Goal: Find contact information: Find contact information

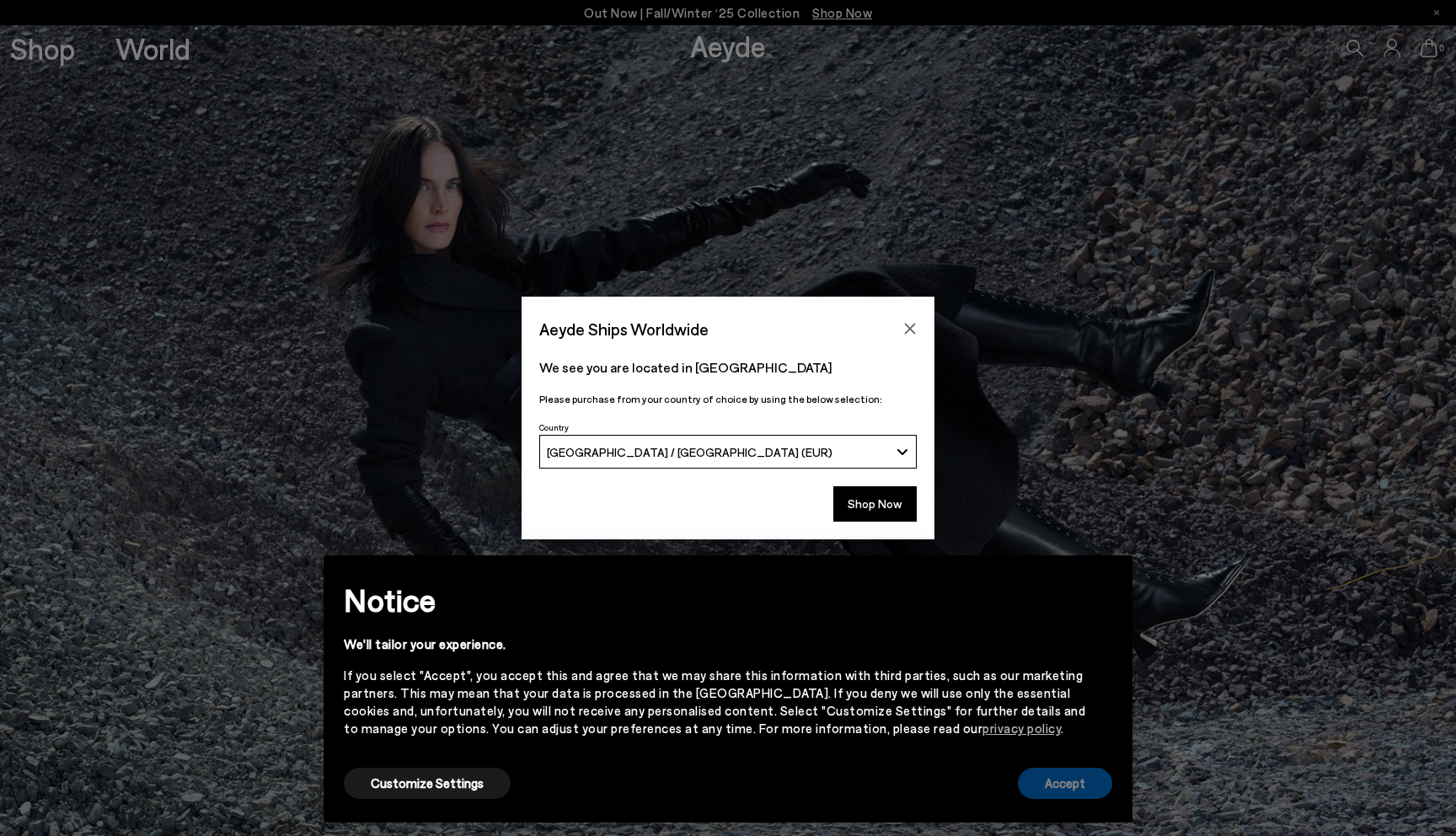
click at [1034, 770] on button "Accept" at bounding box center [1065, 783] width 94 height 31
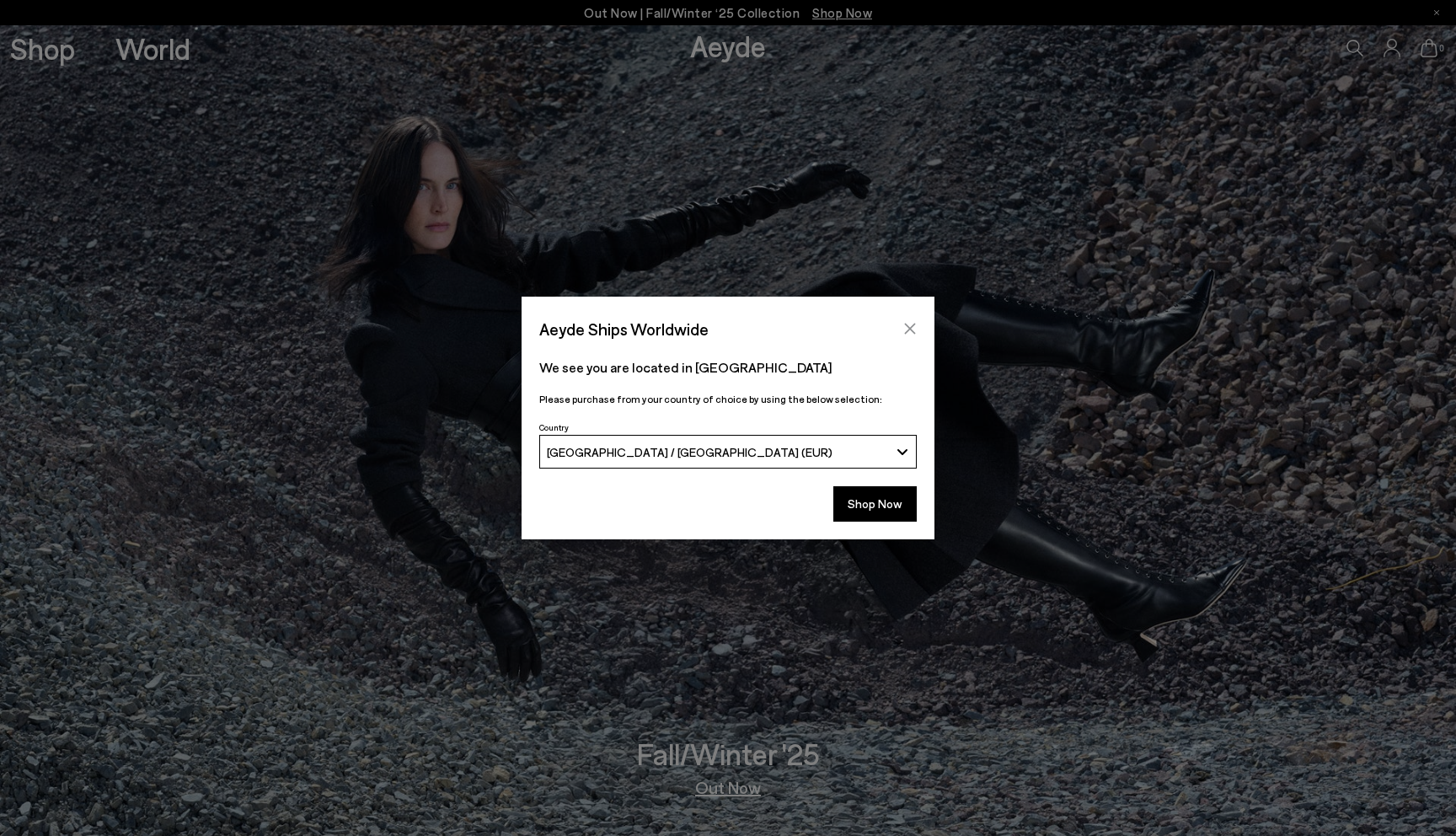
click at [911, 330] on icon "Close" at bounding box center [911, 329] width 11 height 11
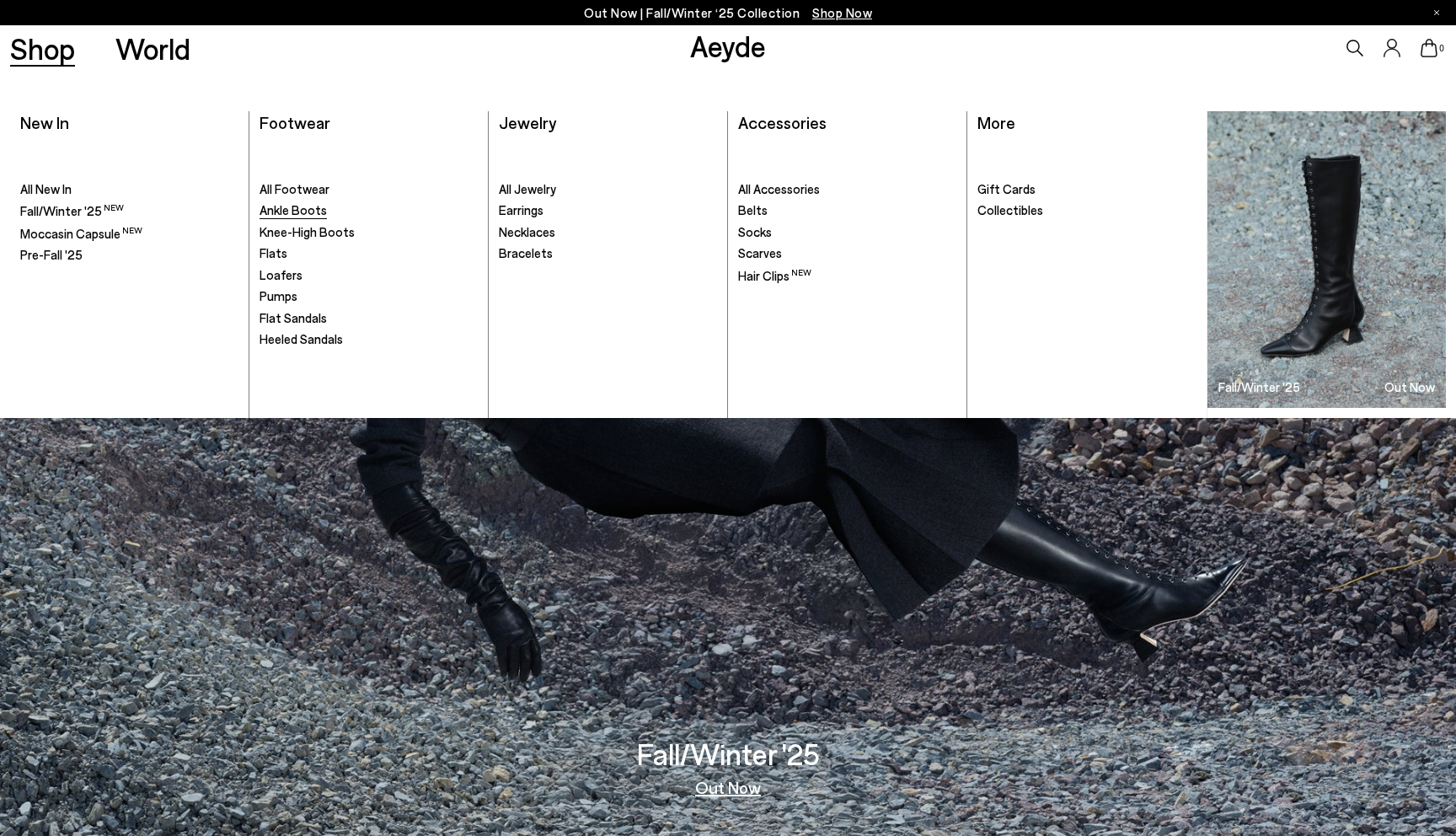
click at [277, 208] on span "Ankle Boots" at bounding box center [292, 210] width 67 height 15
click at [284, 192] on span "All Footwear" at bounding box center [294, 188] width 70 height 15
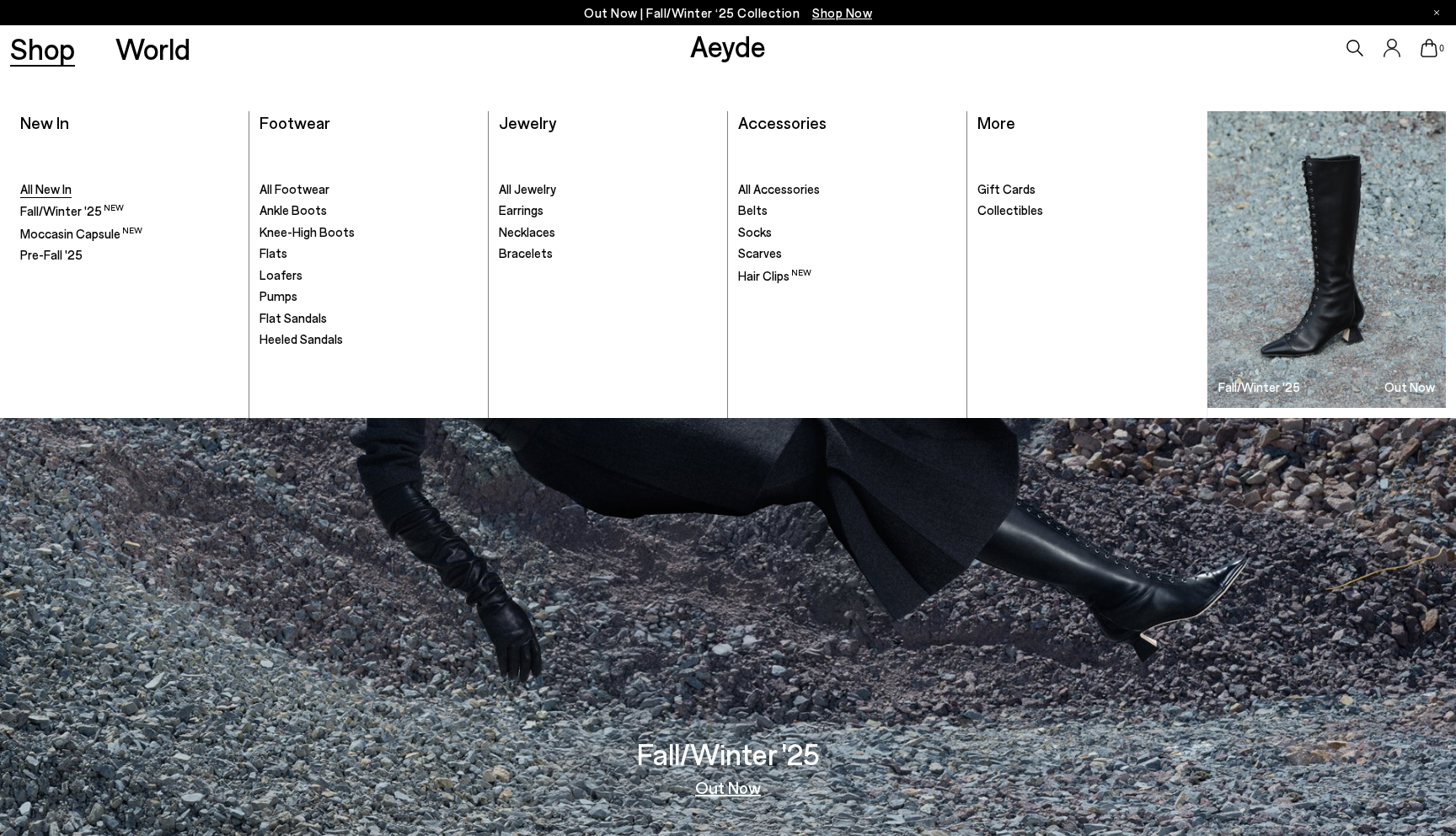
click at [58, 187] on span "All New In" at bounding box center [45, 188] width 51 height 15
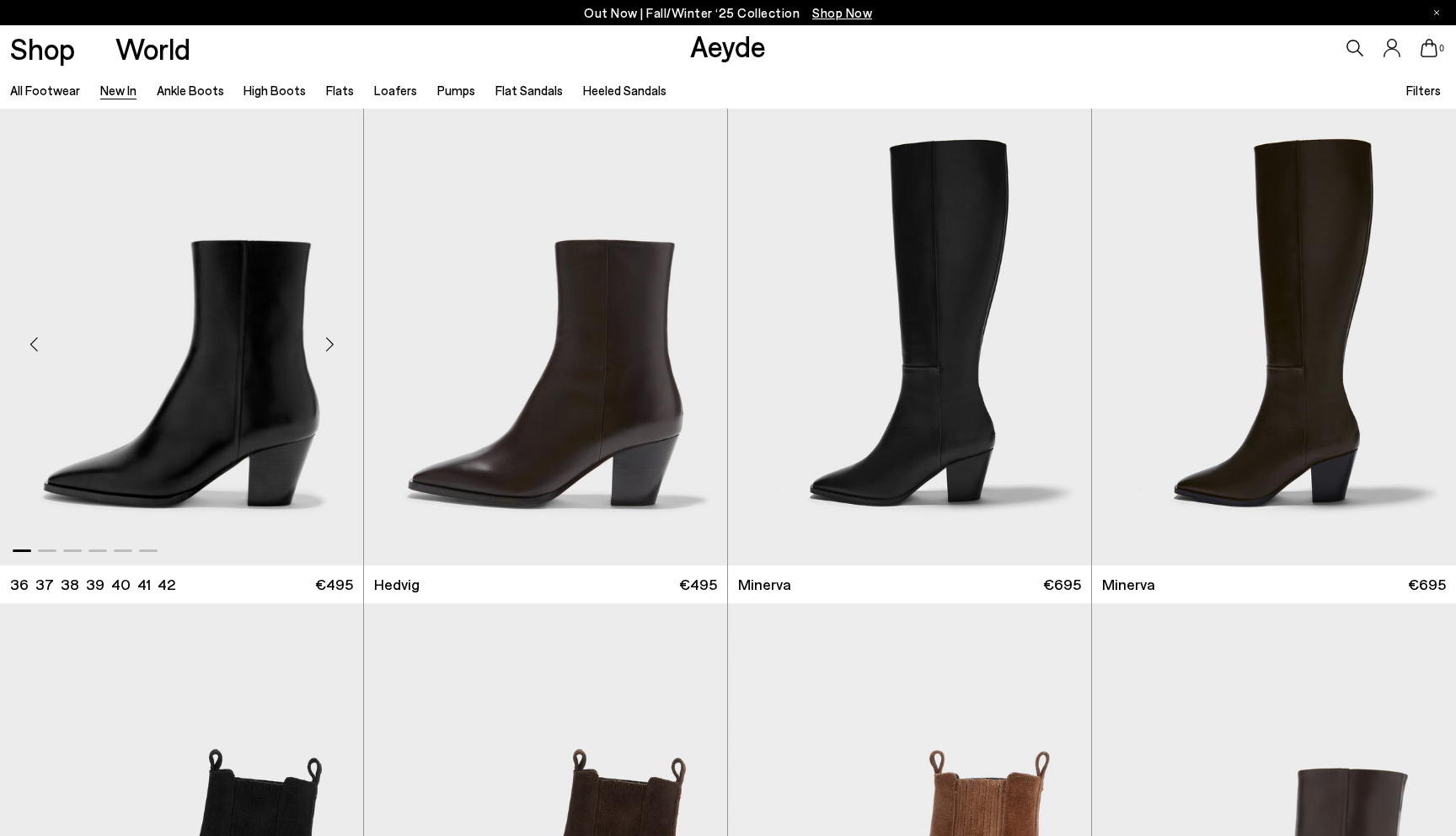
click at [330, 349] on div "Next slide" at bounding box center [329, 344] width 50 height 50
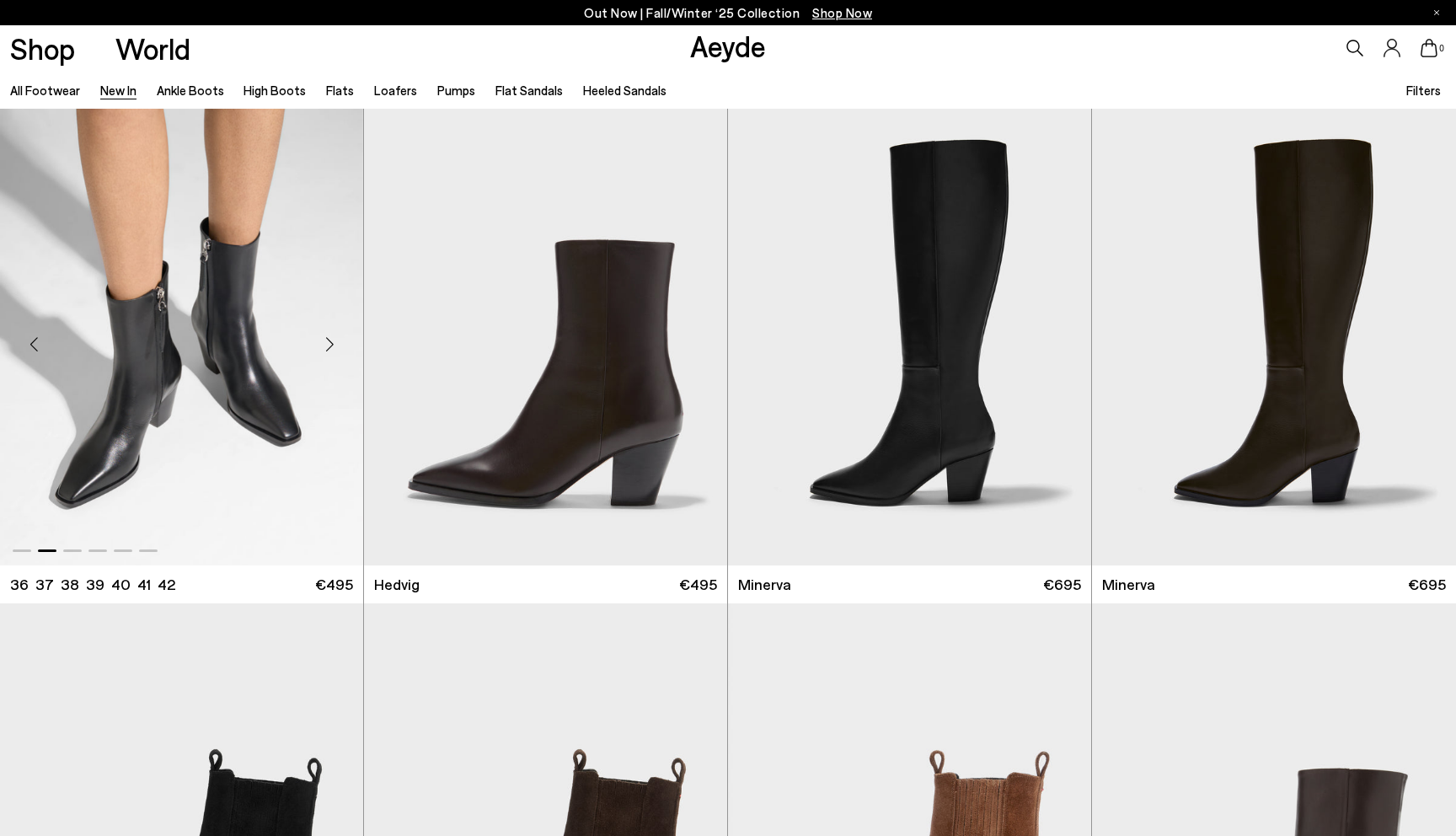
click at [330, 349] on div "Next slide" at bounding box center [329, 344] width 50 height 50
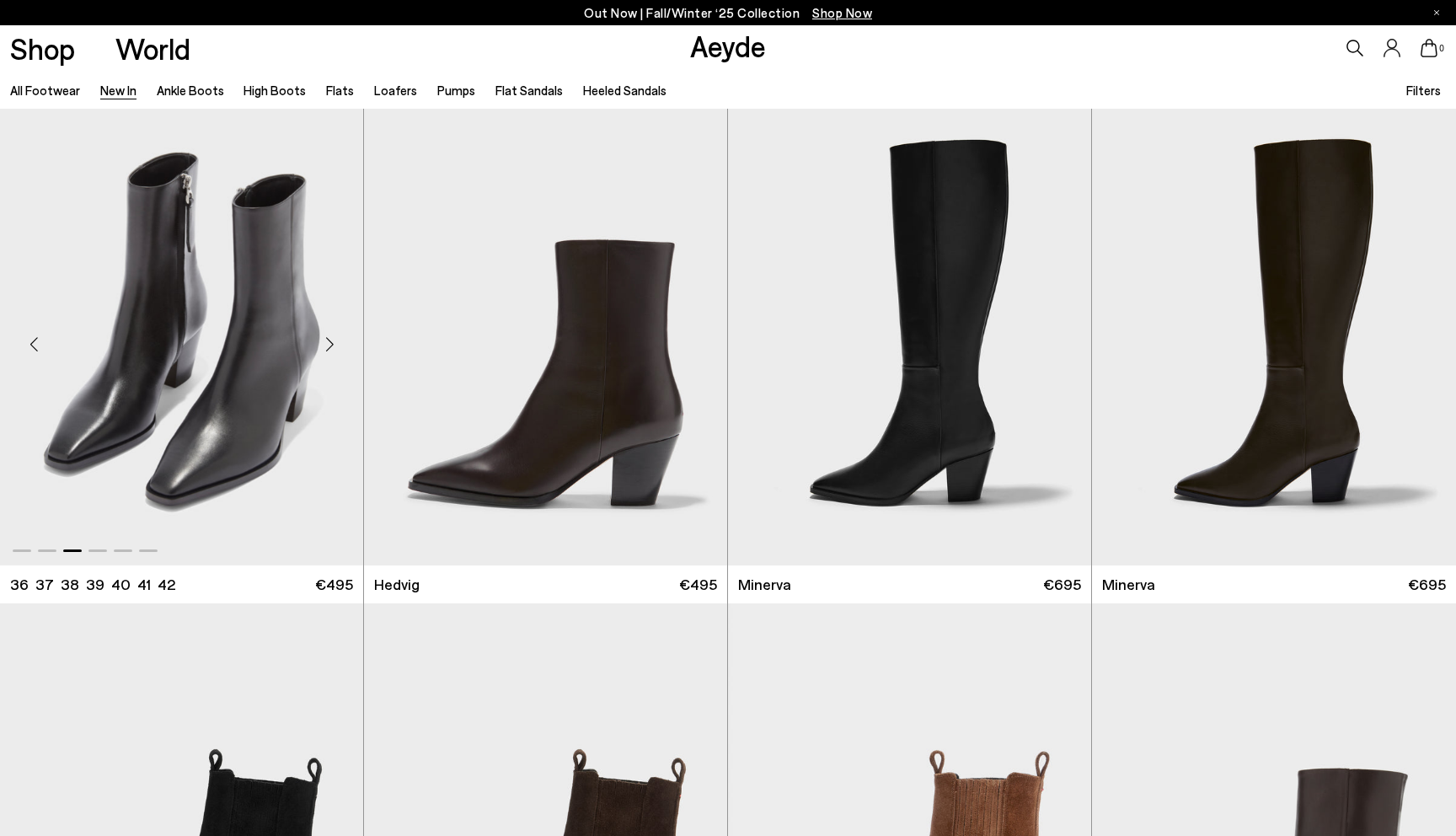
click at [330, 349] on div "Next slide" at bounding box center [329, 344] width 50 height 50
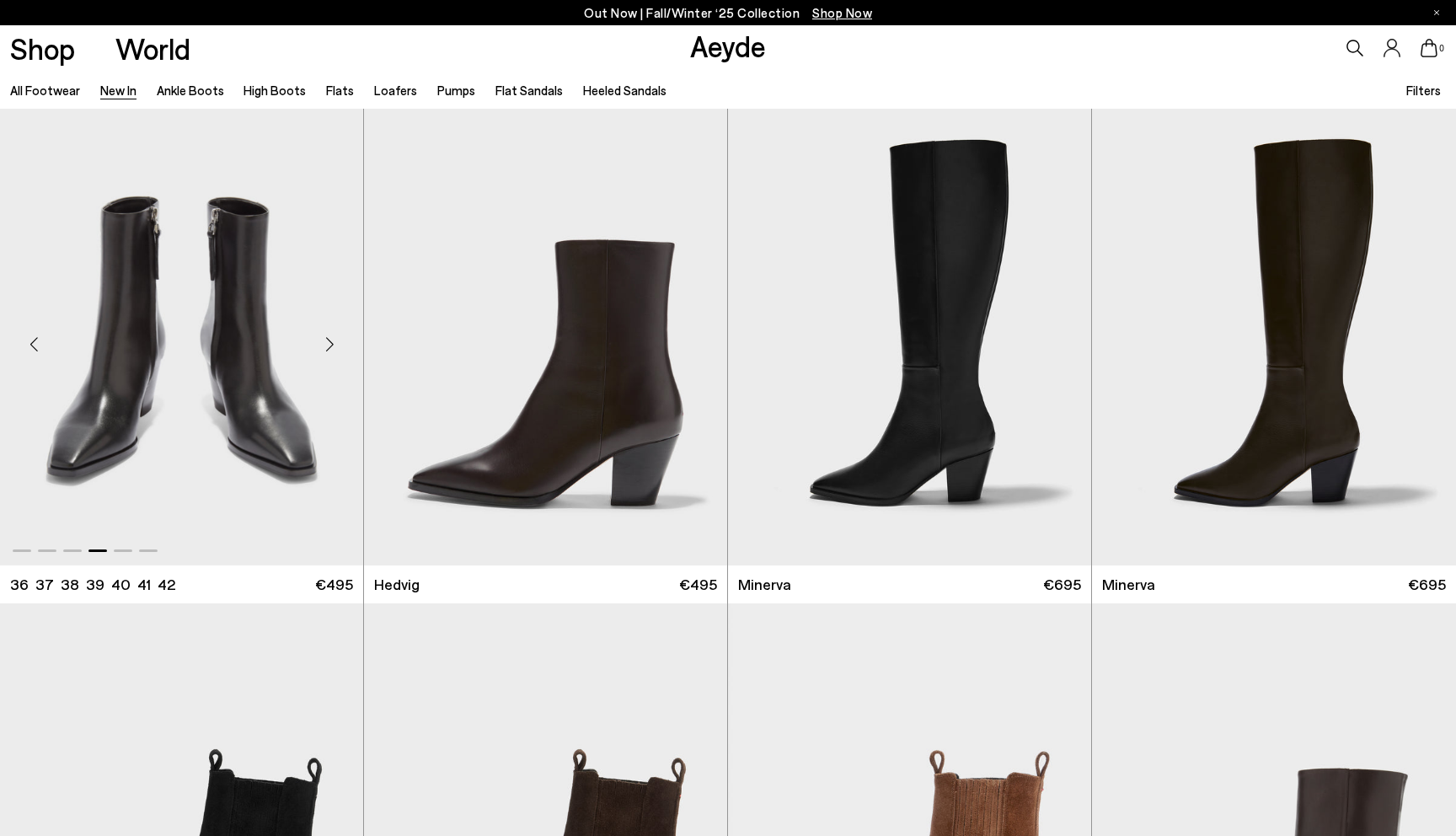
click at [330, 349] on div "Next slide" at bounding box center [329, 344] width 50 height 50
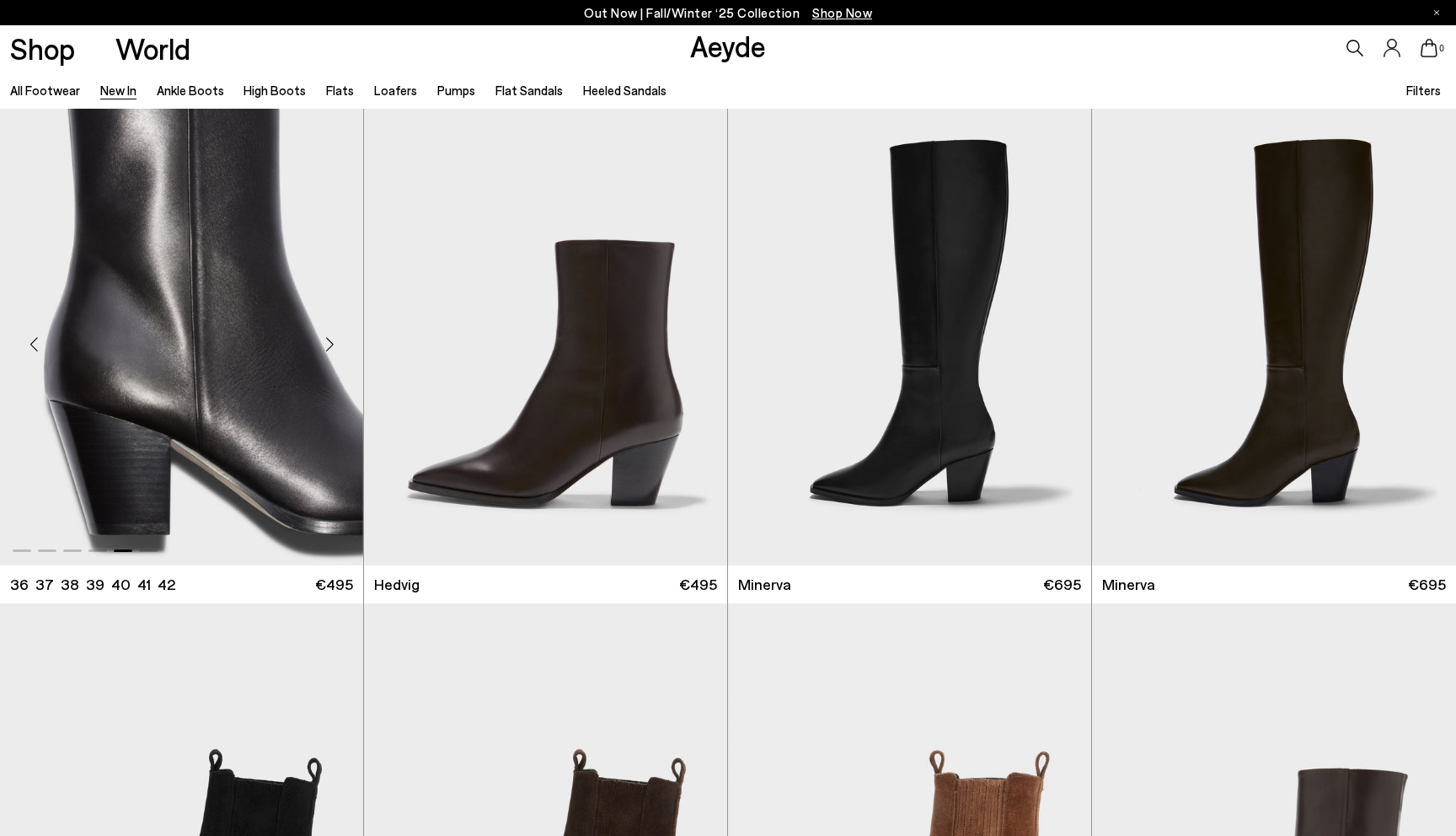
click at [330, 349] on div "Next slide" at bounding box center [329, 344] width 50 height 50
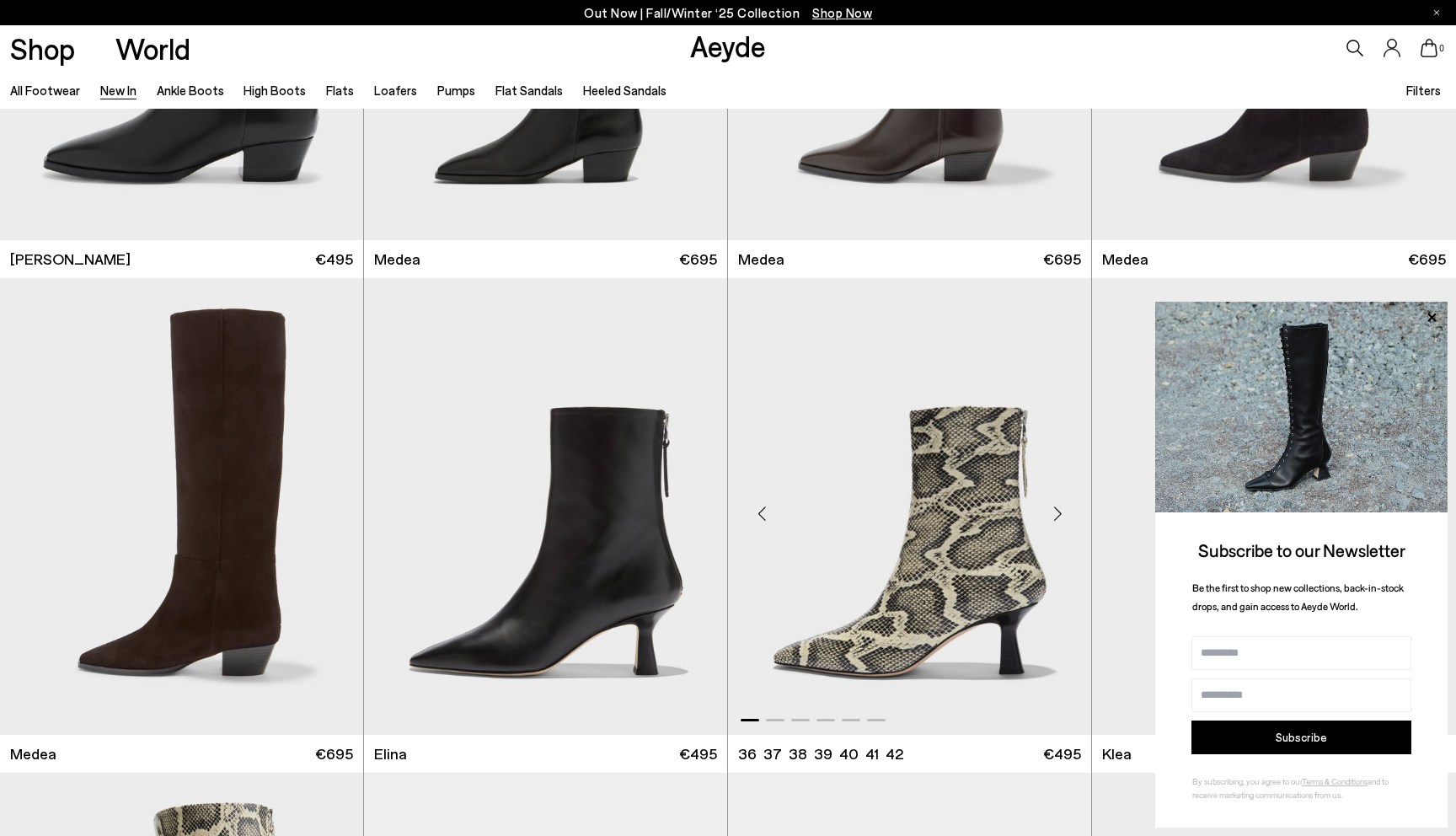
scroll to position [1331, 0]
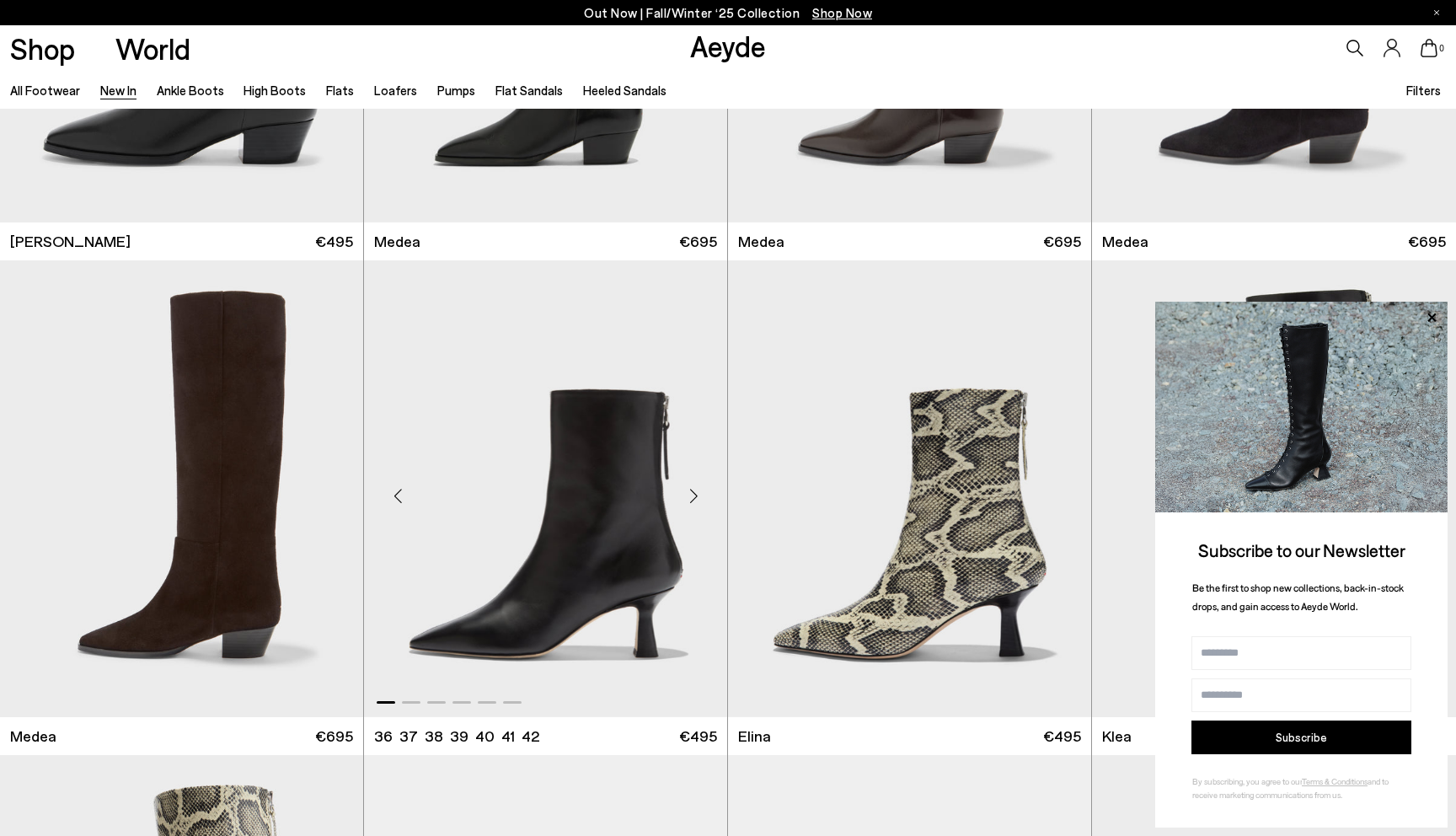
click at [695, 498] on div "Next slide" at bounding box center [693, 495] width 50 height 50
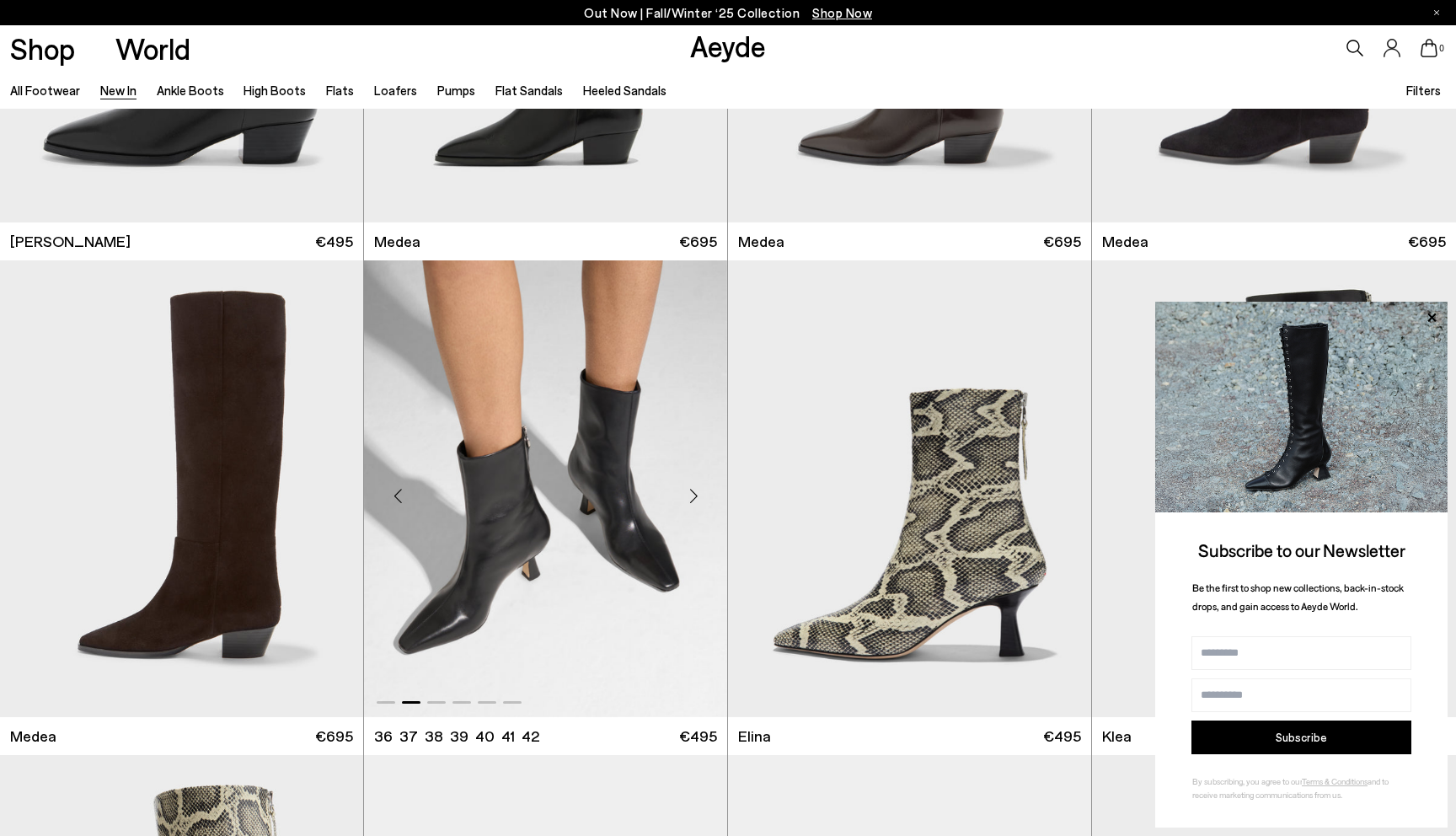
click at [695, 498] on div "Next slide" at bounding box center [693, 495] width 50 height 50
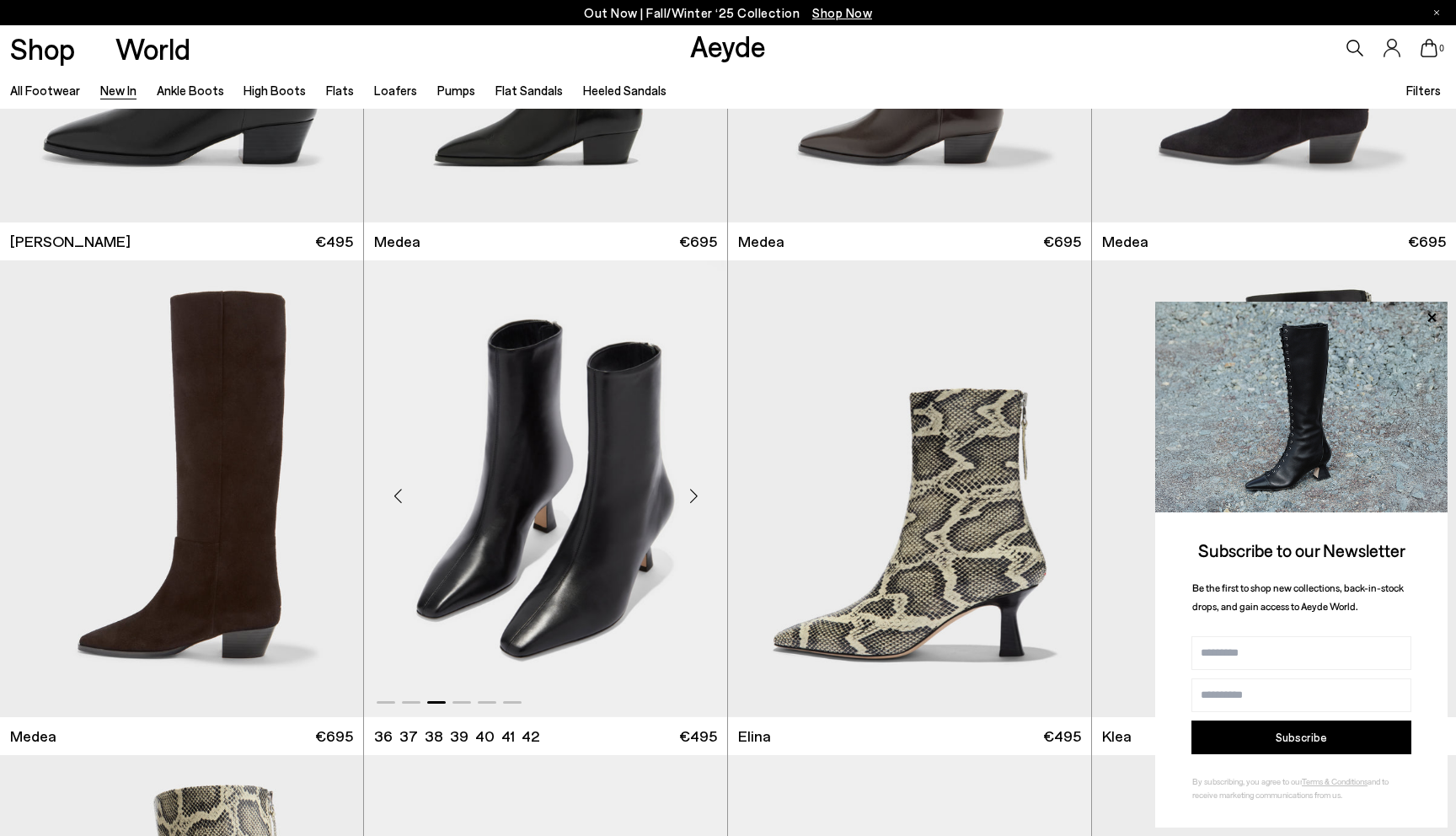
click at [695, 498] on div "Next slide" at bounding box center [693, 495] width 50 height 50
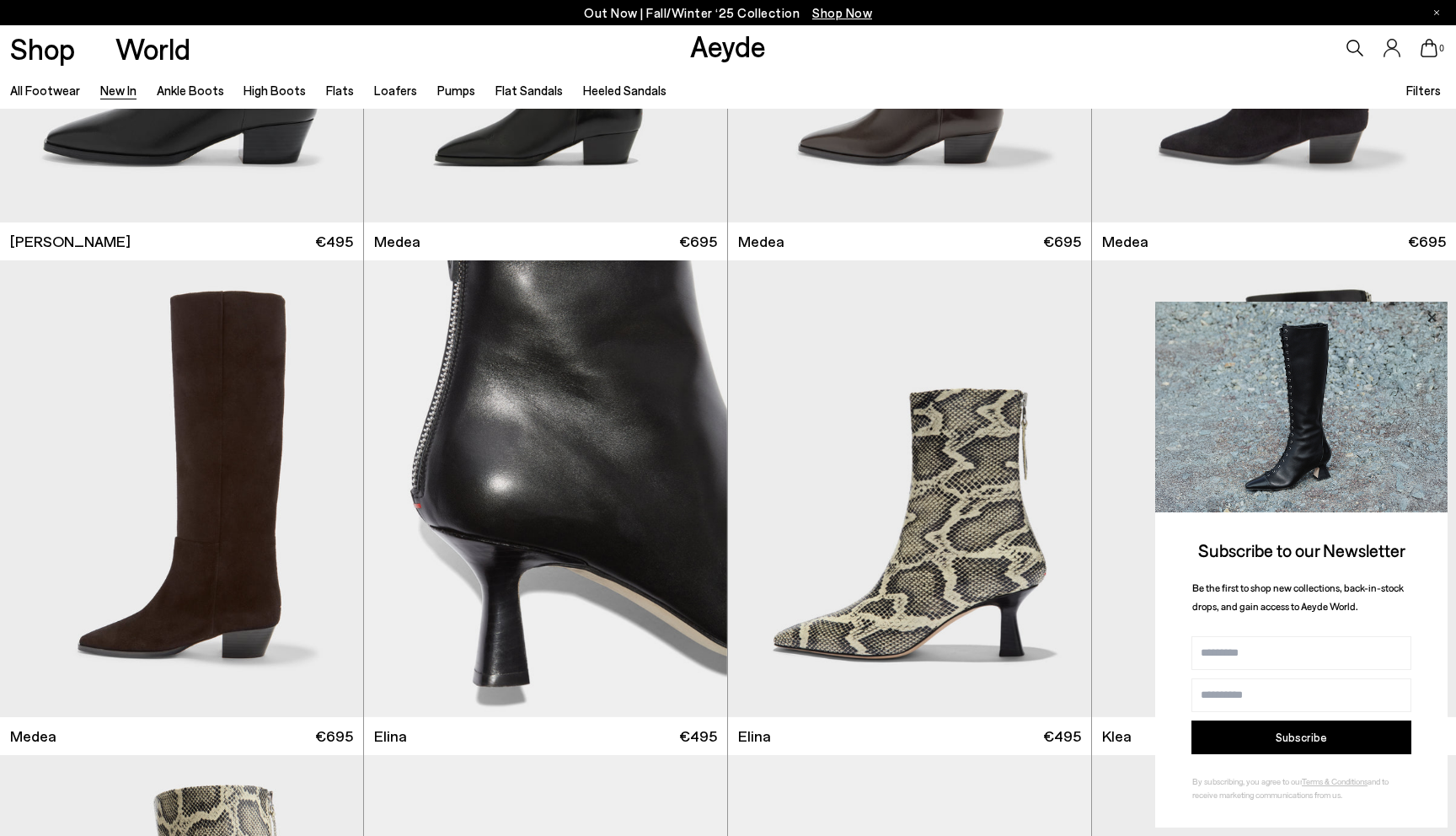
click at [1434, 319] on icon at bounding box center [1431, 316] width 8 height 8
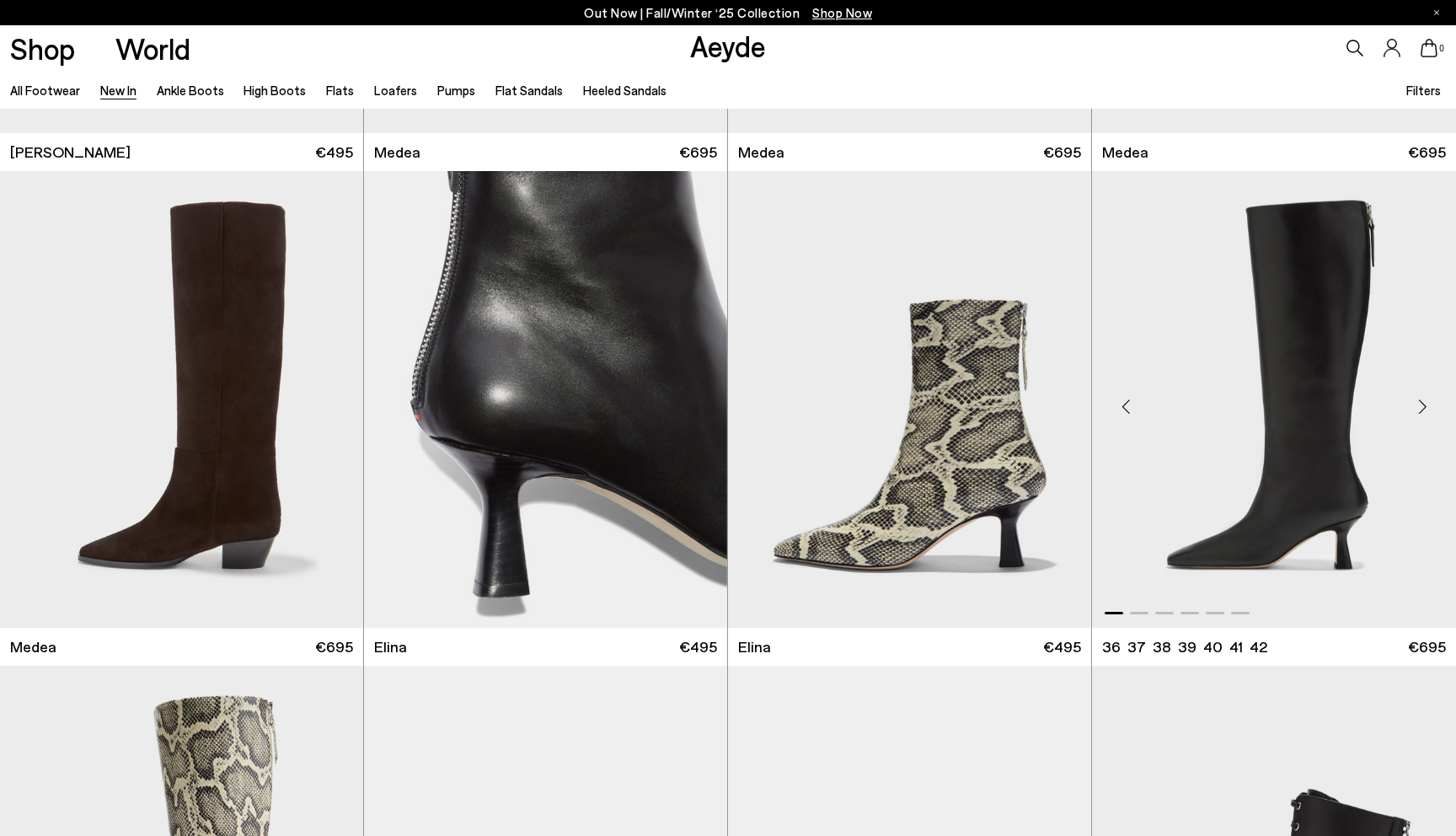
scroll to position [1338, 0]
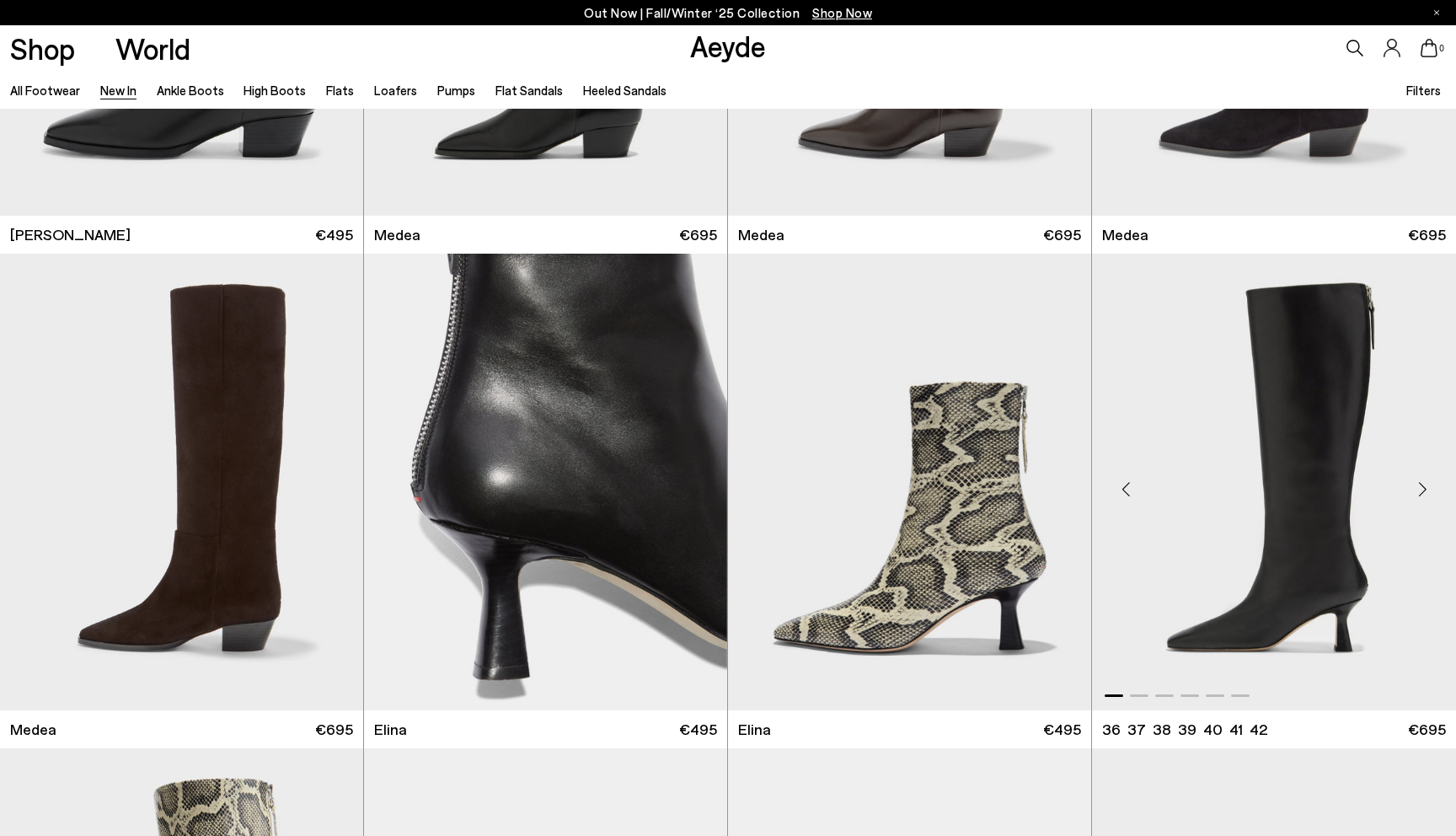
click at [1418, 496] on div "Next slide" at bounding box center [1422, 489] width 50 height 50
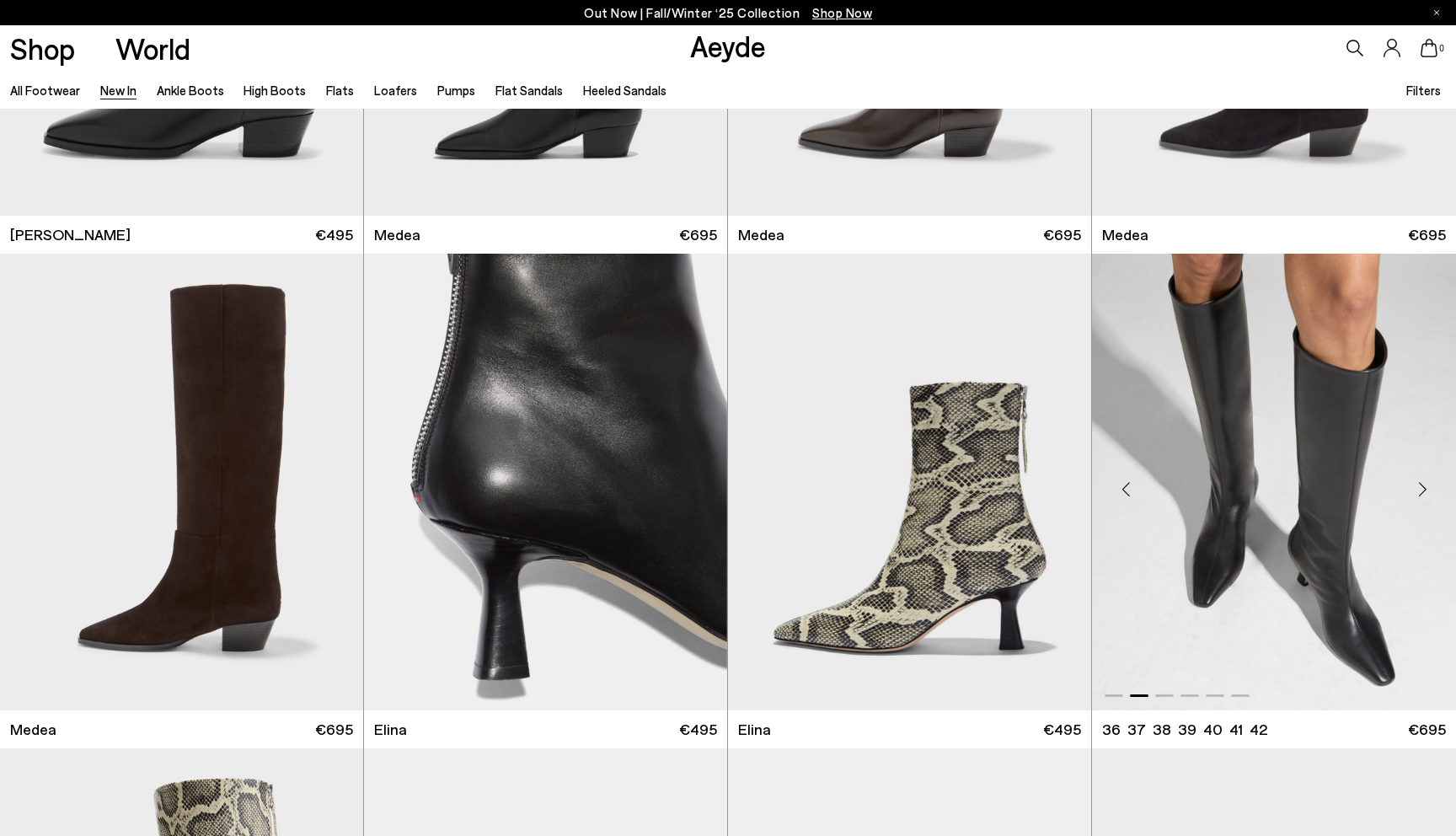
click at [1418, 495] on div "Next slide" at bounding box center [1422, 489] width 50 height 50
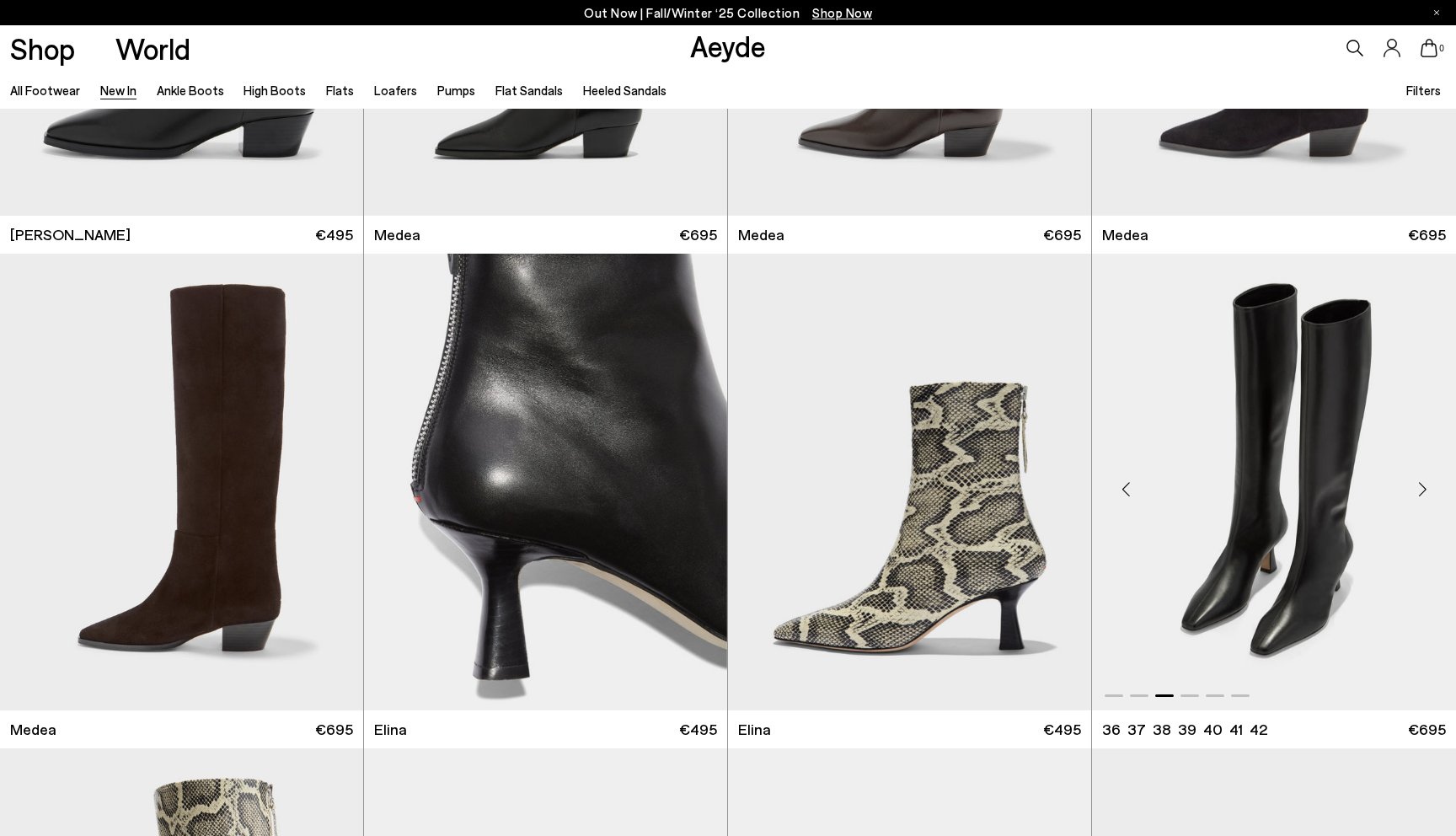
click at [1418, 495] on div "Next slide" at bounding box center [1422, 489] width 50 height 50
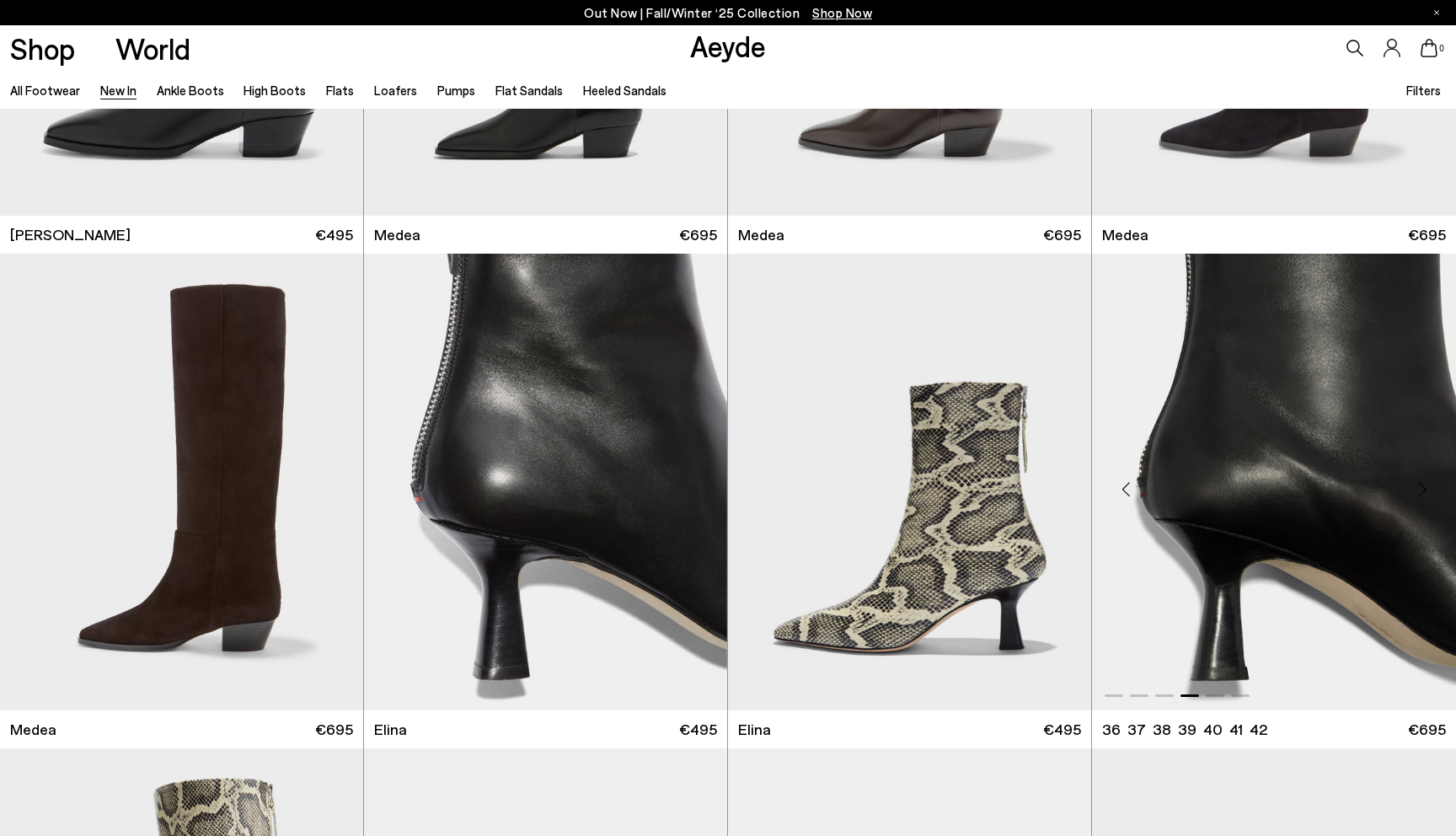
click at [1418, 495] on div "Next slide" at bounding box center [1422, 489] width 50 height 50
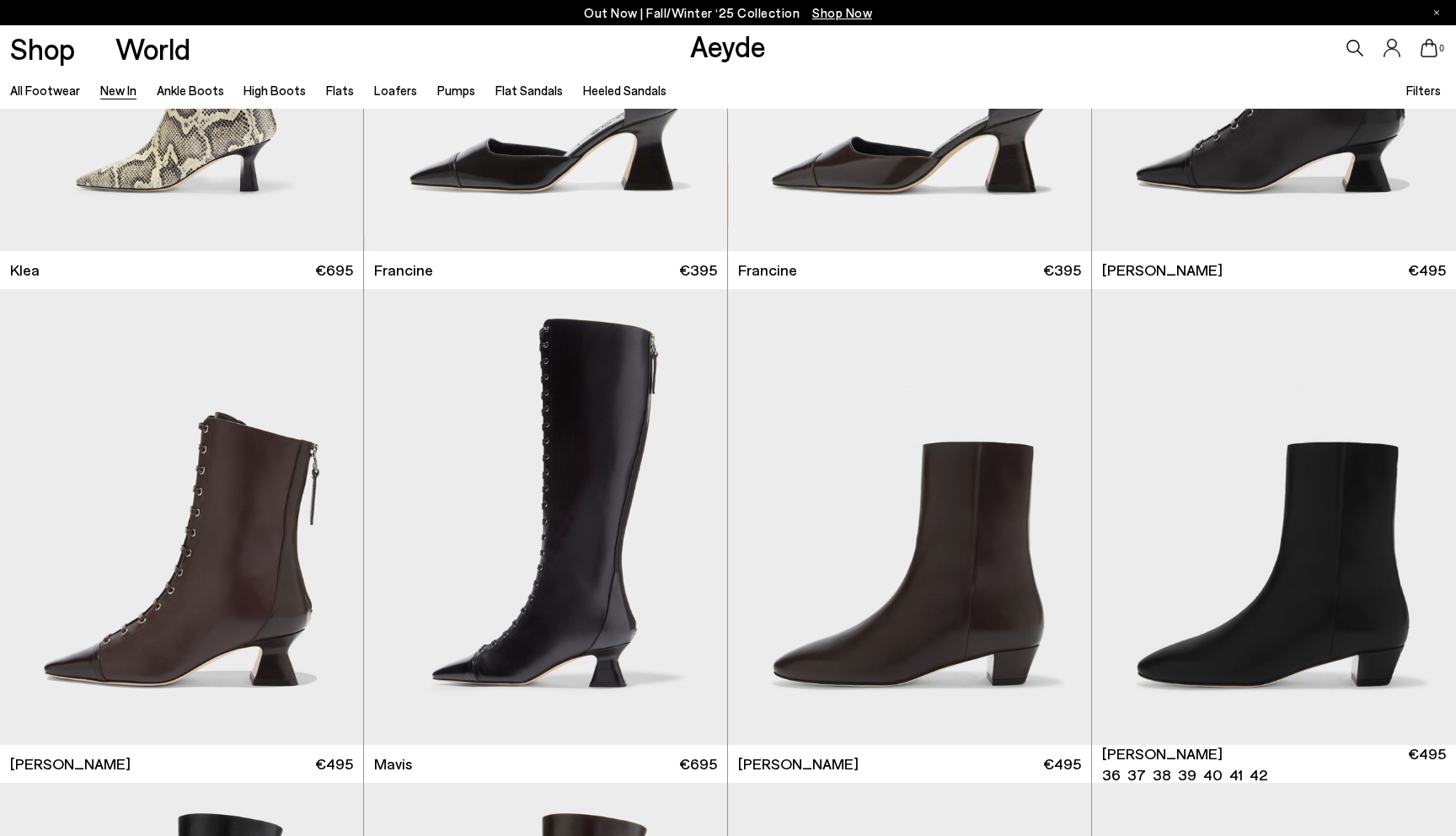
scroll to position [2310, 0]
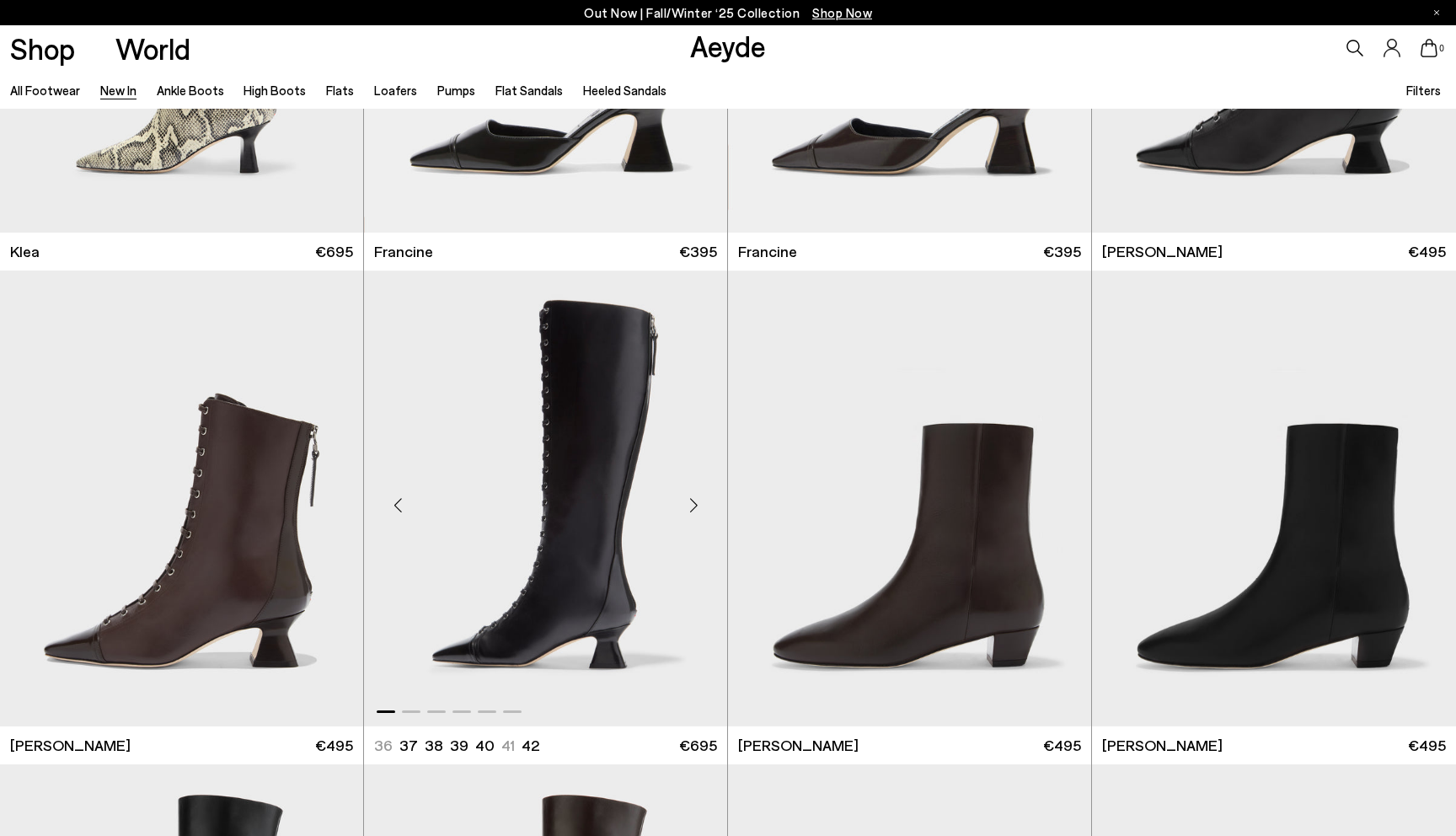
click at [694, 506] on div "Next slide" at bounding box center [693, 505] width 50 height 50
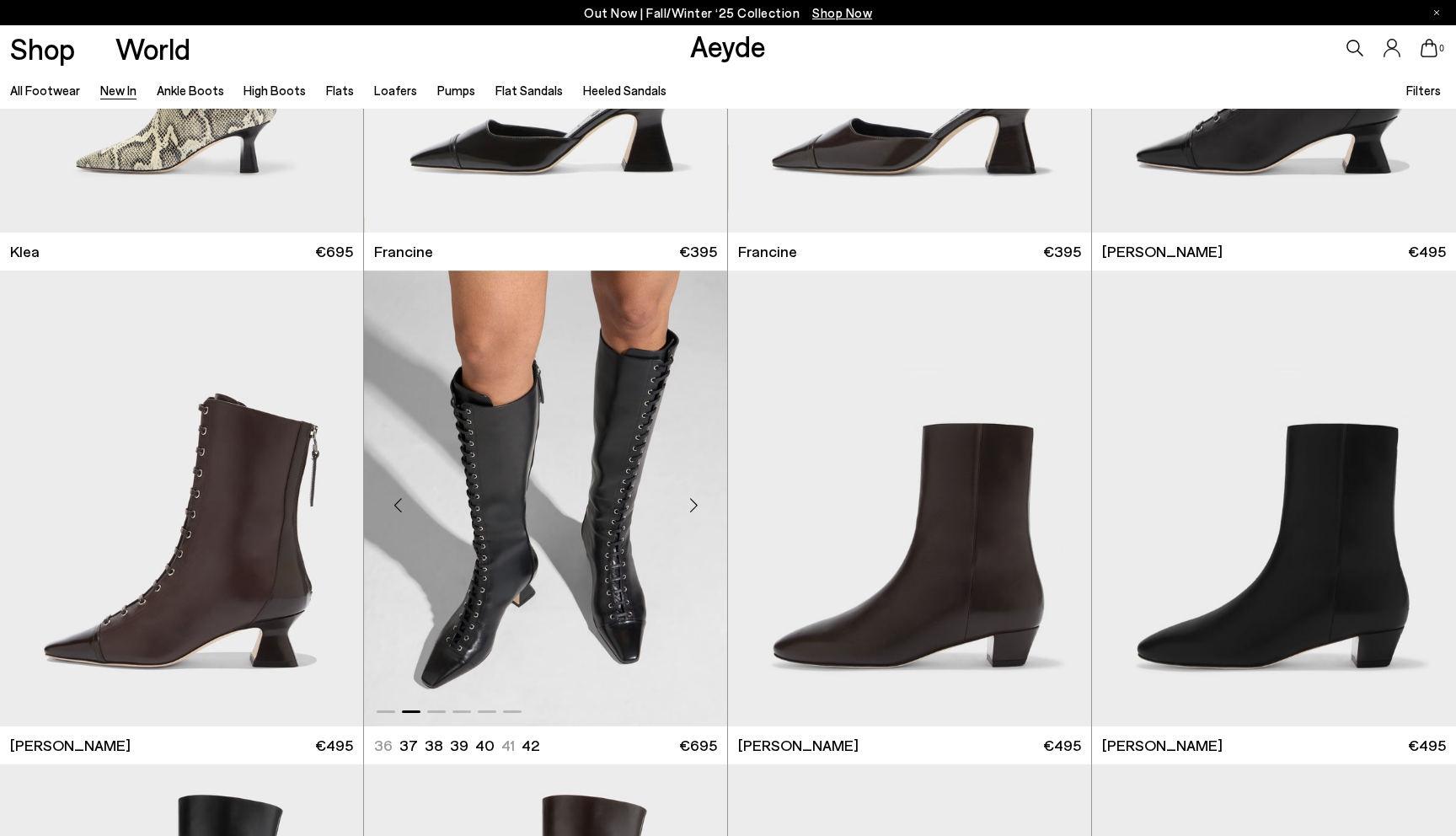
click at [694, 506] on div "Next slide" at bounding box center [693, 505] width 50 height 50
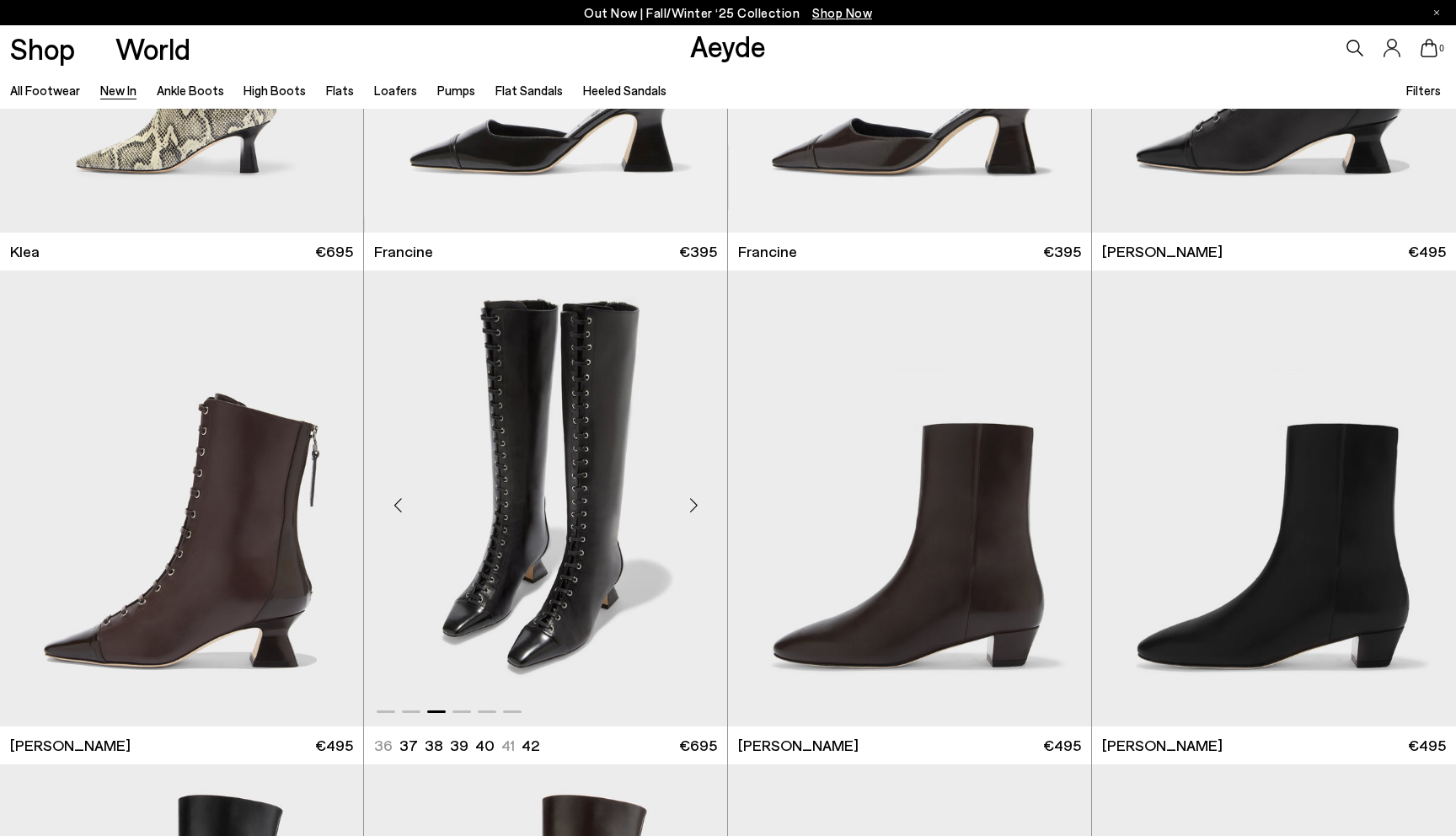
click at [694, 506] on div "Next slide" at bounding box center [693, 505] width 50 height 50
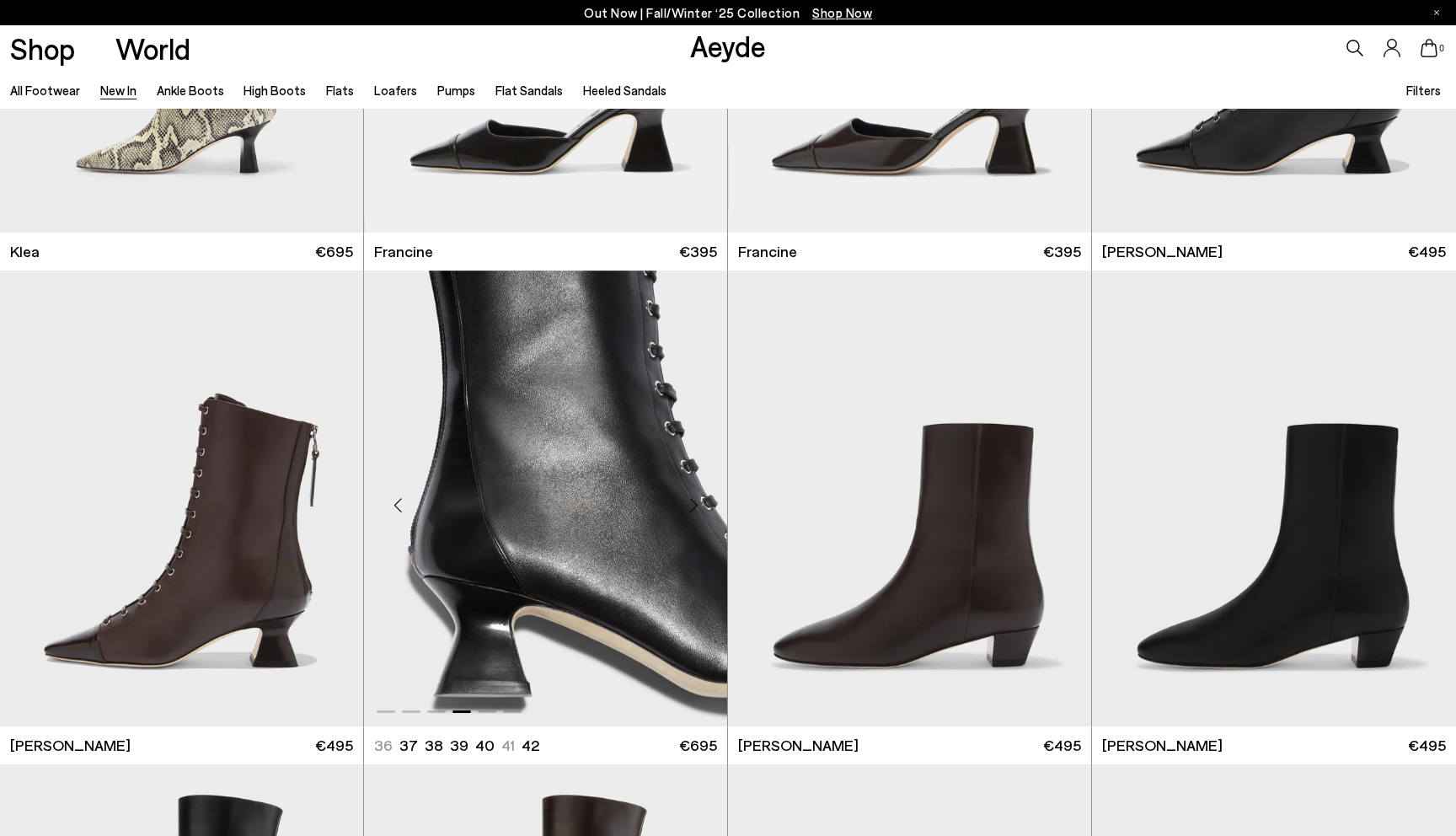
click at [694, 506] on div "Next slide" at bounding box center [693, 505] width 50 height 50
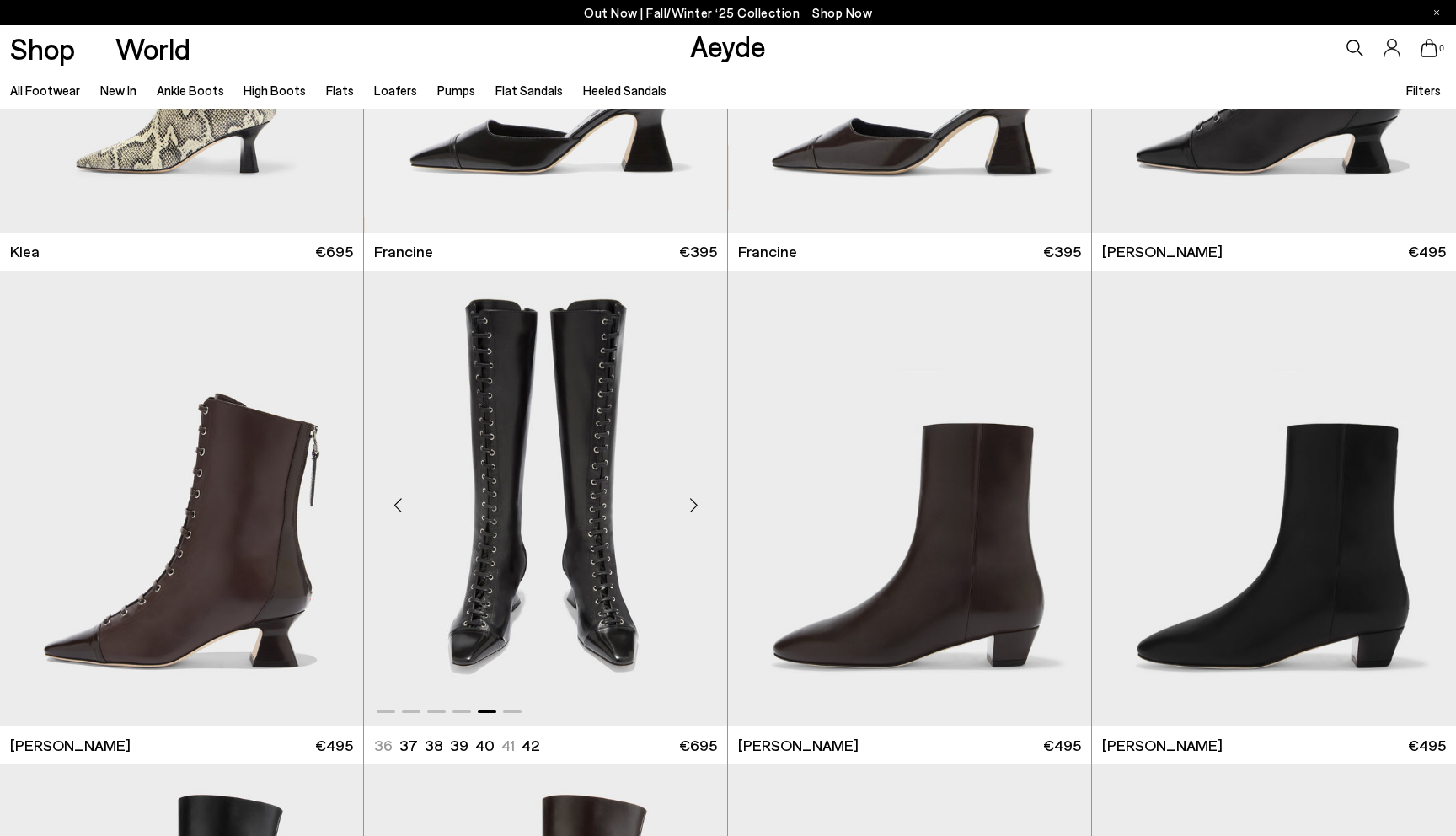
click at [694, 506] on div "Next slide" at bounding box center [693, 505] width 50 height 50
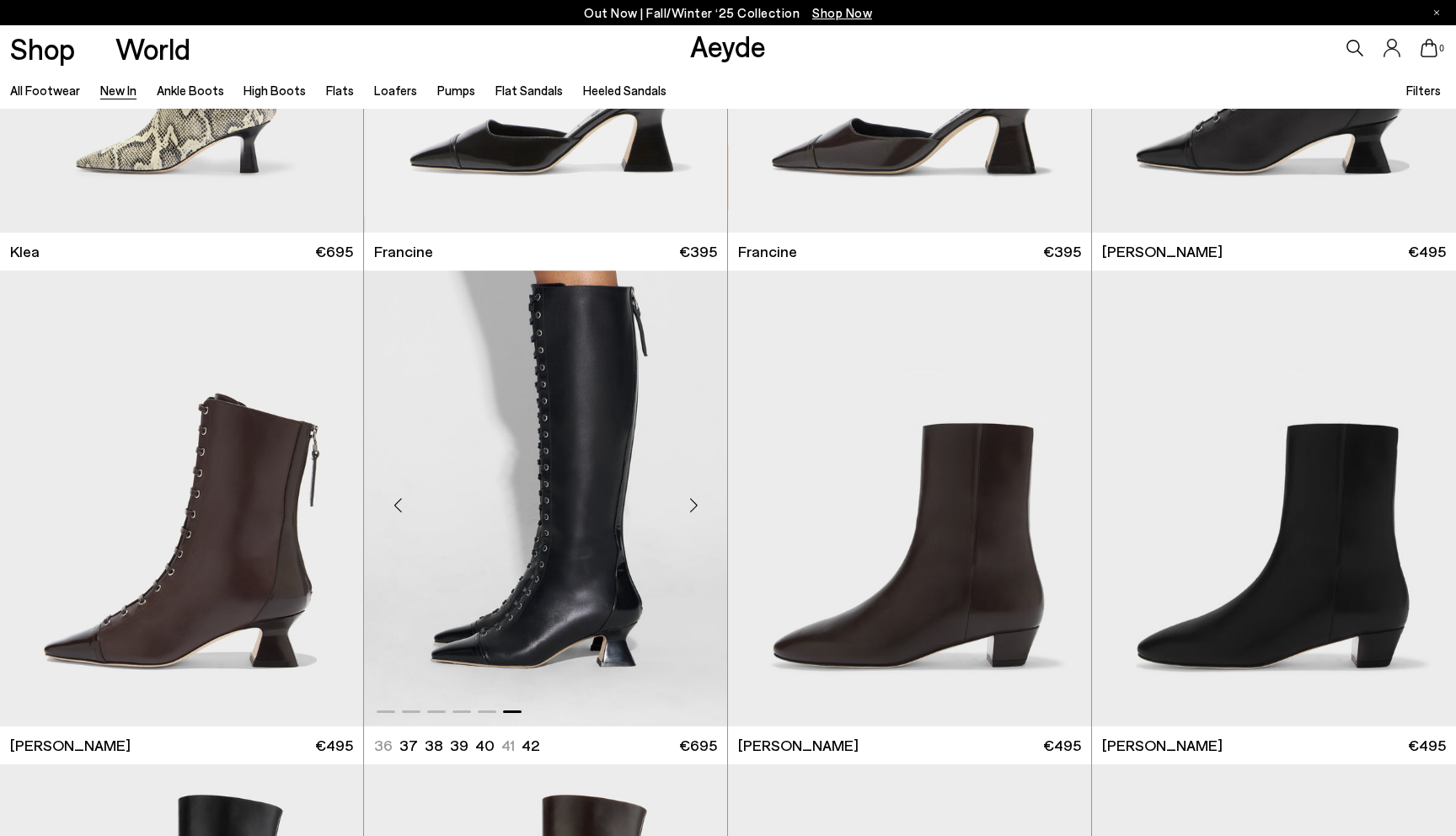
click at [694, 506] on div "Next slide" at bounding box center [693, 505] width 50 height 50
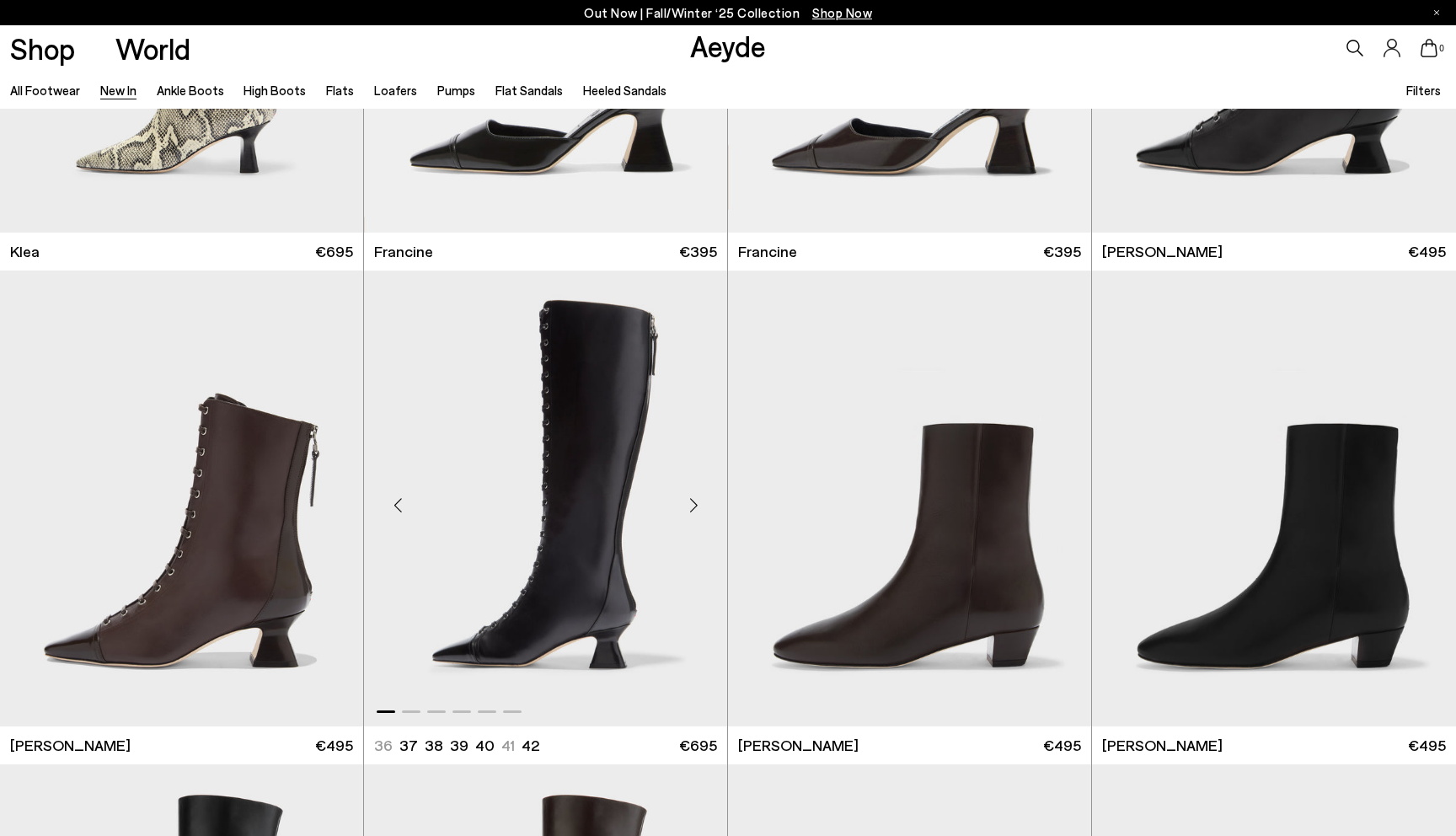
click at [694, 506] on div "Next slide" at bounding box center [693, 505] width 50 height 50
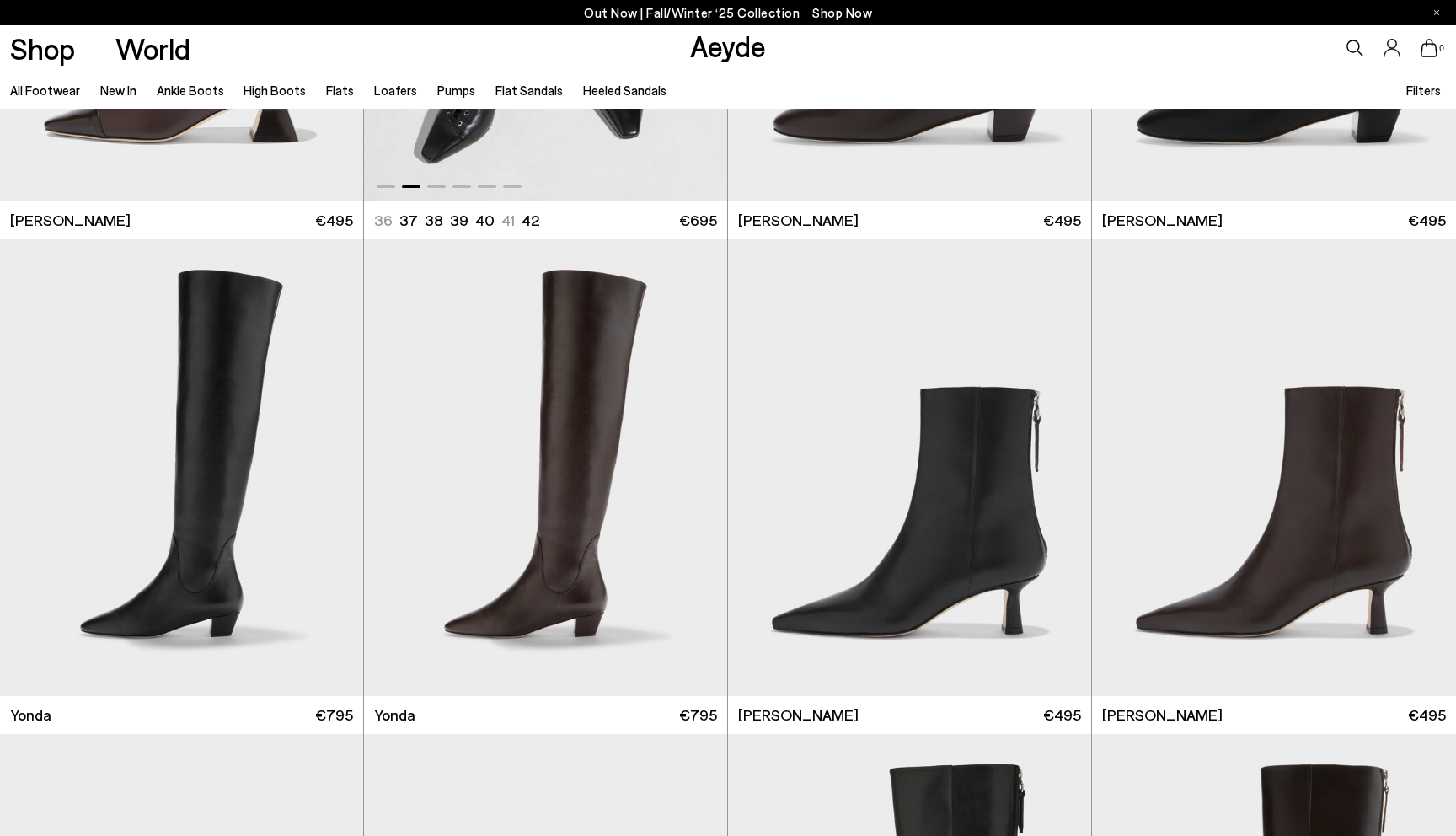
scroll to position [2964, 0]
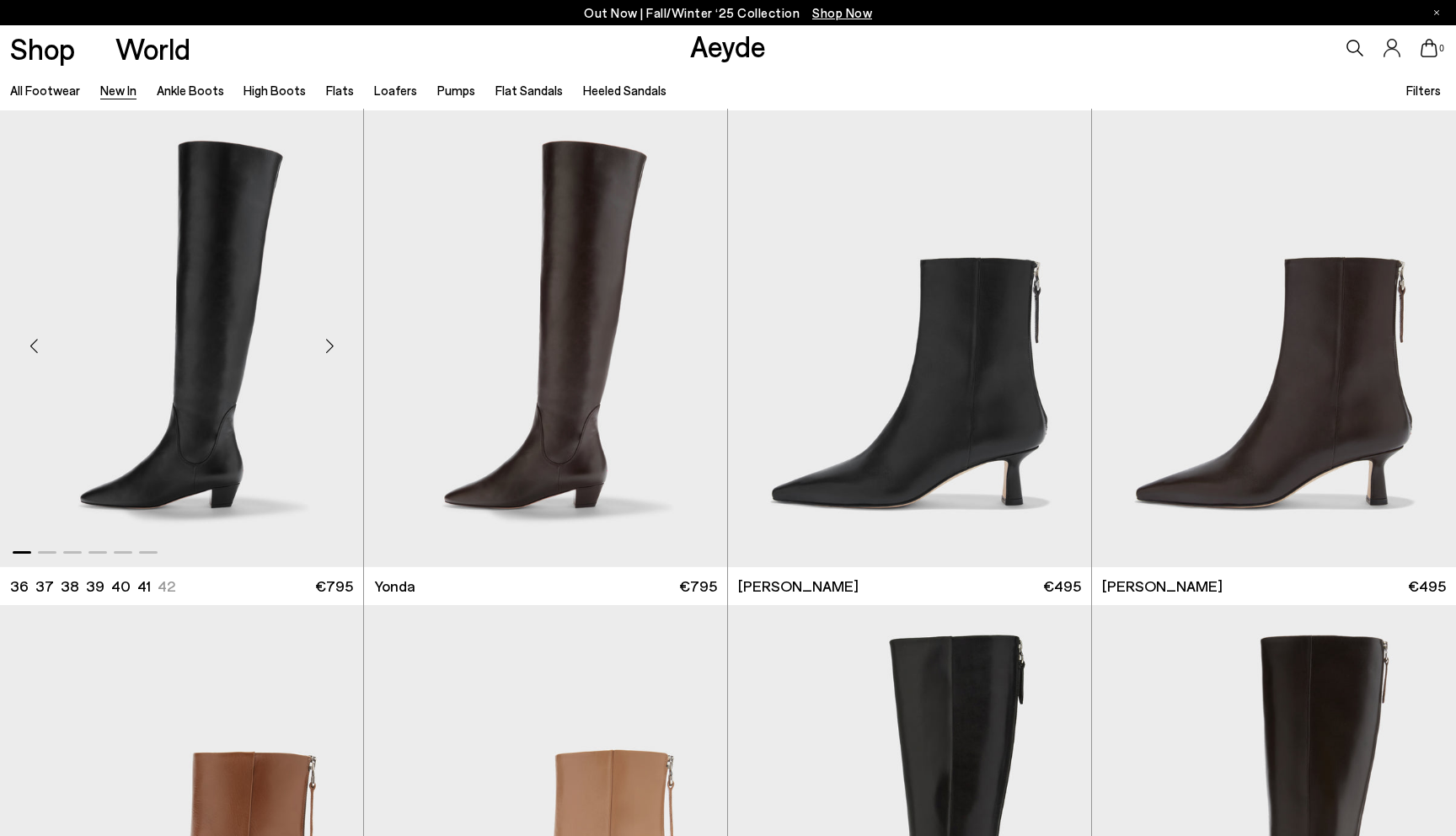
click at [328, 337] on div "Next slide" at bounding box center [329, 346] width 50 height 50
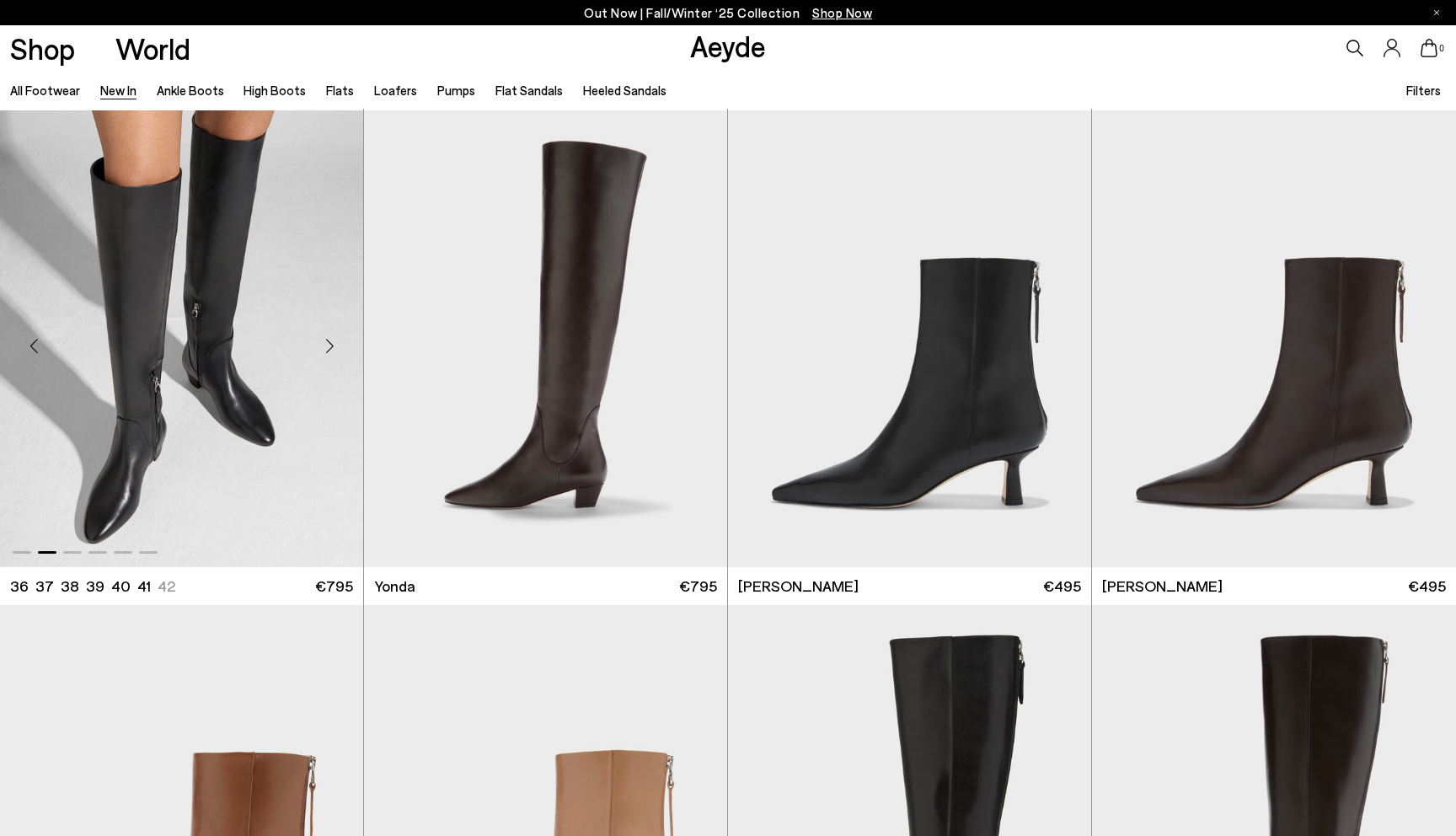
click at [328, 337] on div "Next slide" at bounding box center [329, 346] width 50 height 50
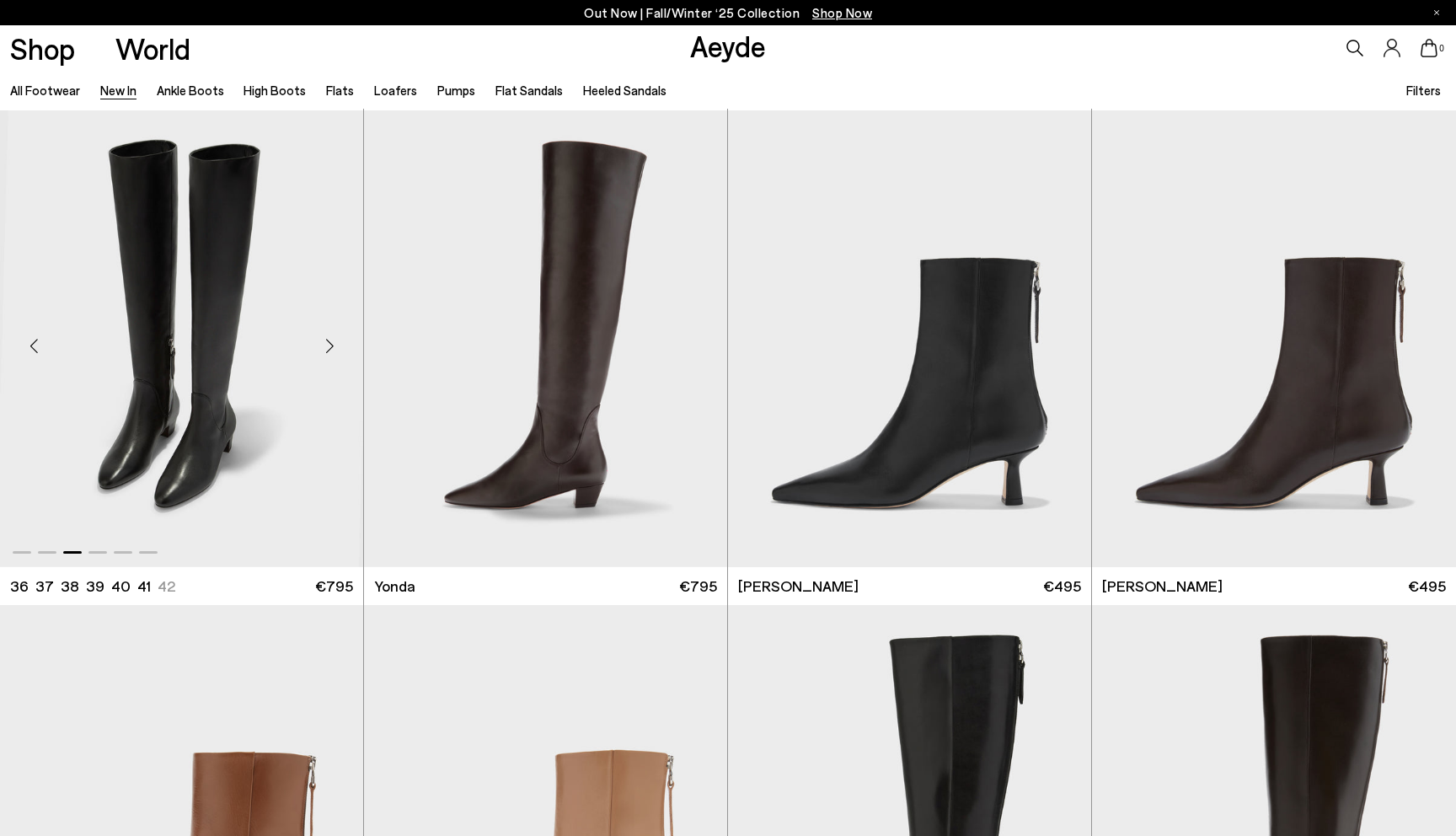
click at [328, 337] on div "Next slide" at bounding box center [329, 346] width 50 height 50
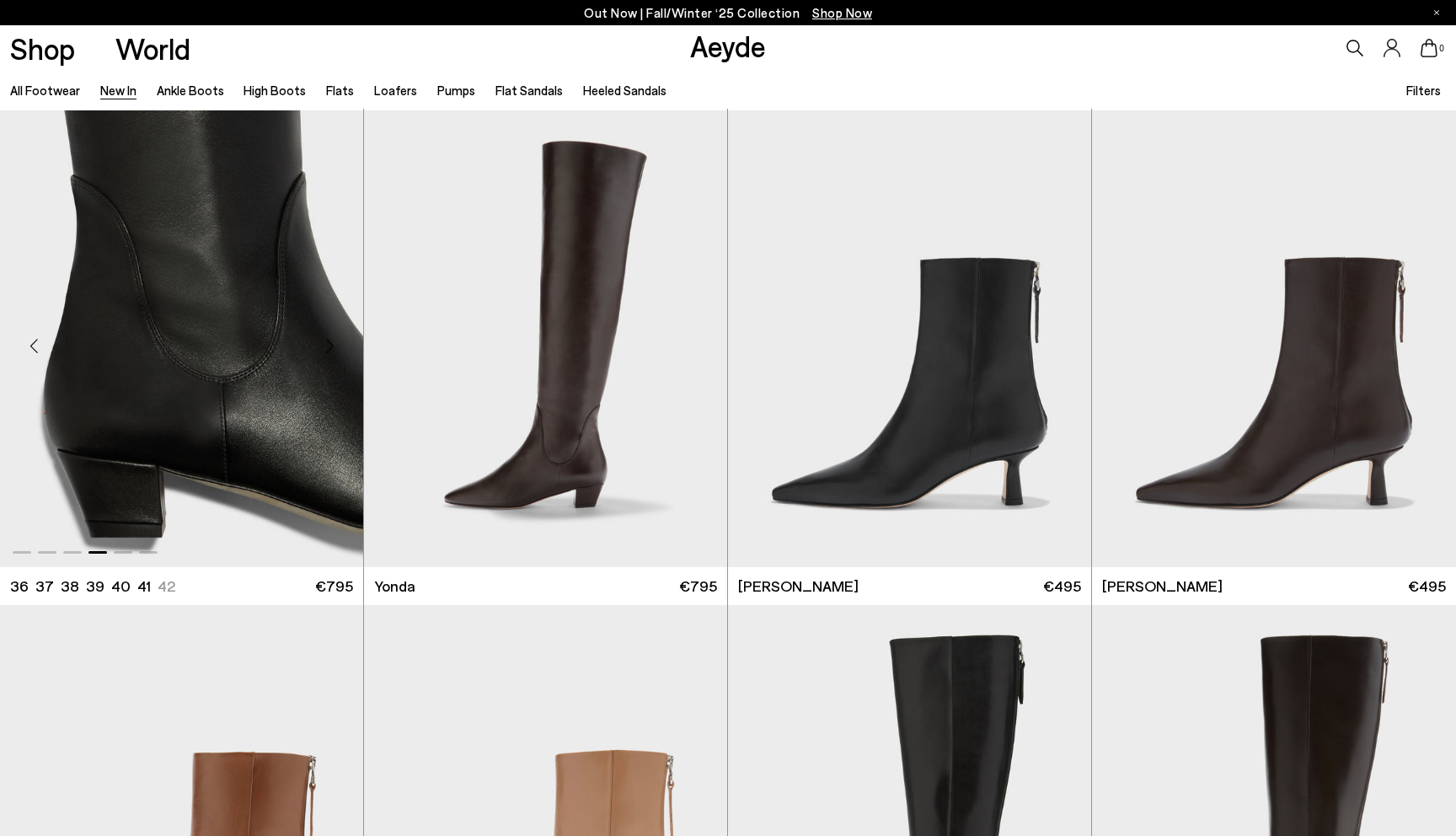
click at [328, 337] on div "Next slide" at bounding box center [329, 346] width 50 height 50
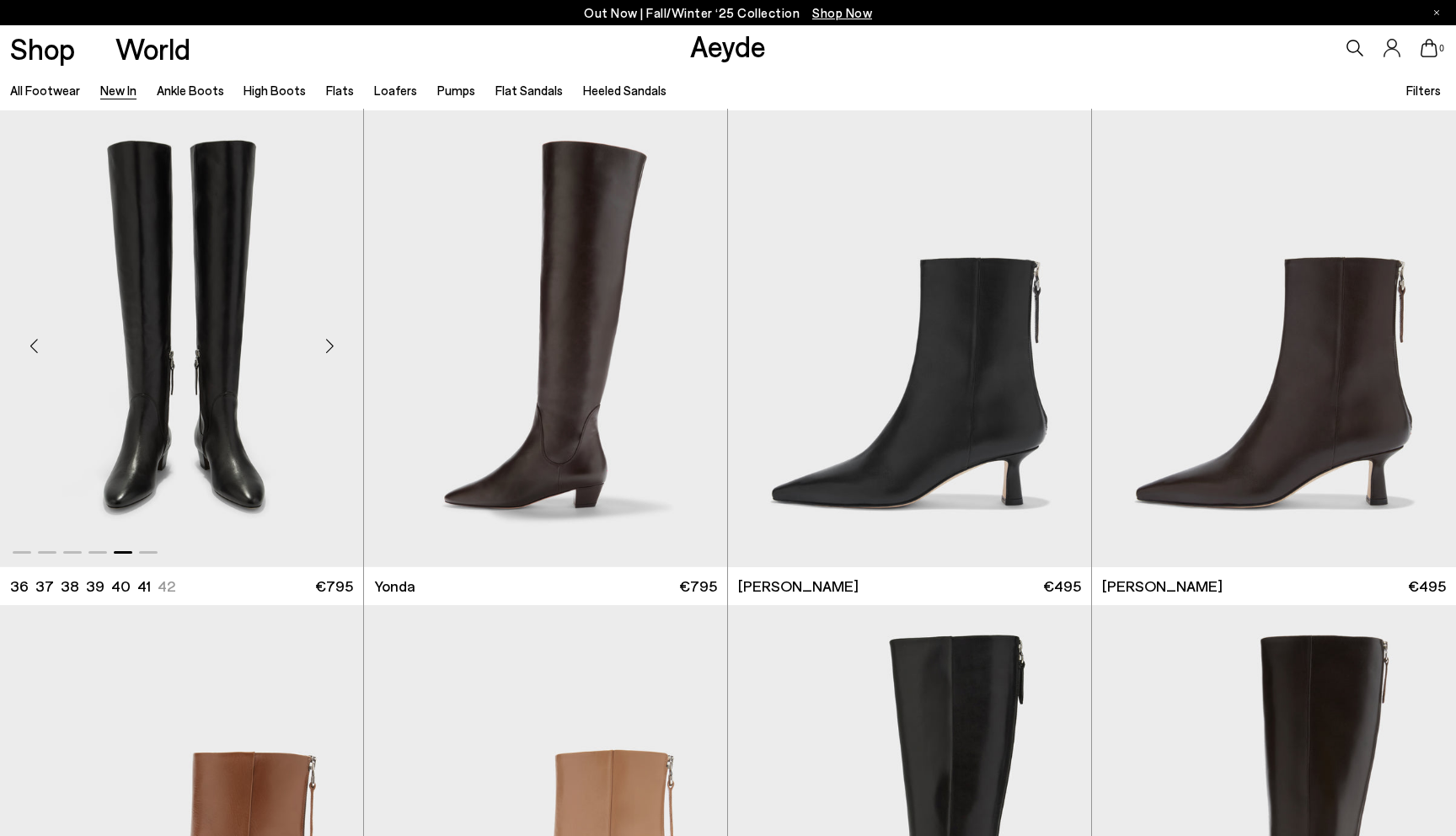
click at [328, 337] on div "Next slide" at bounding box center [329, 346] width 50 height 50
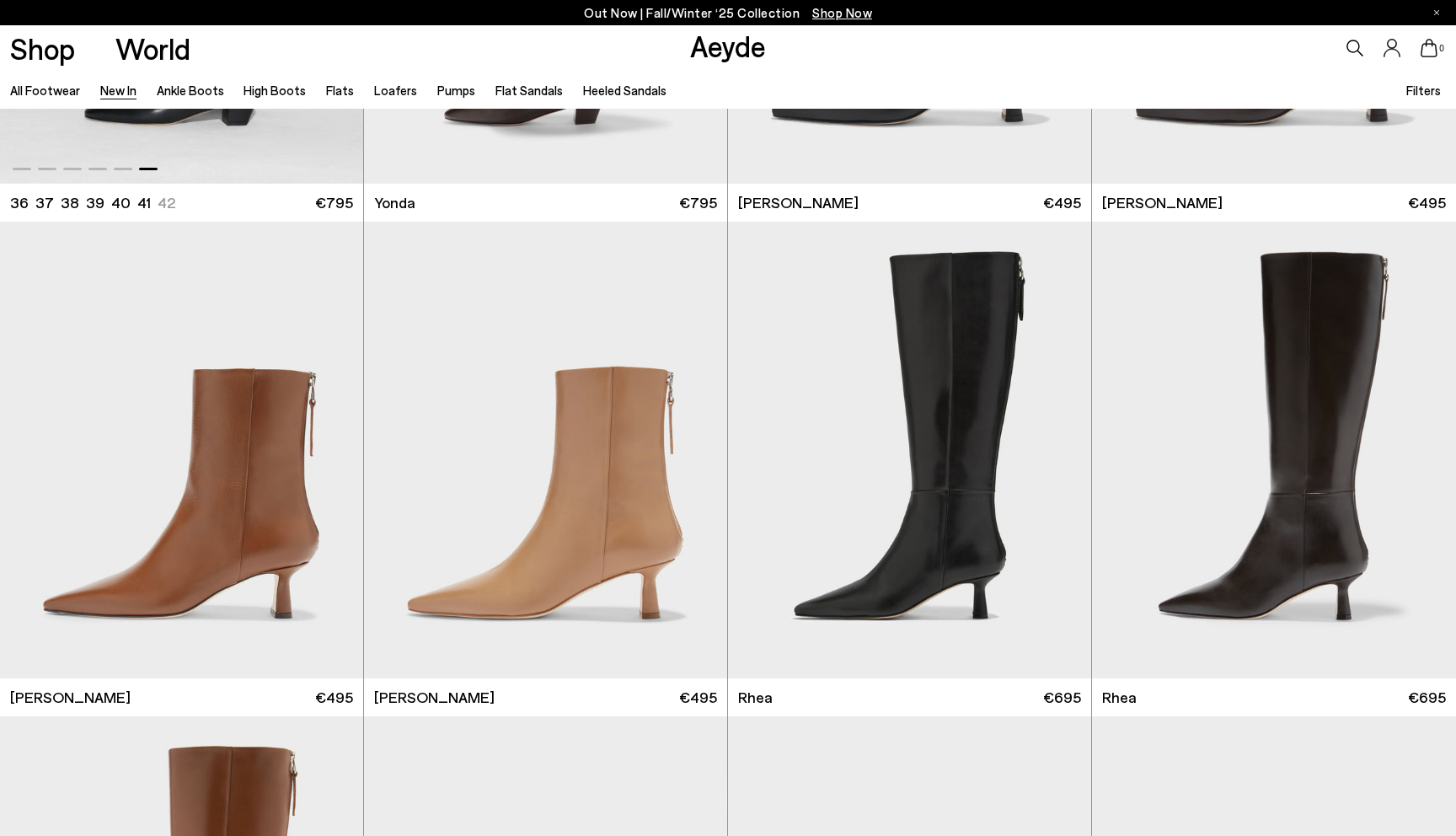
scroll to position [3375, 0]
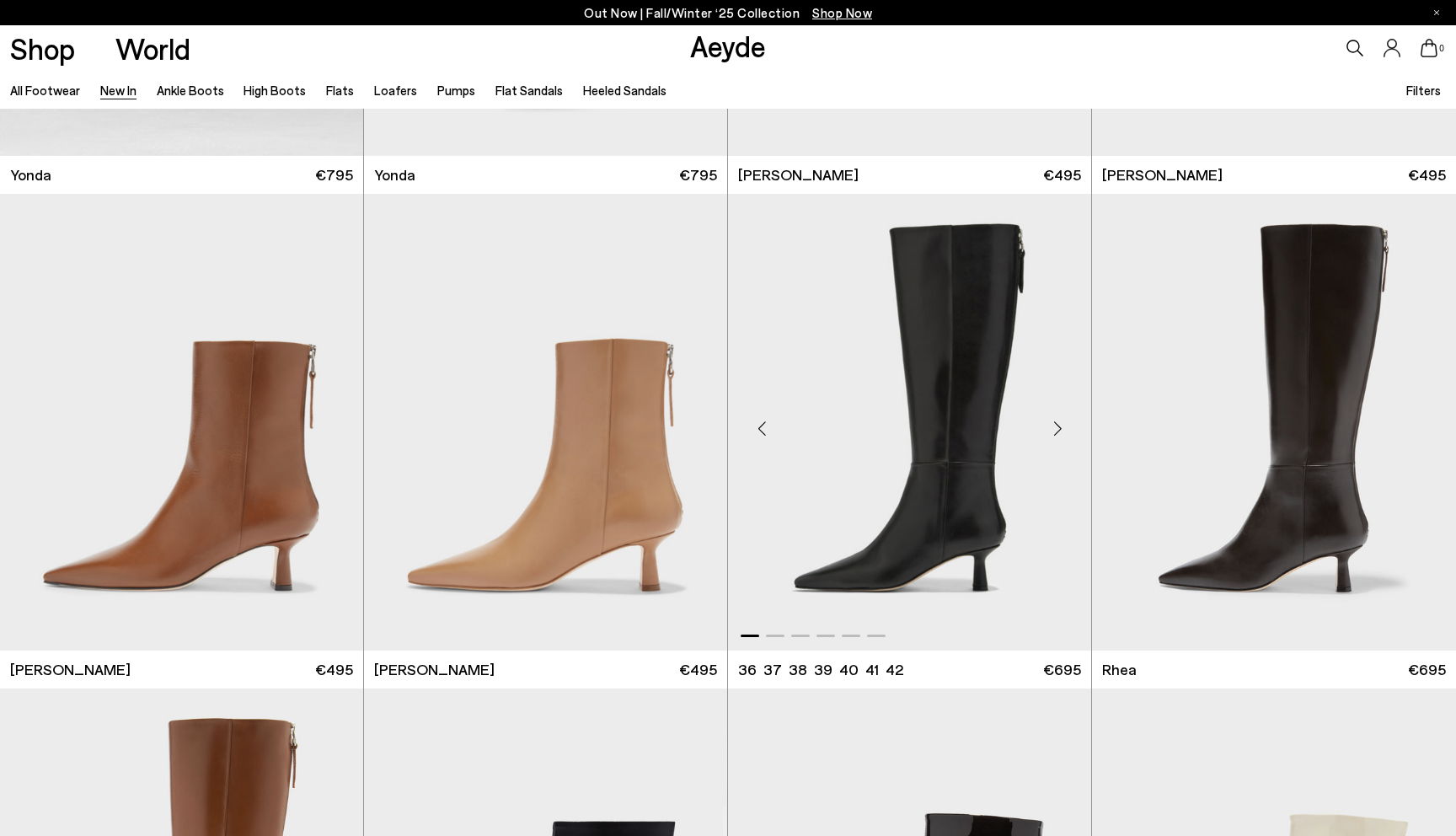
click at [1051, 437] on div "Next slide" at bounding box center [1057, 428] width 50 height 50
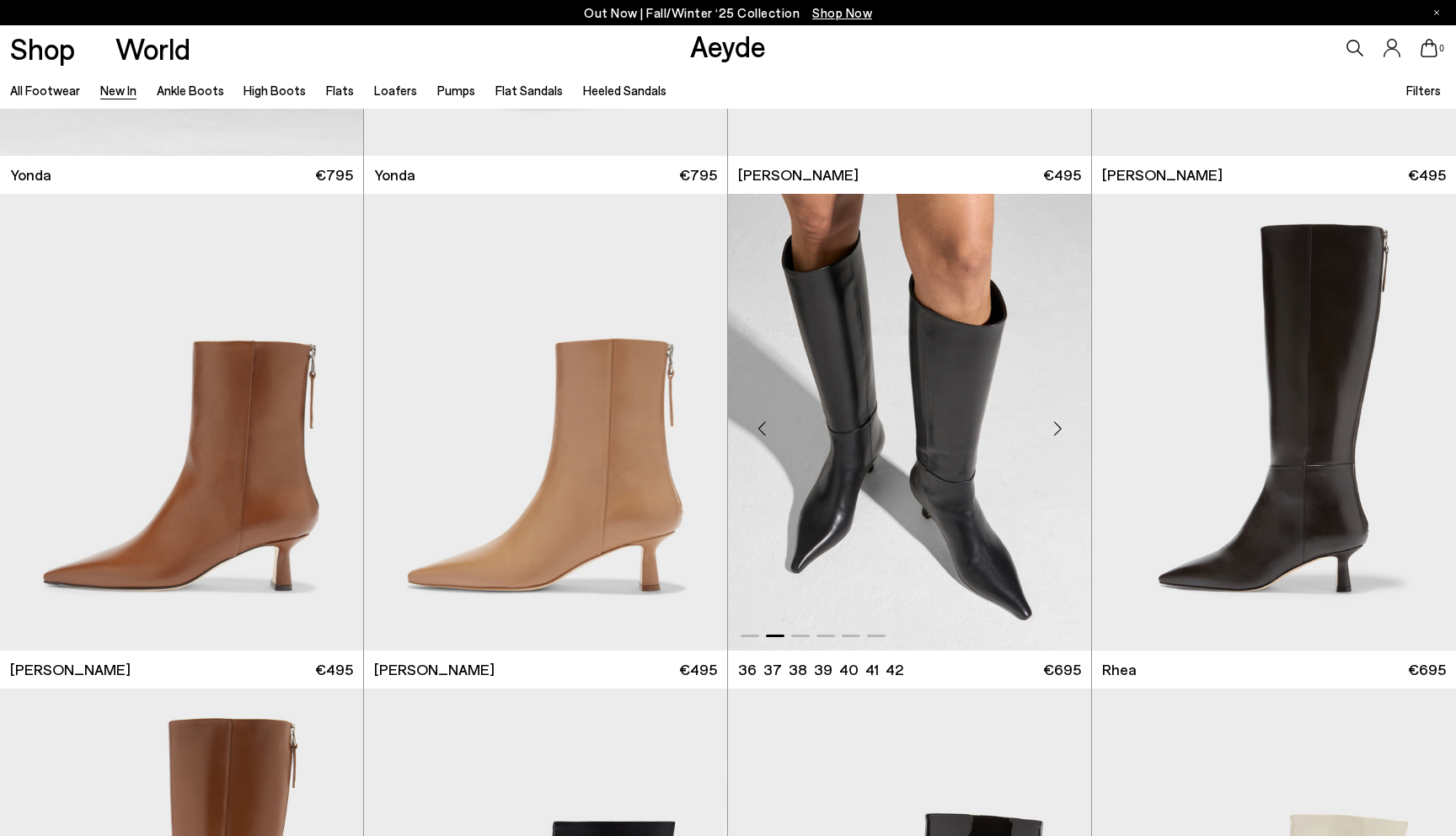
click at [1051, 437] on div "Next slide" at bounding box center [1057, 428] width 50 height 50
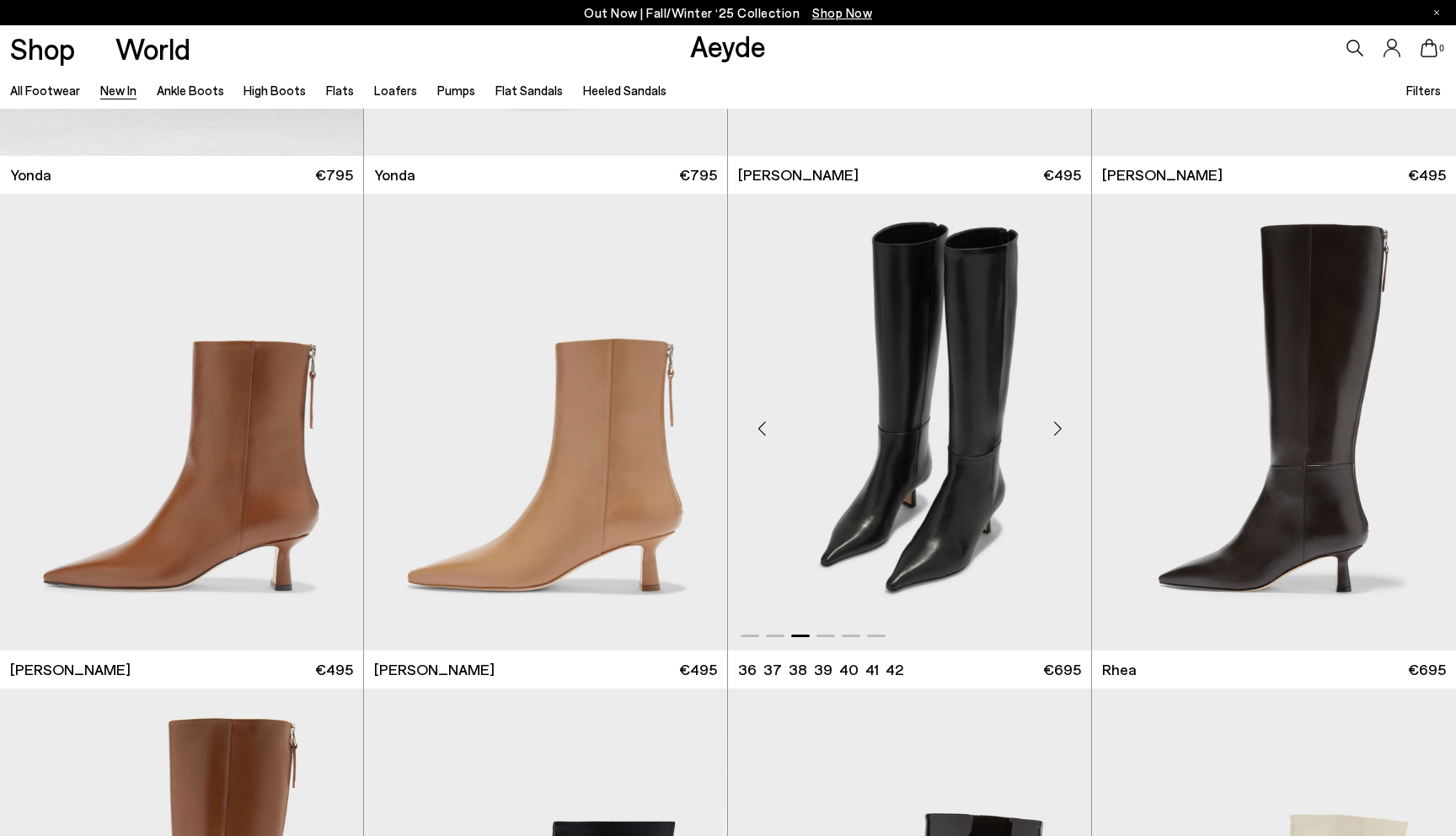
click at [1051, 437] on div "Next slide" at bounding box center [1057, 428] width 50 height 50
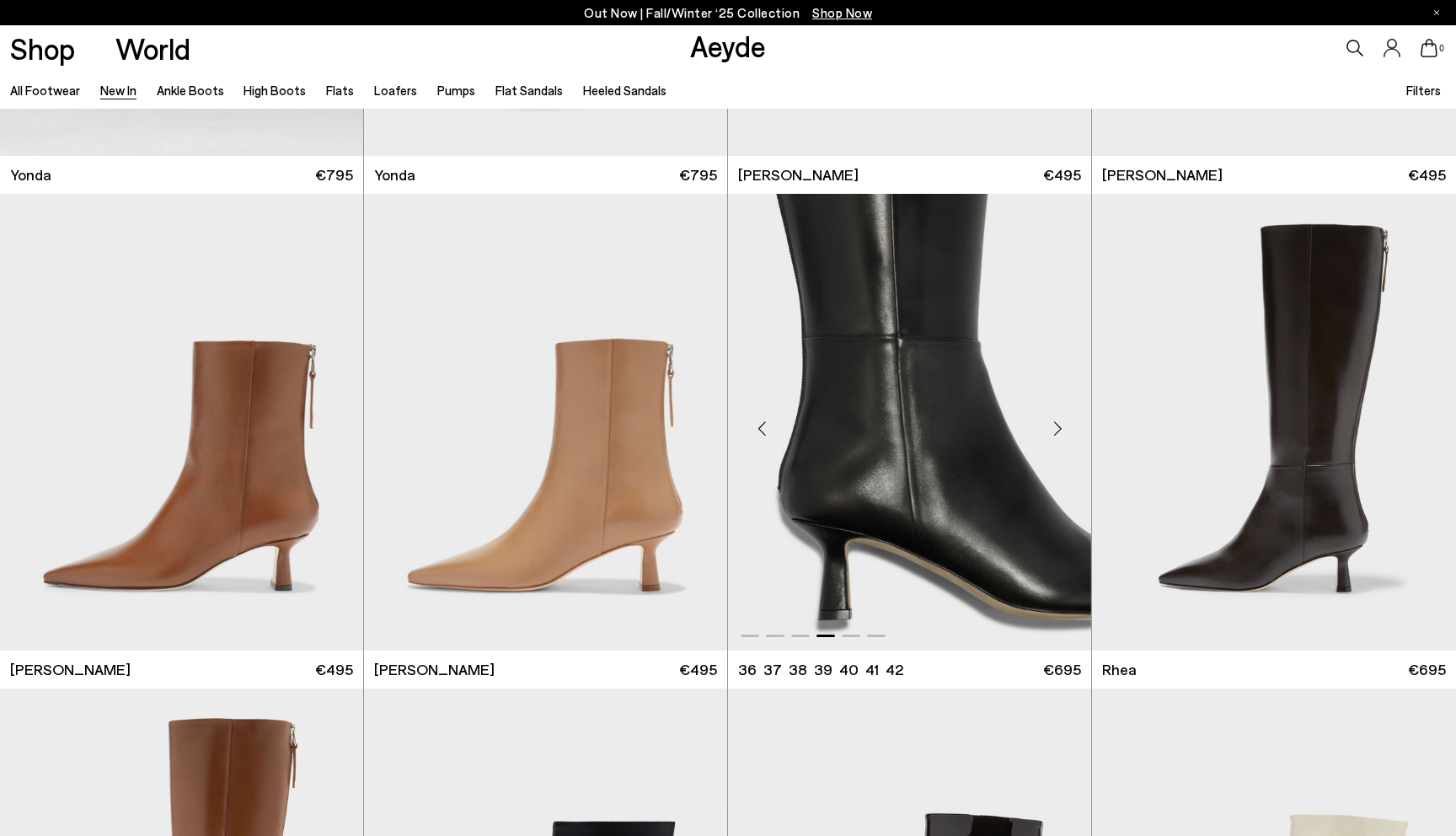
click at [1051, 437] on div "Next slide" at bounding box center [1057, 428] width 50 height 50
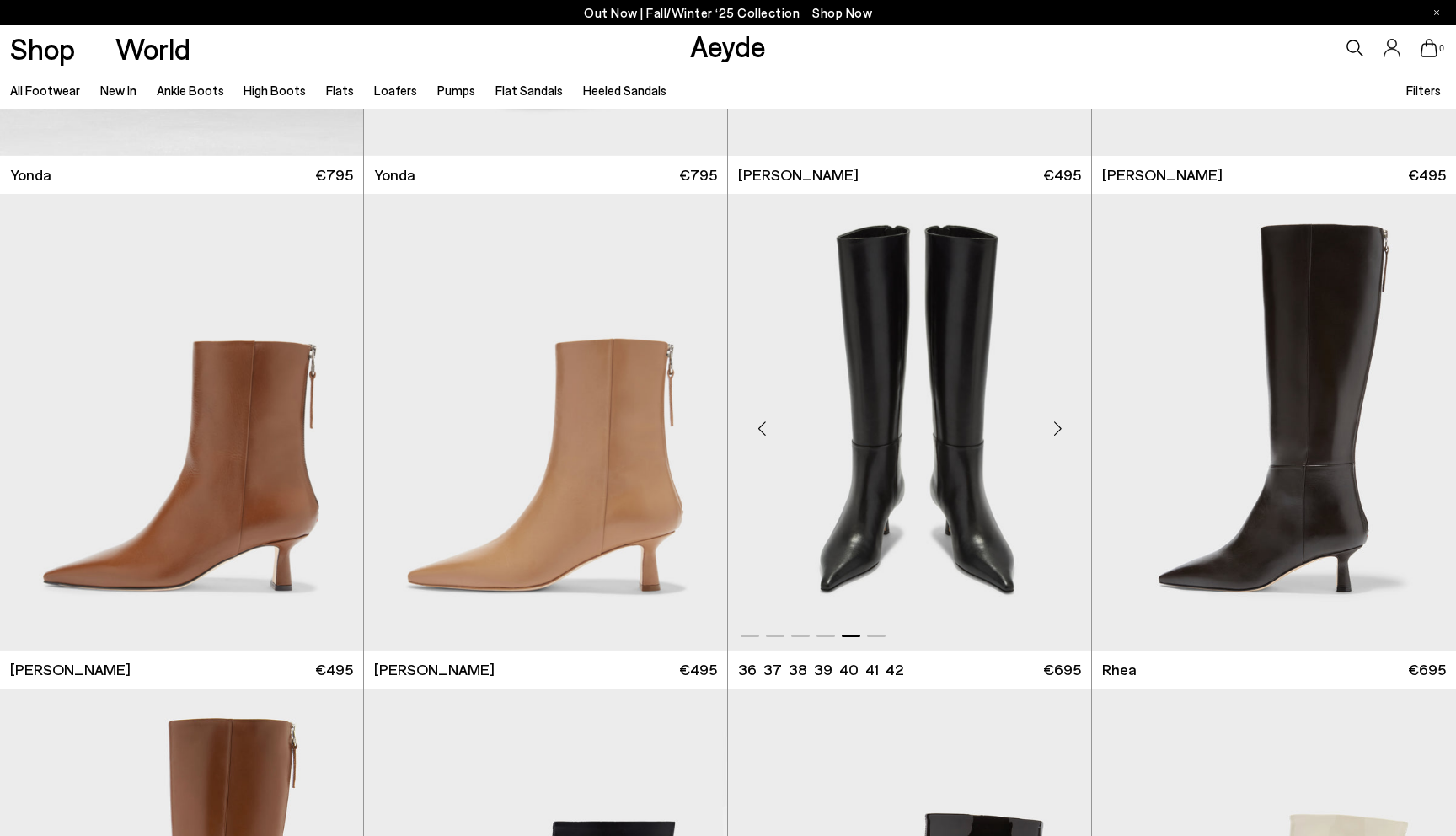
click at [1051, 437] on div "Next slide" at bounding box center [1057, 428] width 50 height 50
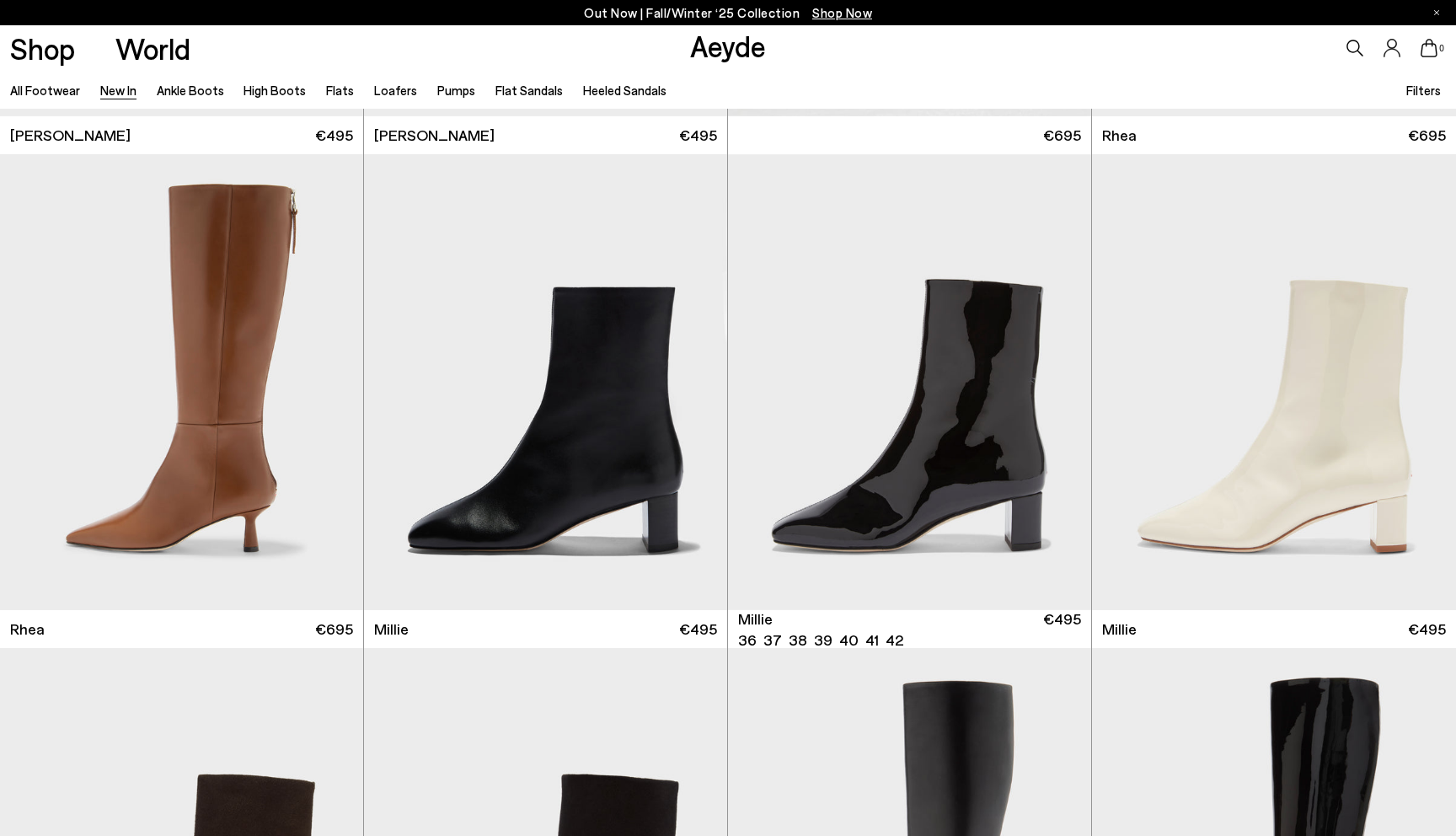
scroll to position [4040, 0]
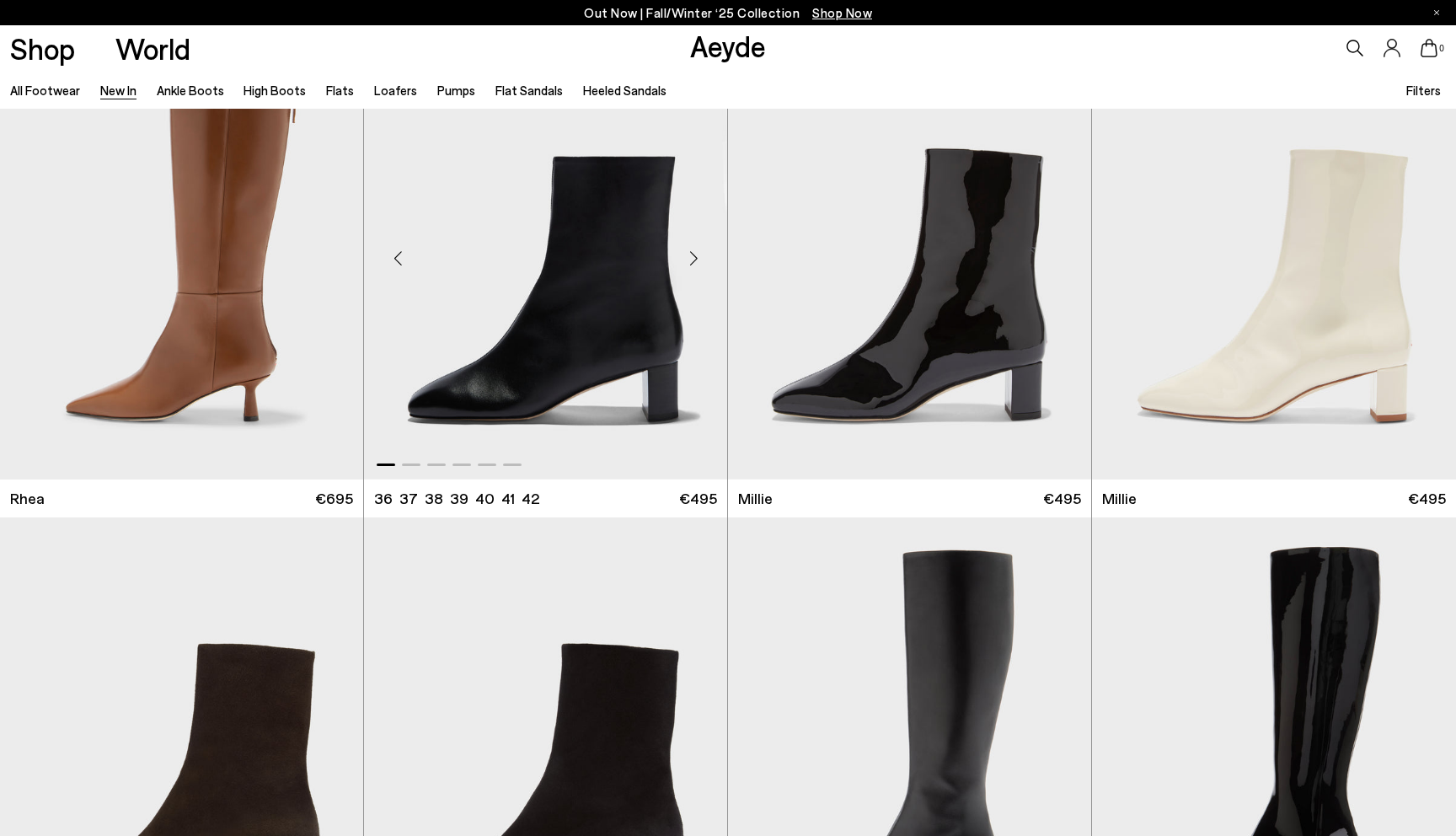
click at [696, 258] on div "Next slide" at bounding box center [693, 258] width 50 height 50
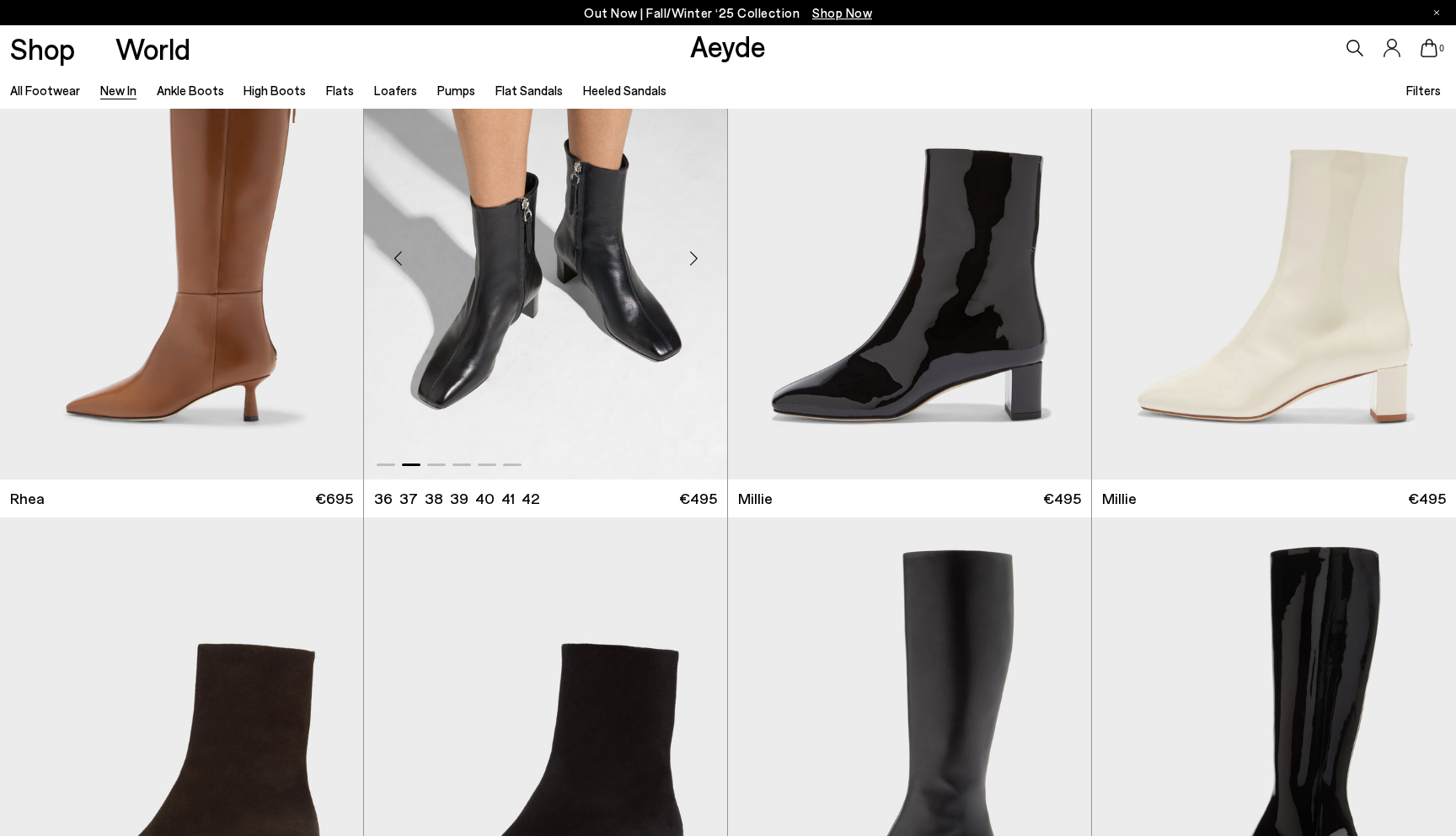
click at [696, 258] on div "Next slide" at bounding box center [693, 258] width 50 height 50
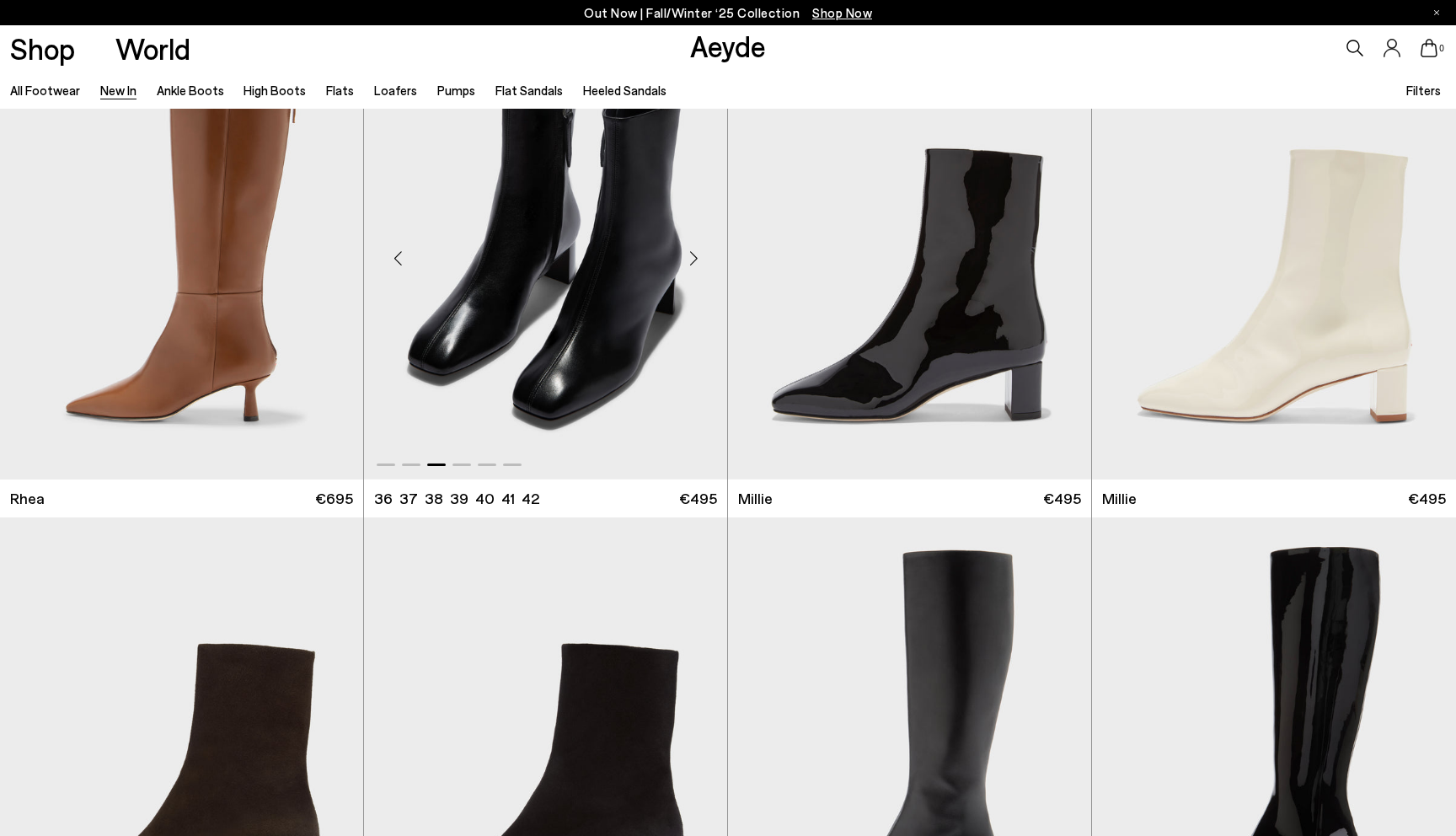
click at [696, 258] on div "Next slide" at bounding box center [693, 258] width 50 height 50
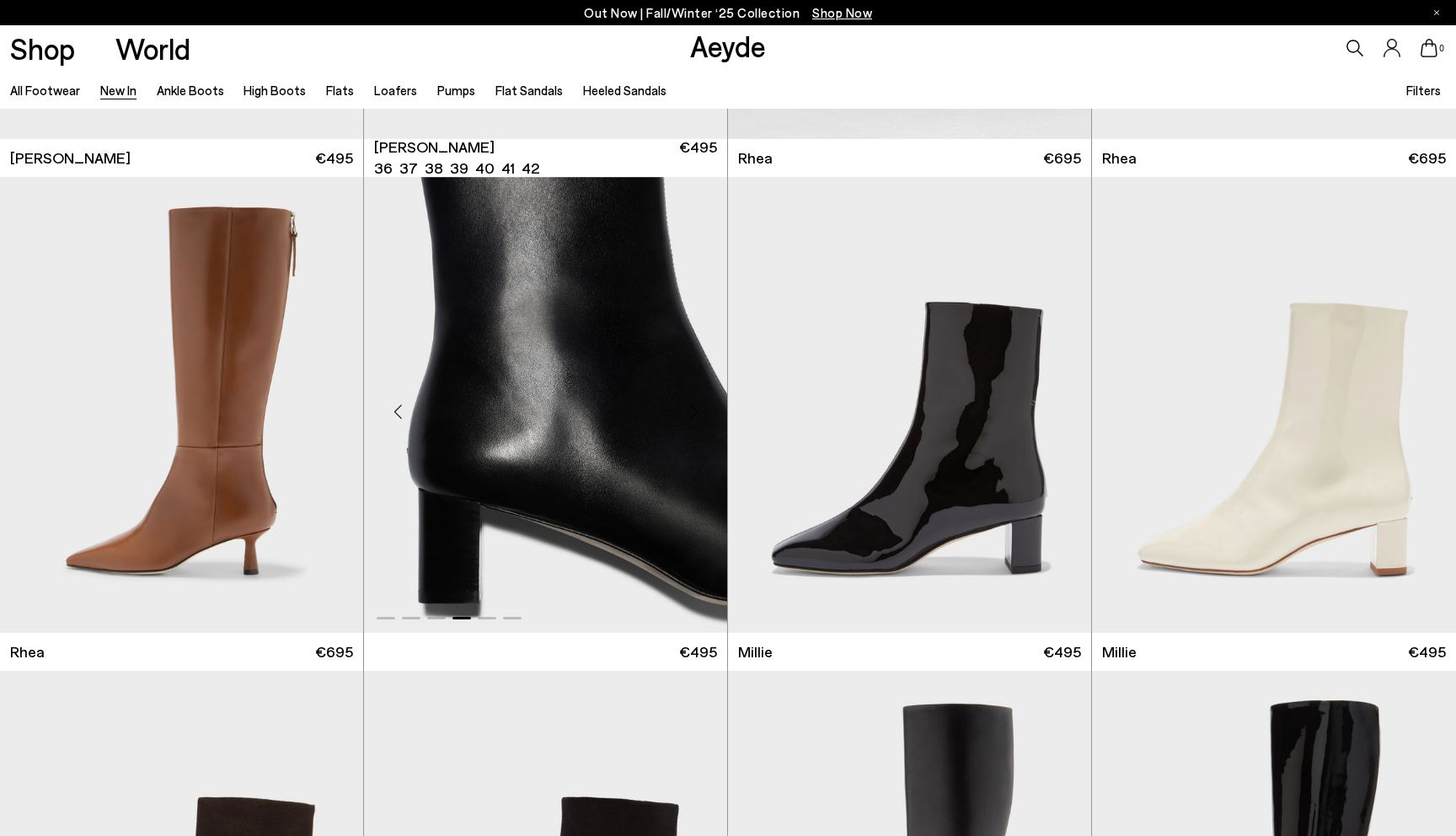
scroll to position [3948, 0]
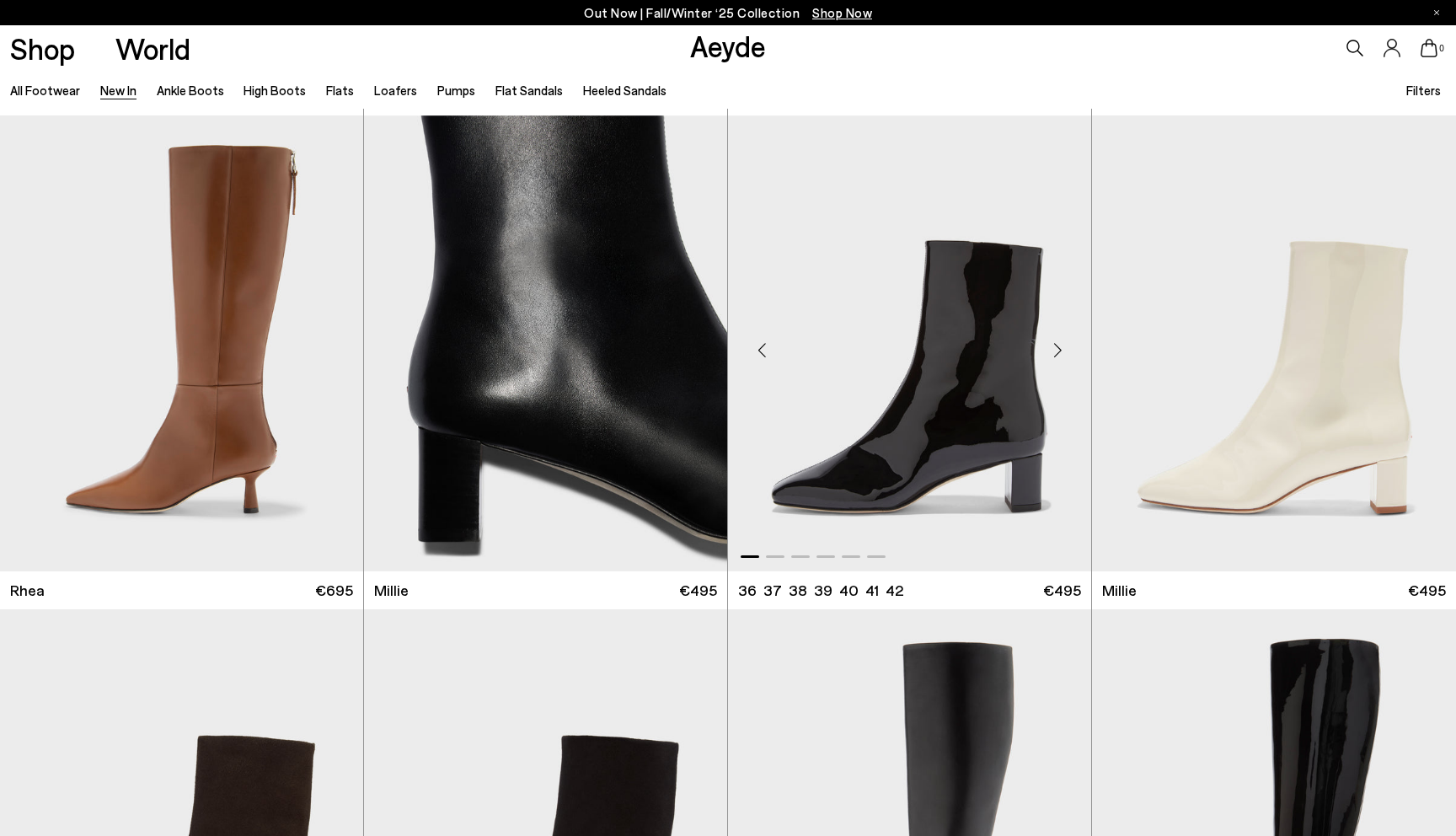
click at [1053, 353] on div "Next slide" at bounding box center [1057, 350] width 50 height 50
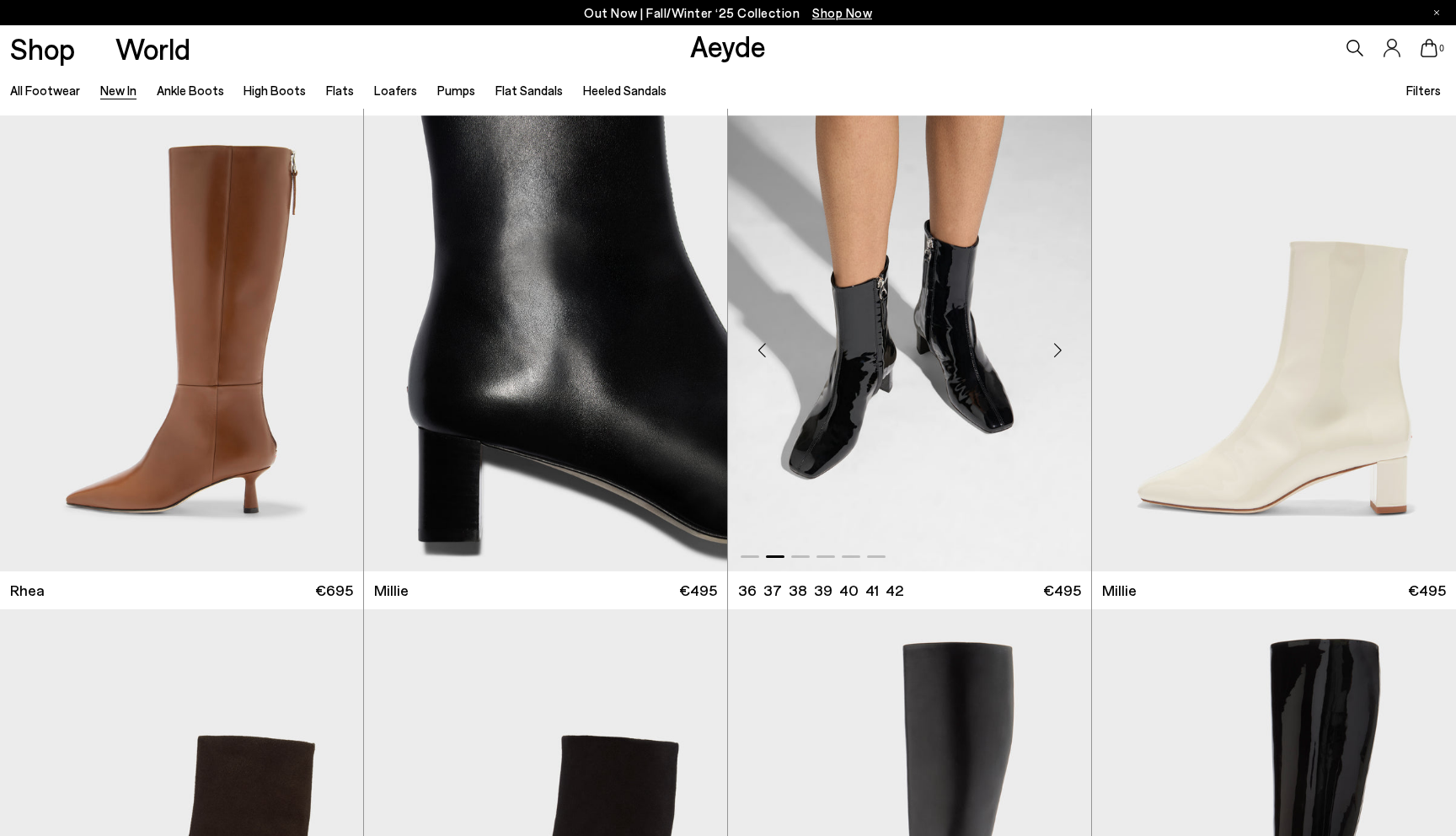
click at [1053, 352] on div "Next slide" at bounding box center [1057, 350] width 50 height 50
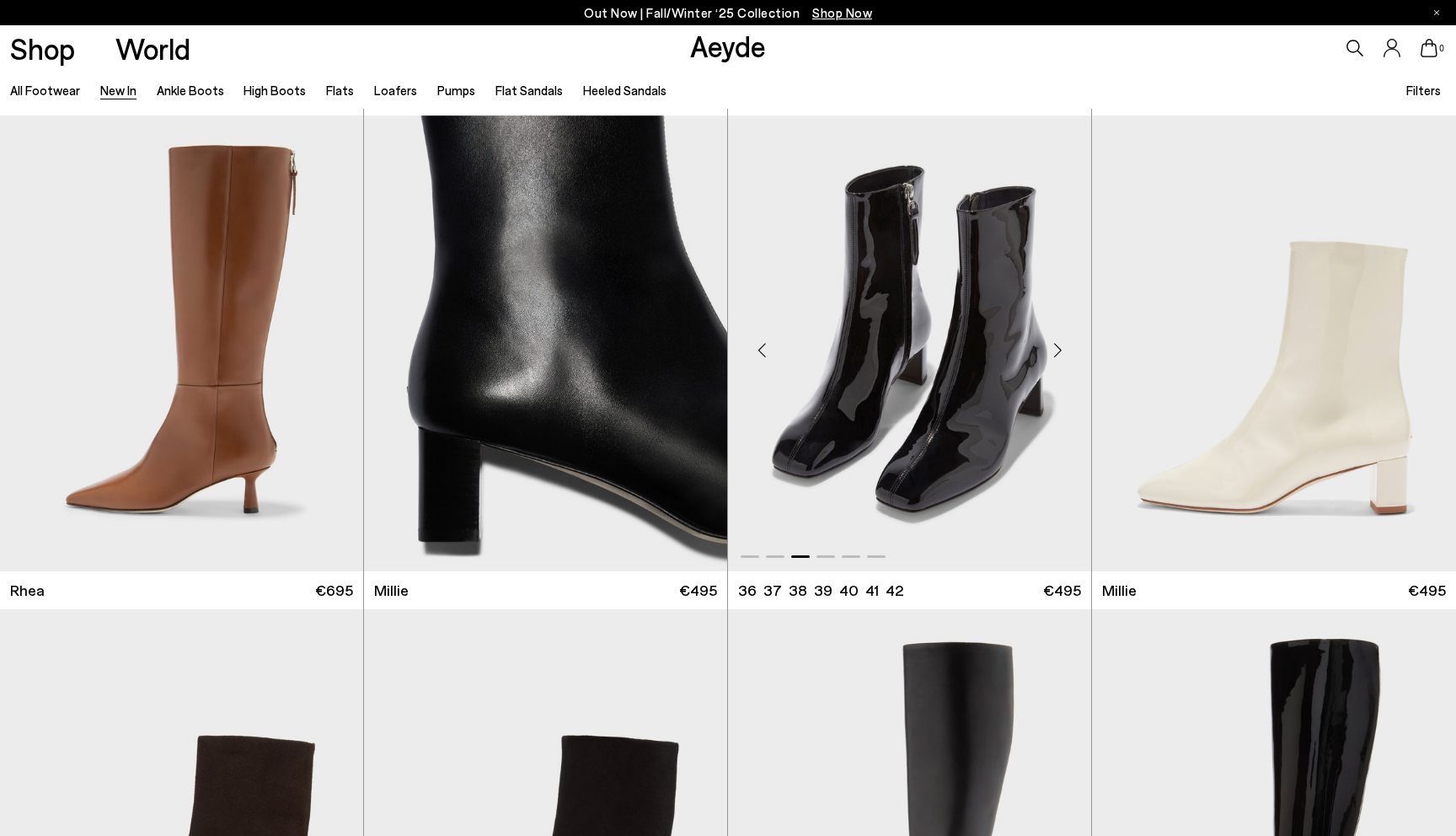
click at [1053, 352] on div "Next slide" at bounding box center [1057, 350] width 50 height 50
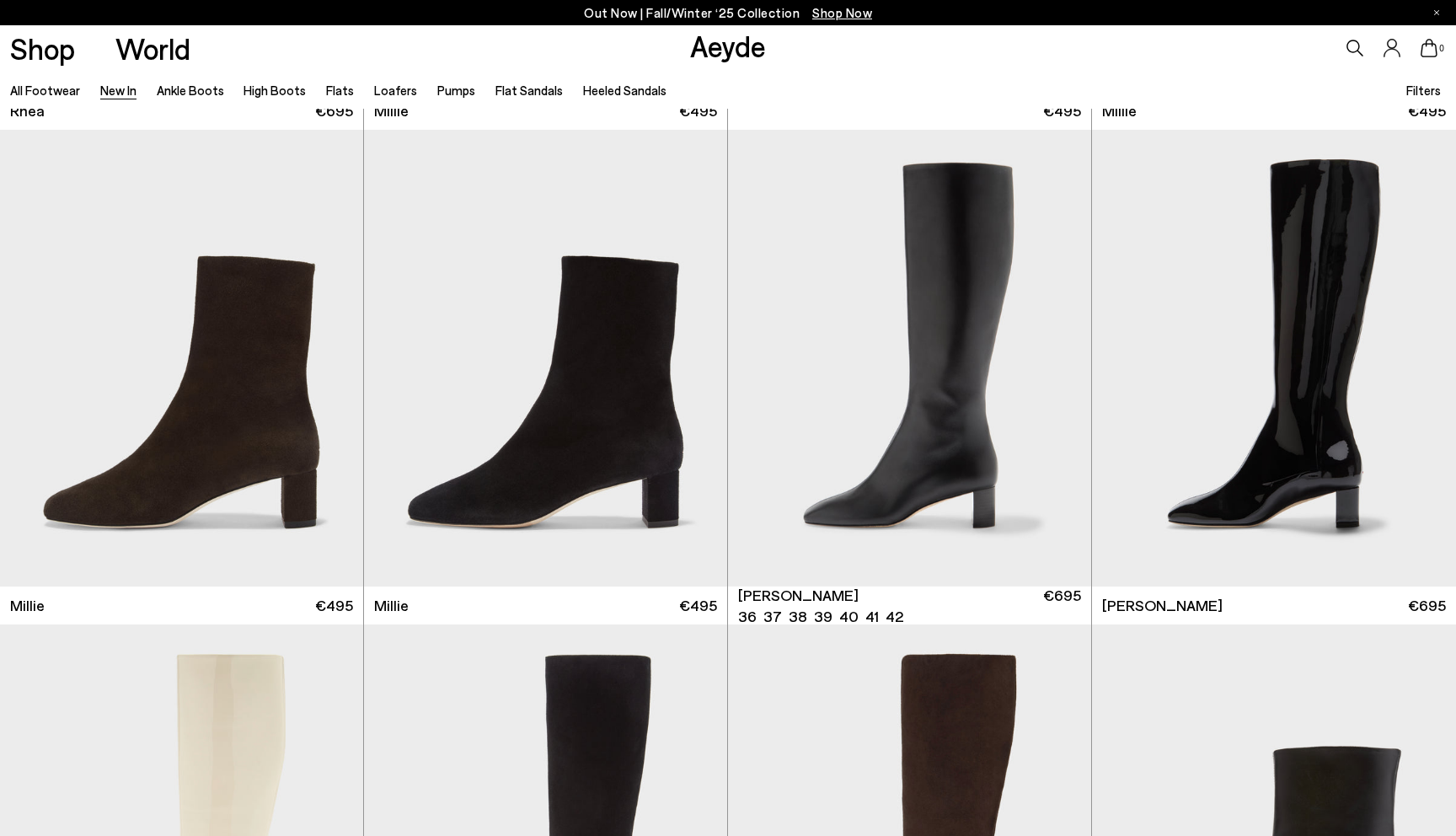
scroll to position [4542, 0]
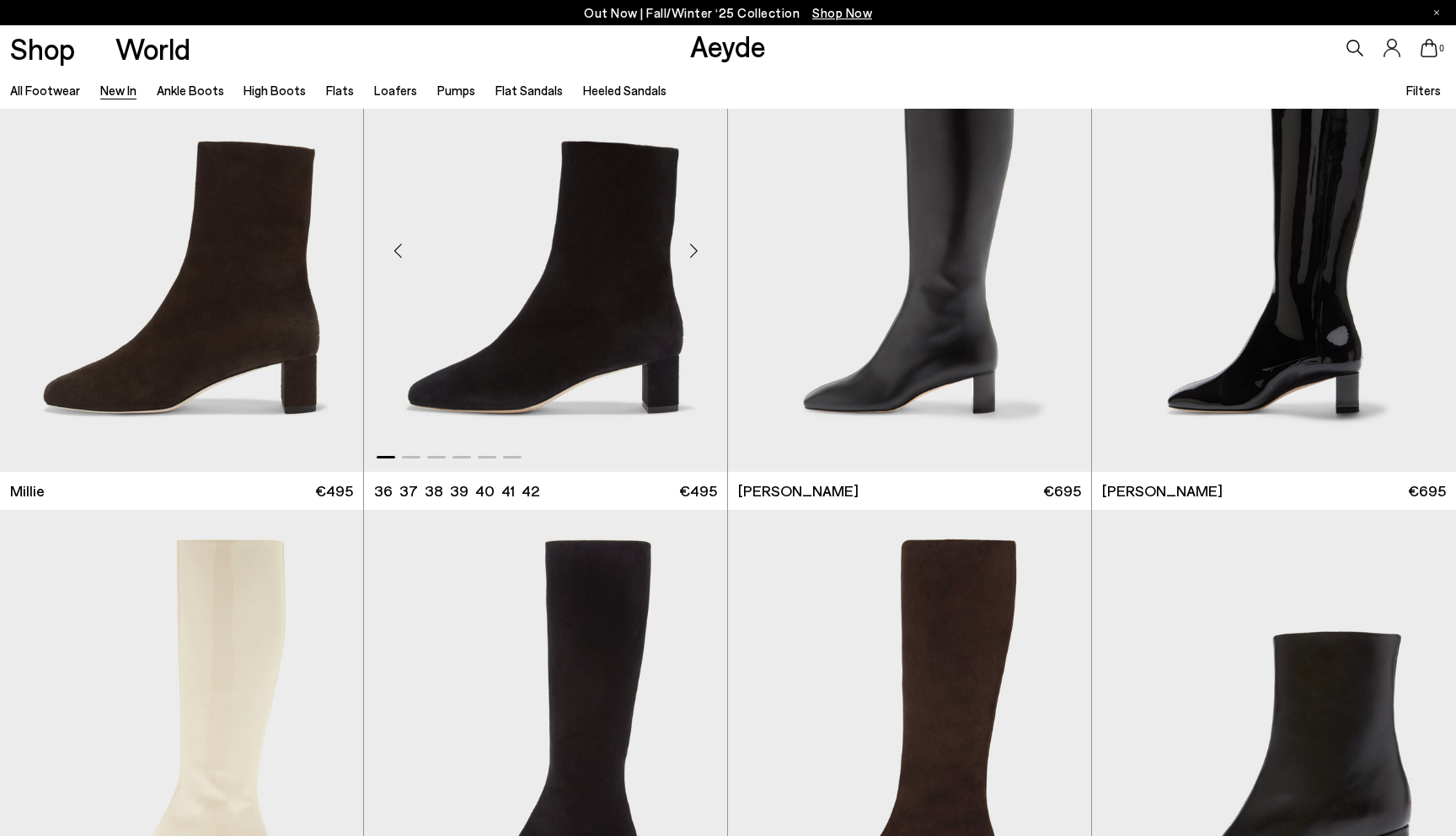
click at [694, 272] on div "Next slide" at bounding box center [693, 250] width 50 height 50
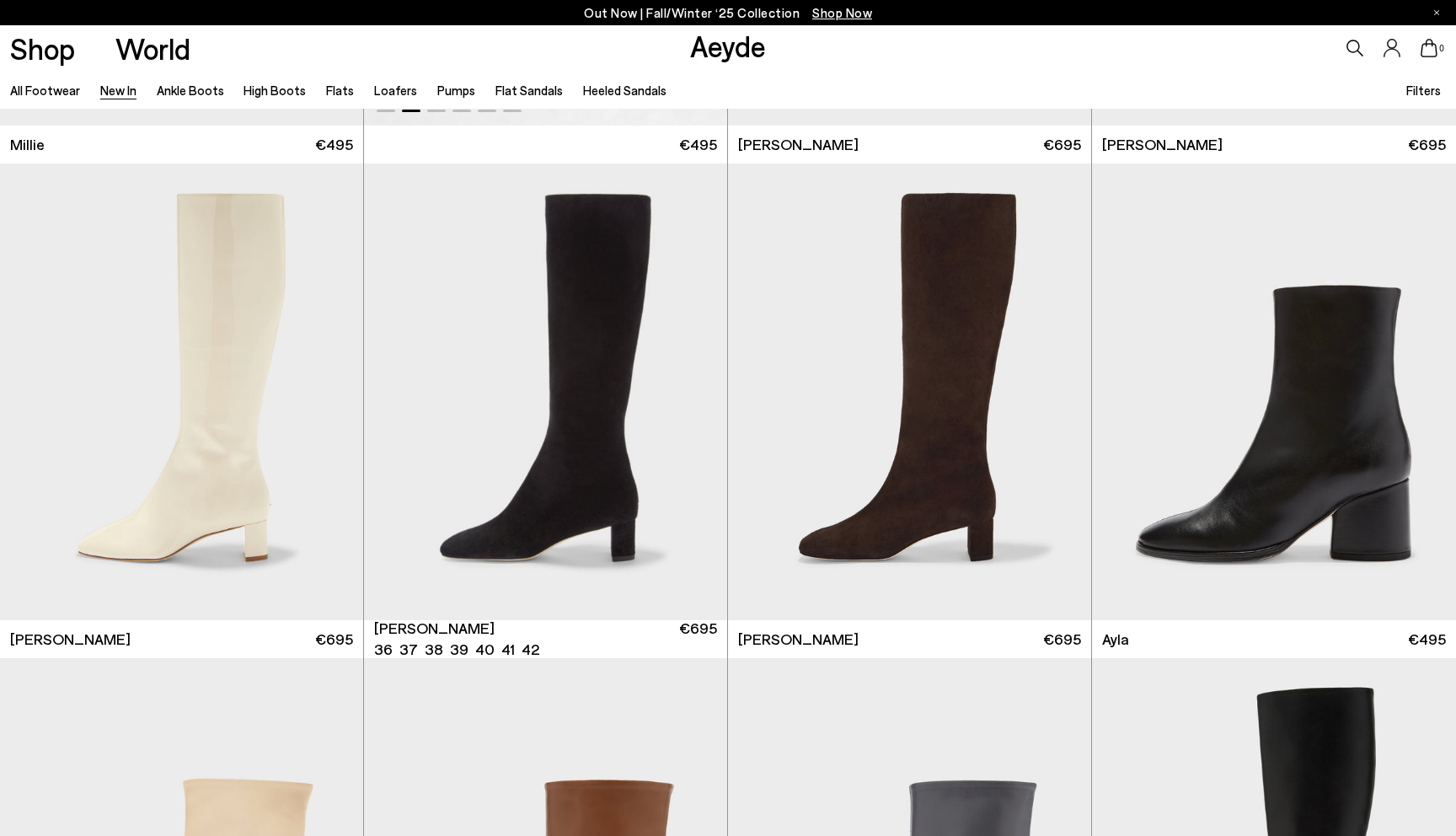
scroll to position [4882, 0]
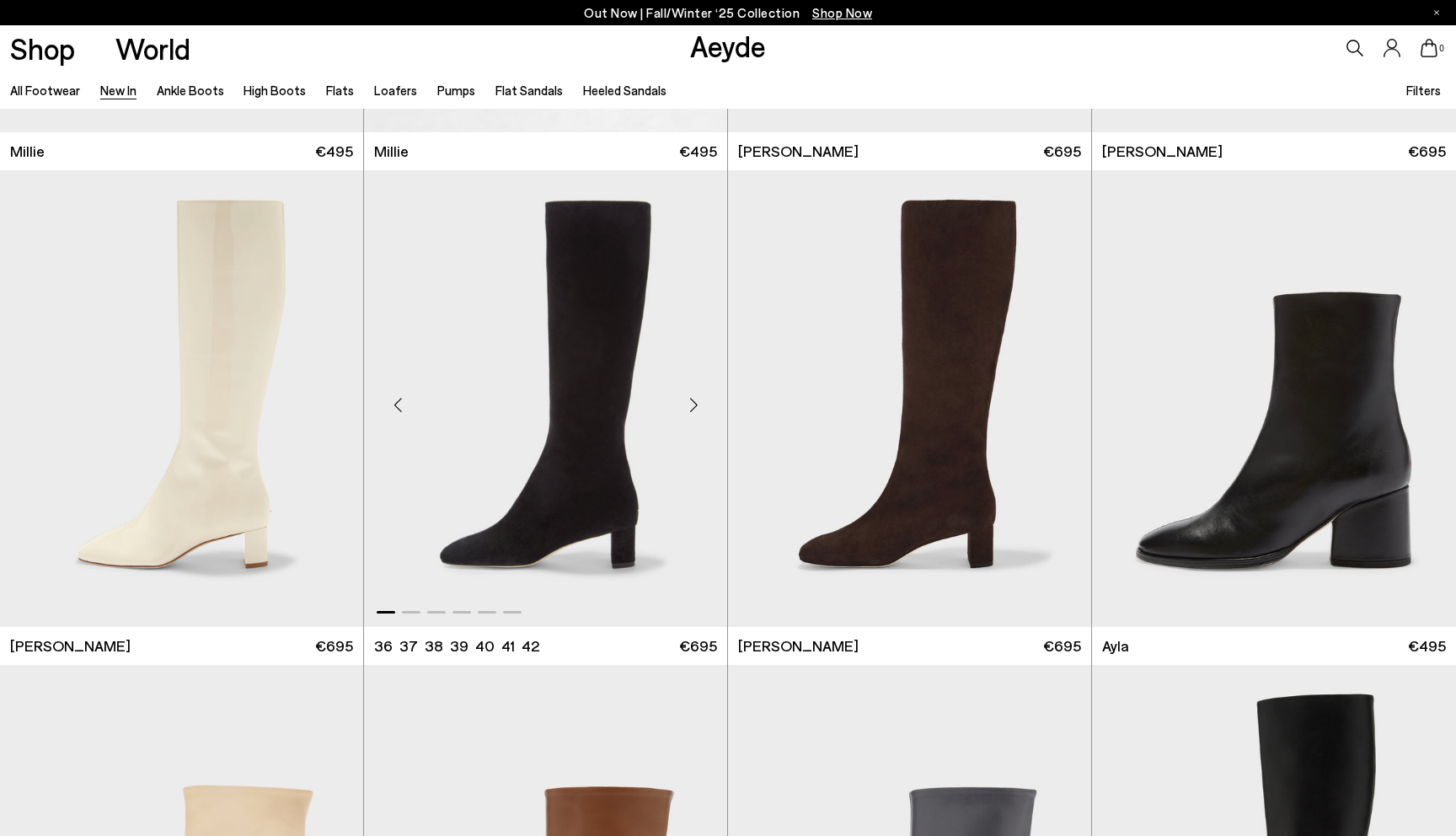
click at [689, 406] on div "Next slide" at bounding box center [693, 405] width 50 height 50
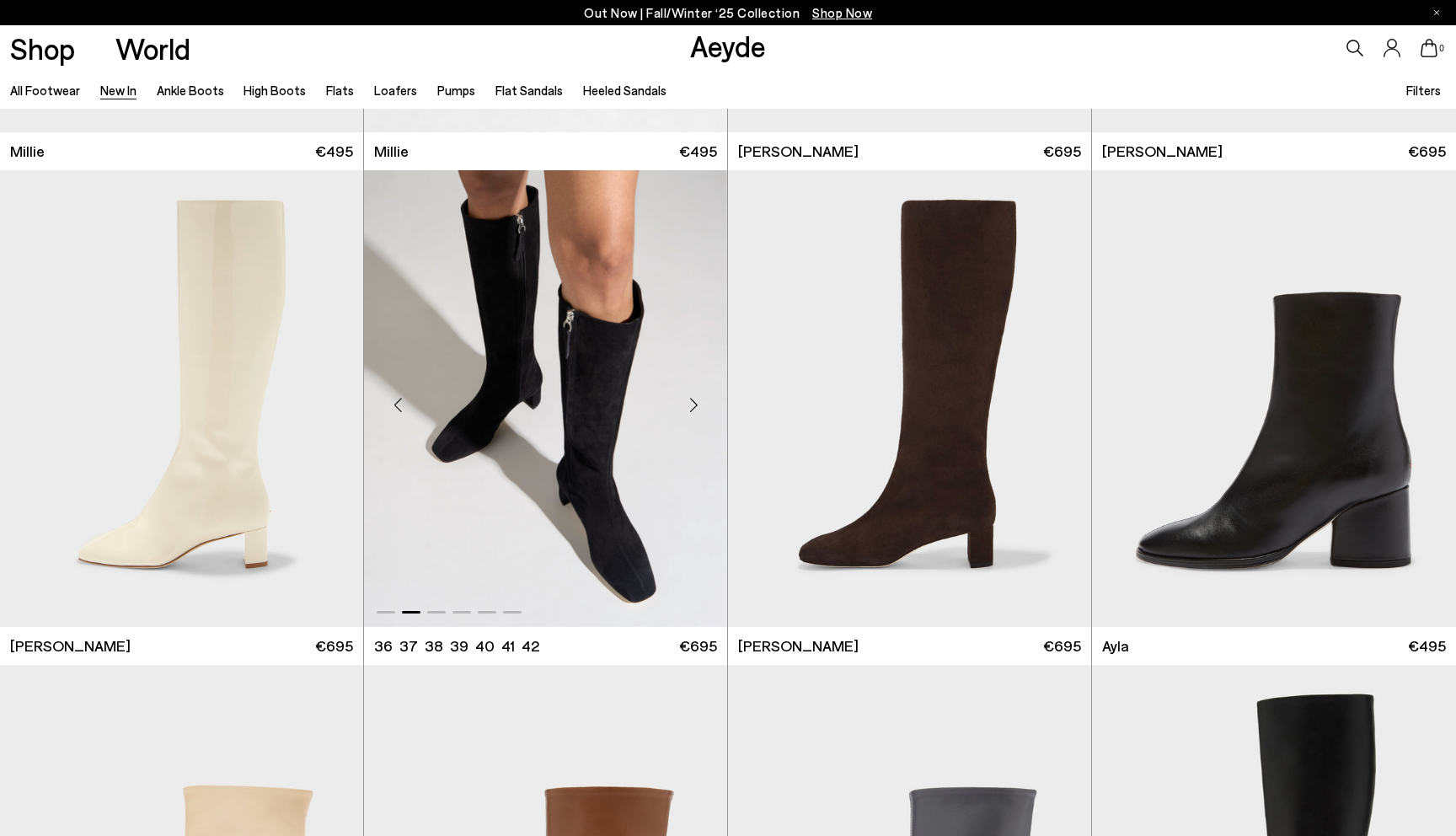
click at [694, 405] on div "Next slide" at bounding box center [693, 405] width 50 height 50
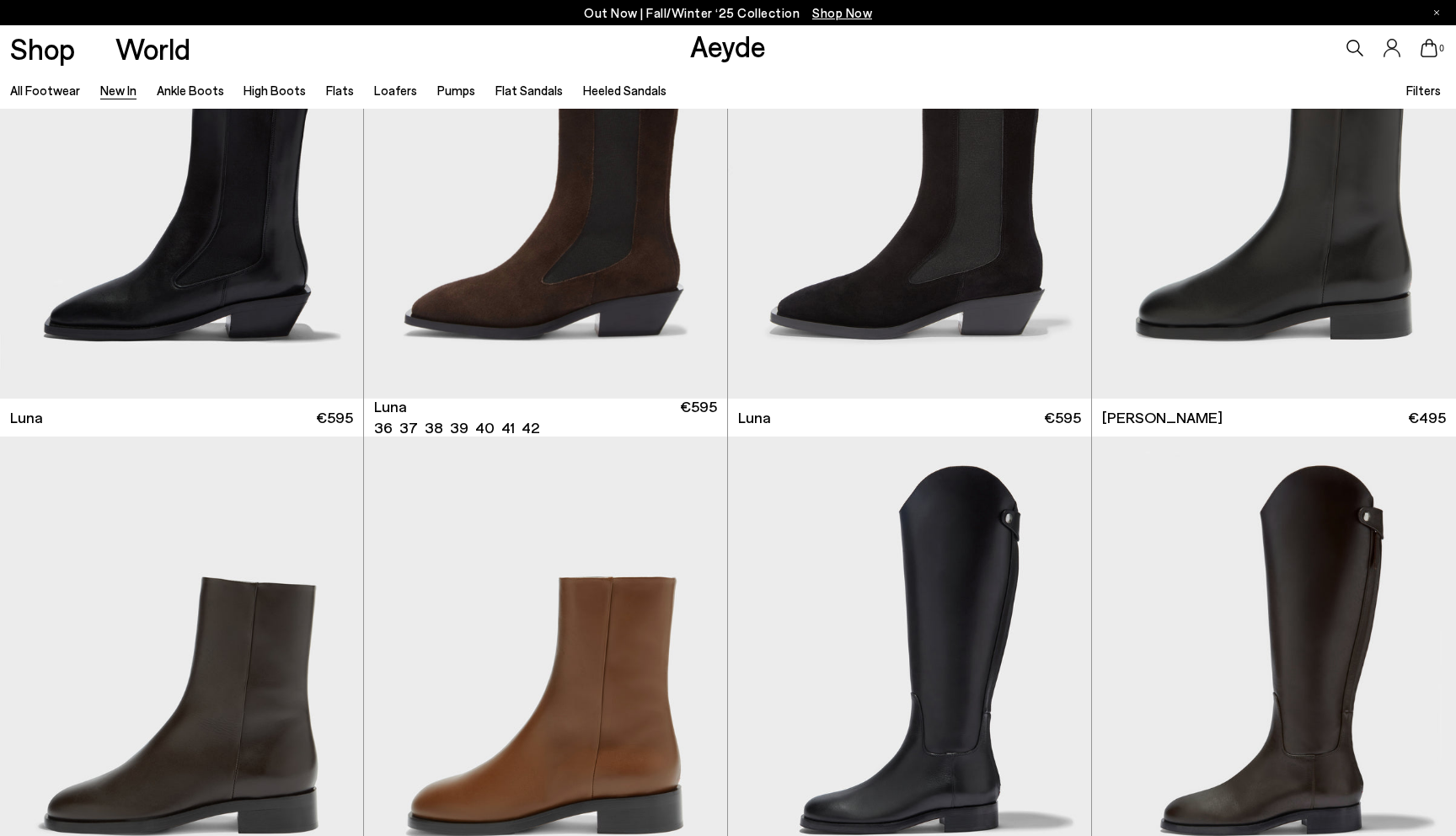
scroll to position [8320, 0]
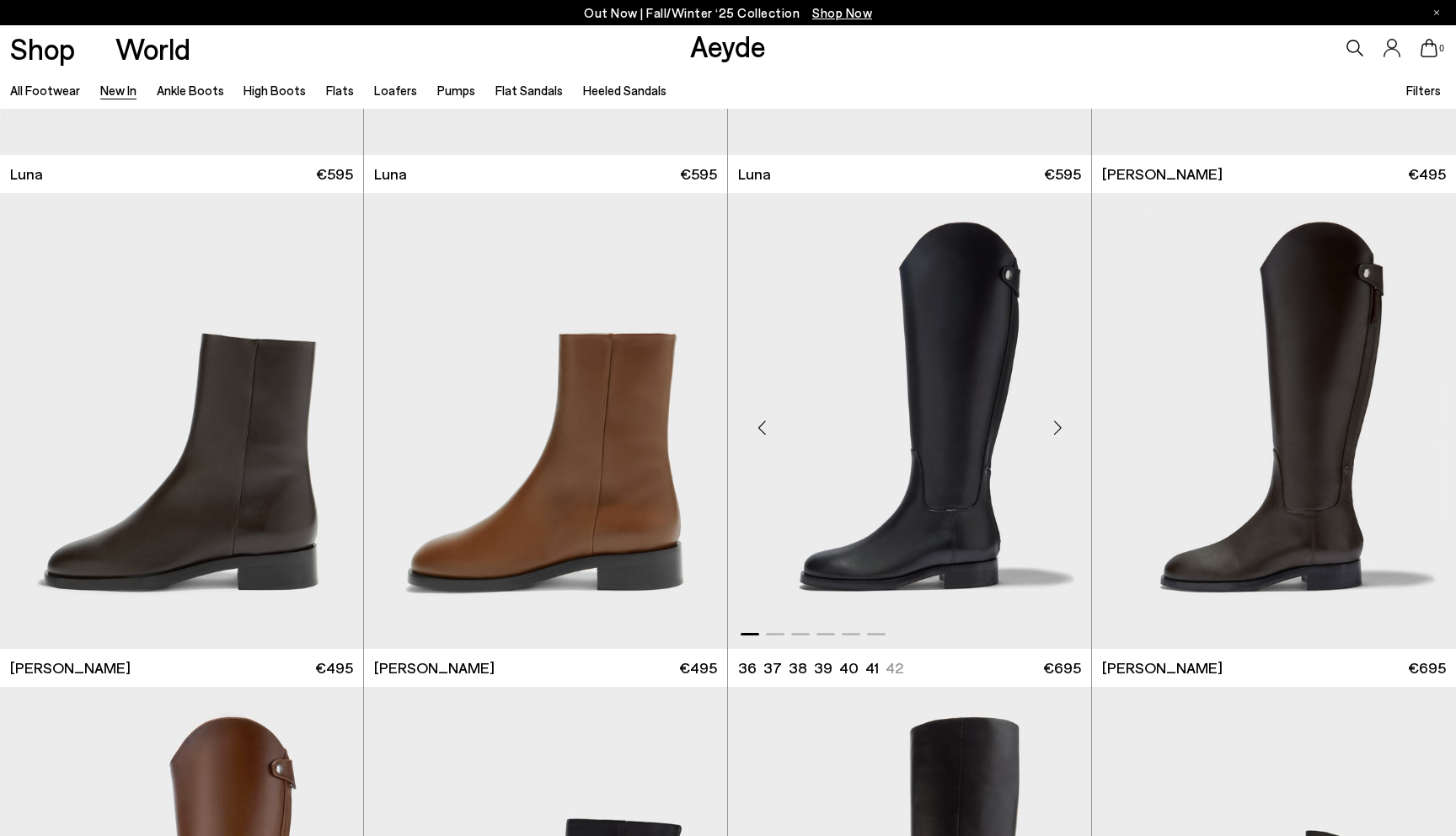
click at [1051, 430] on div "Next slide" at bounding box center [1057, 428] width 50 height 50
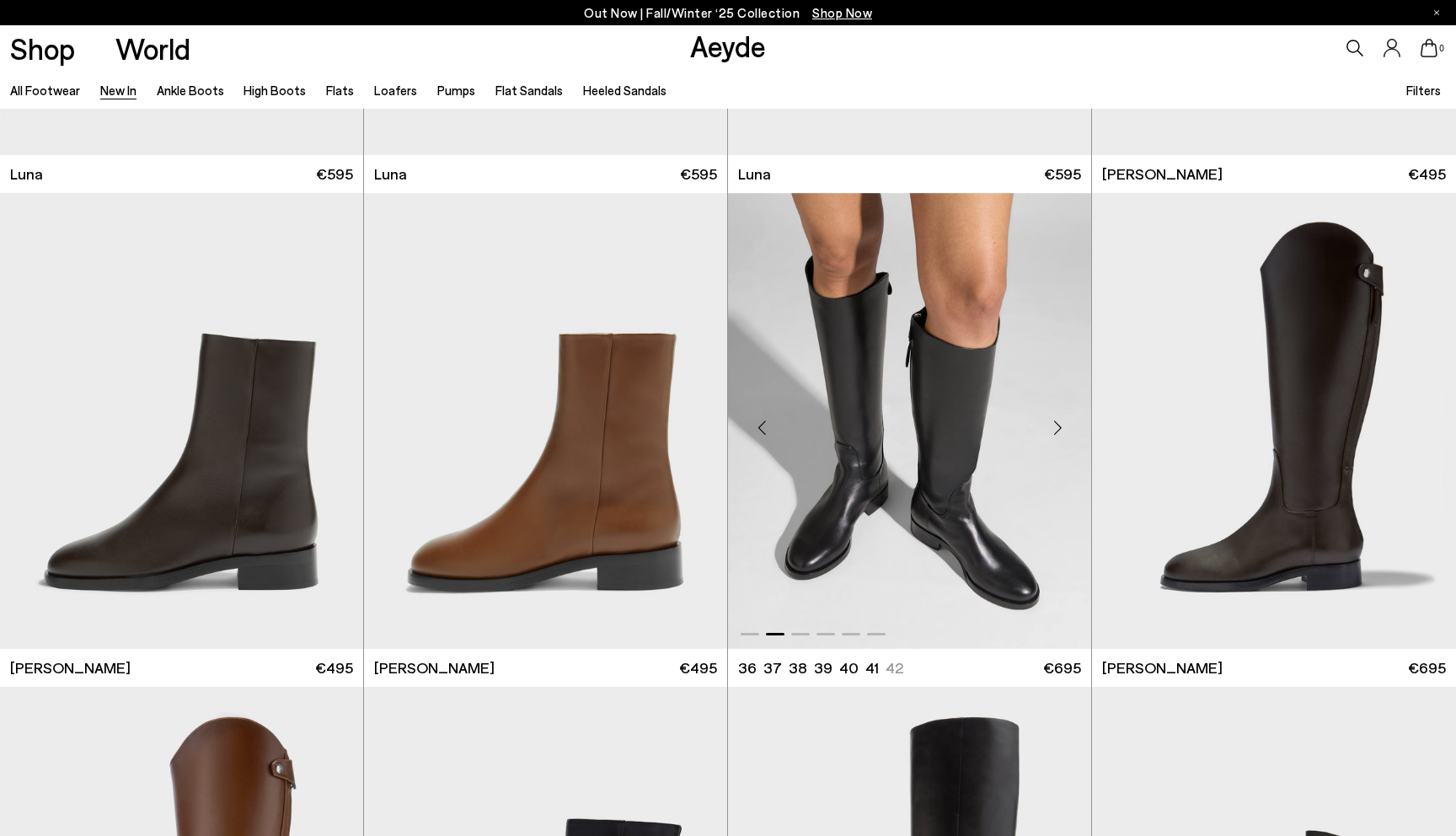
click at [1051, 430] on div "Next slide" at bounding box center [1057, 428] width 50 height 50
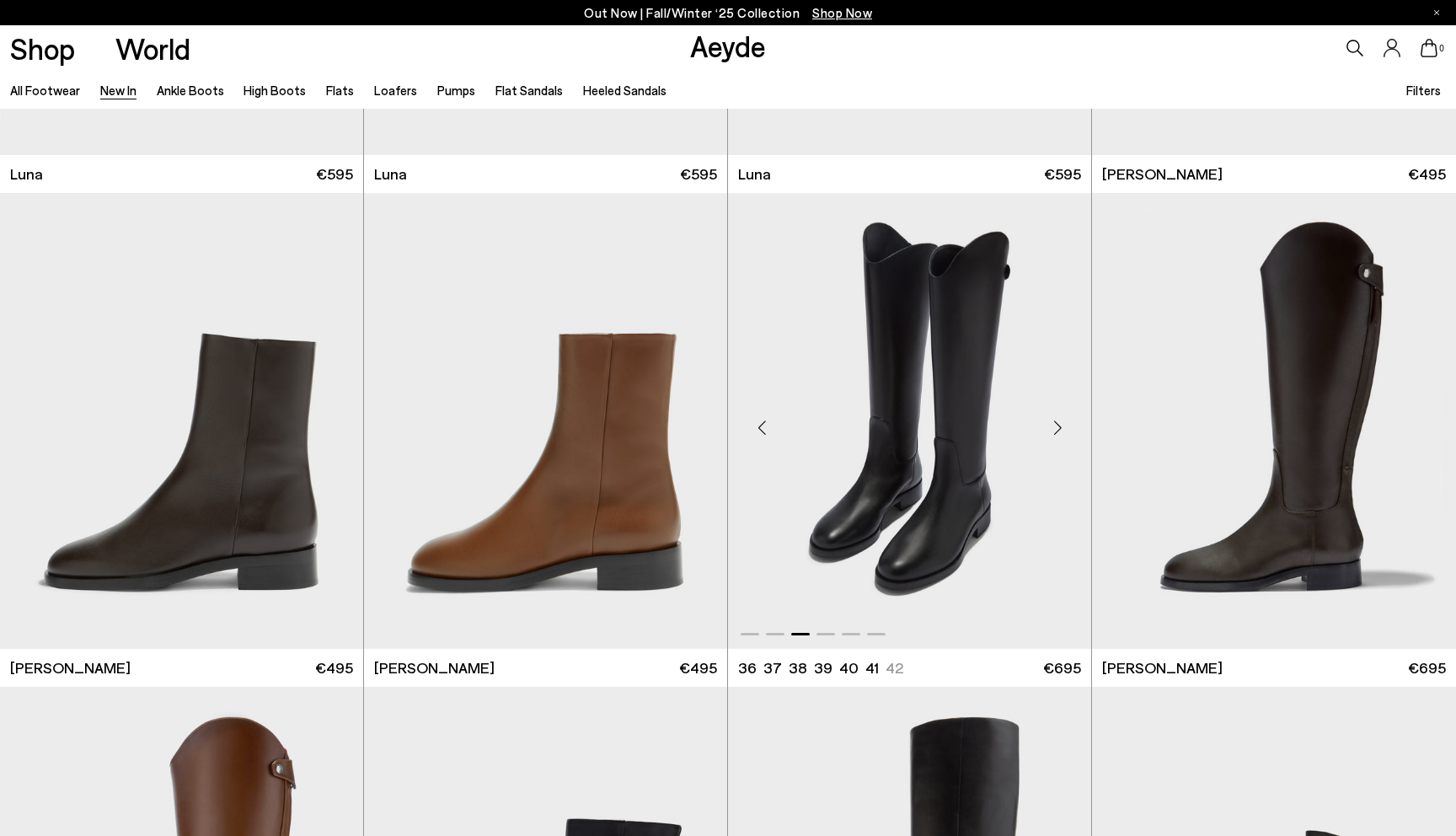
click at [1051, 430] on div "Next slide" at bounding box center [1057, 428] width 50 height 50
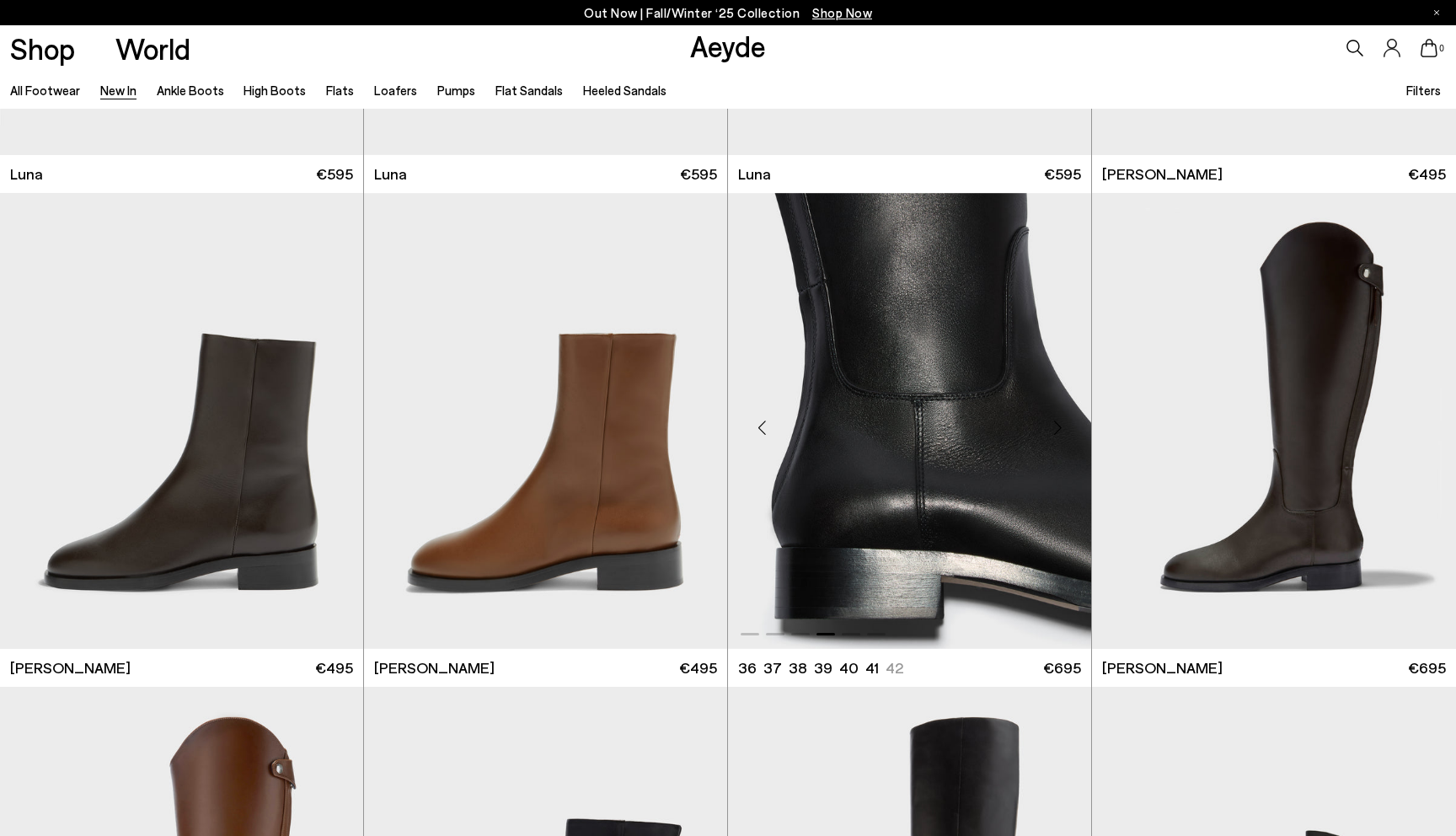
click at [1051, 430] on div "Next slide" at bounding box center [1057, 428] width 50 height 50
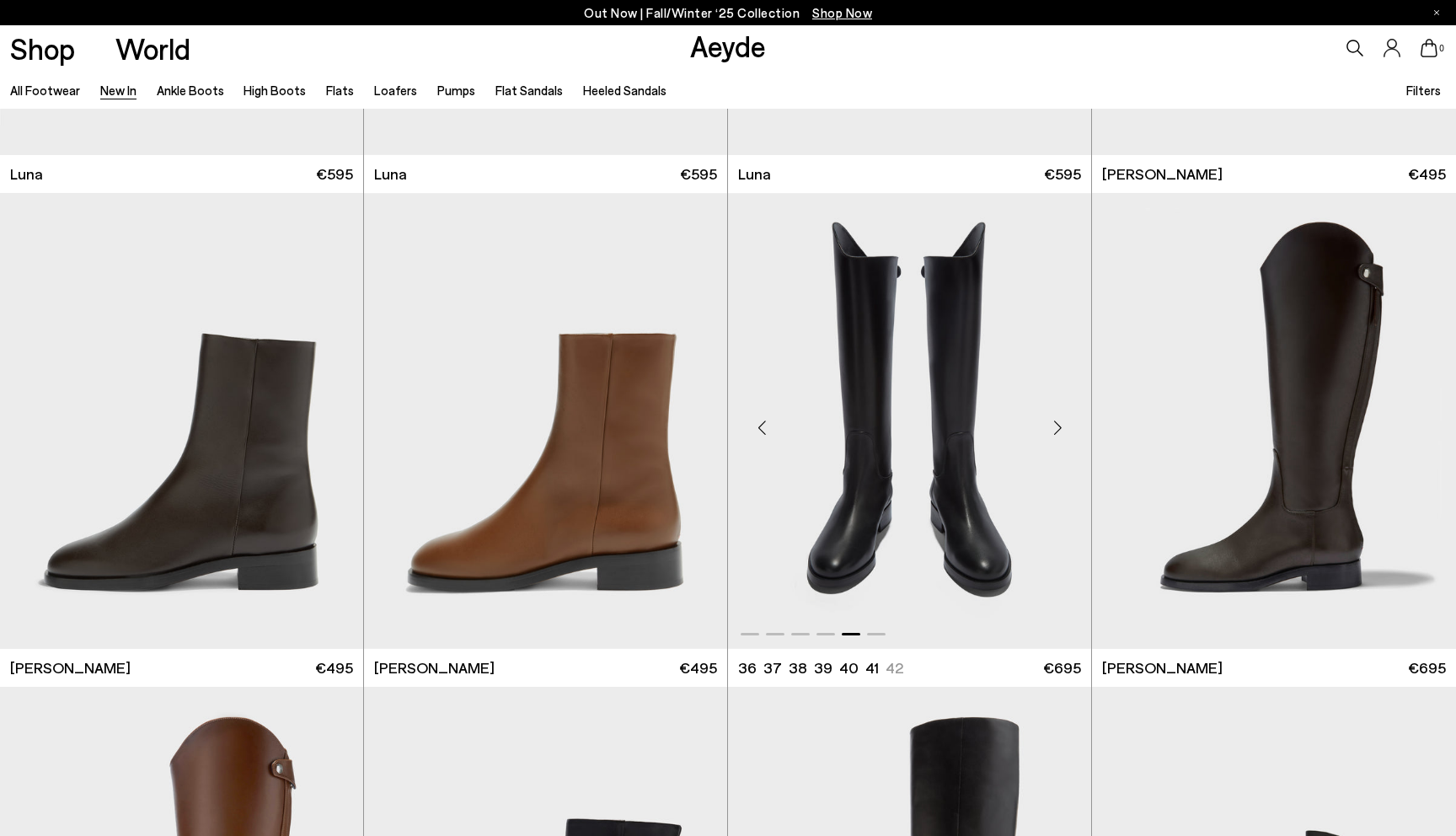
click at [1051, 430] on div "Next slide" at bounding box center [1057, 428] width 50 height 50
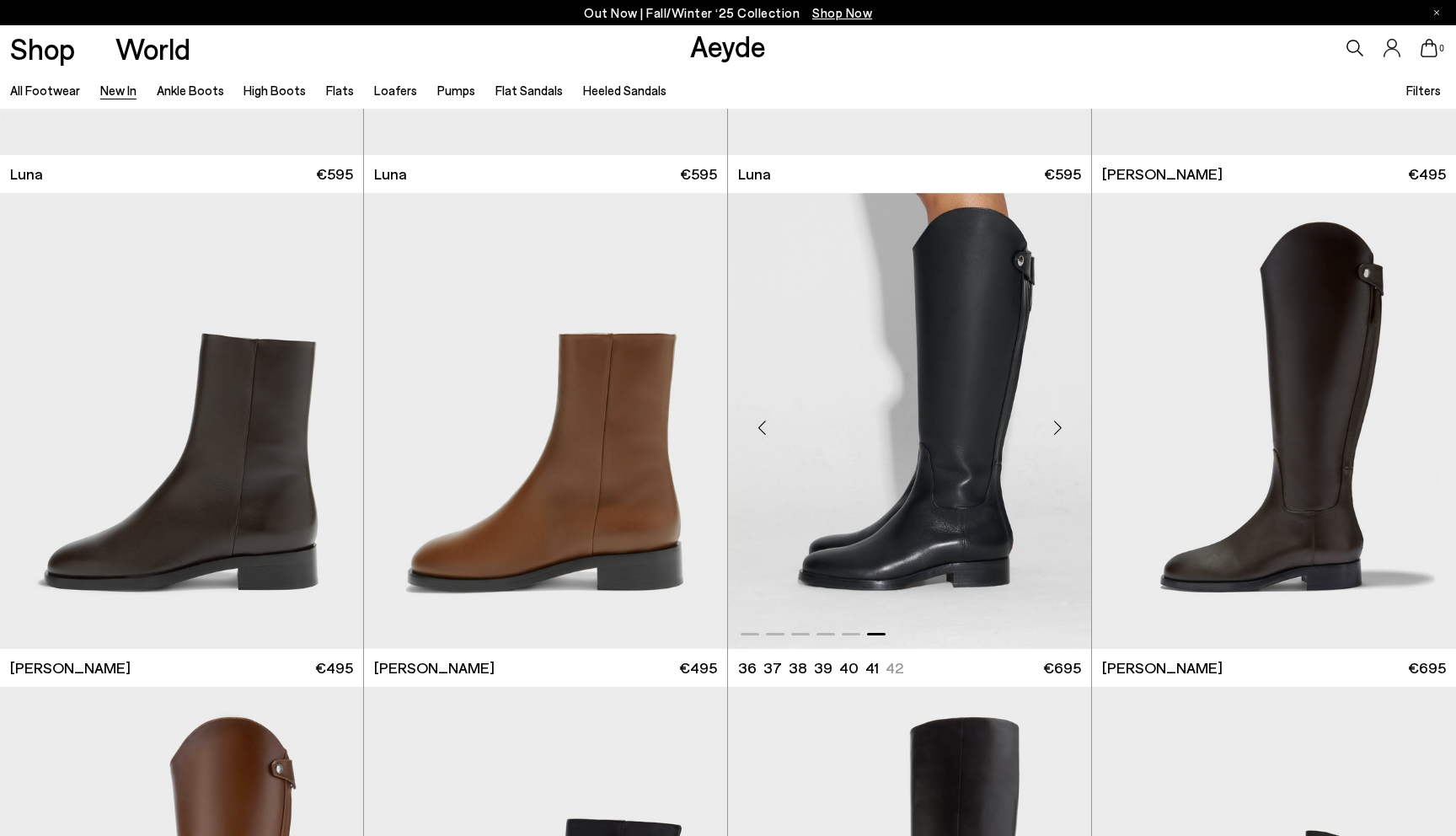
click at [1051, 430] on div "Next slide" at bounding box center [1057, 428] width 50 height 50
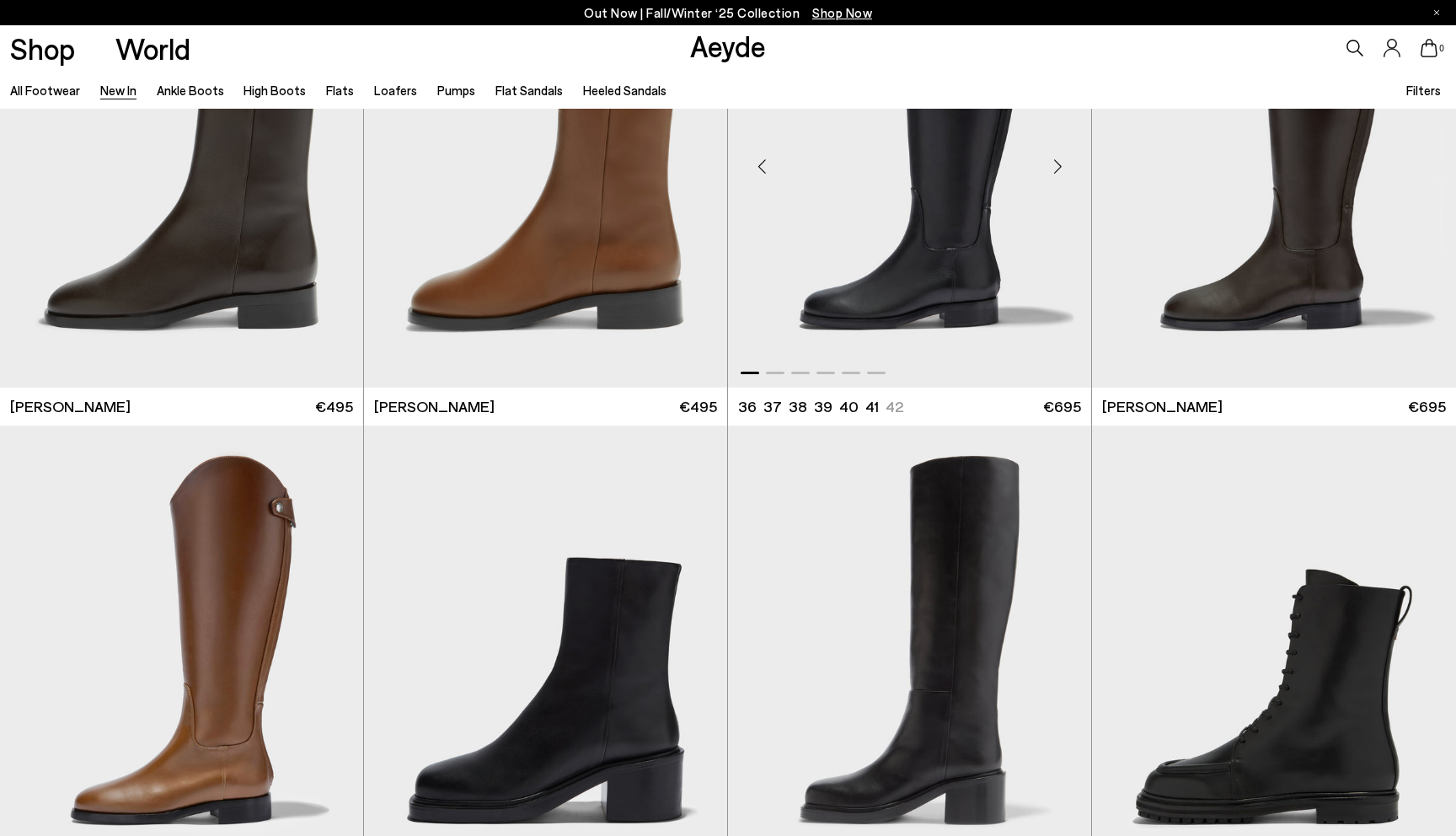
scroll to position [8753, 0]
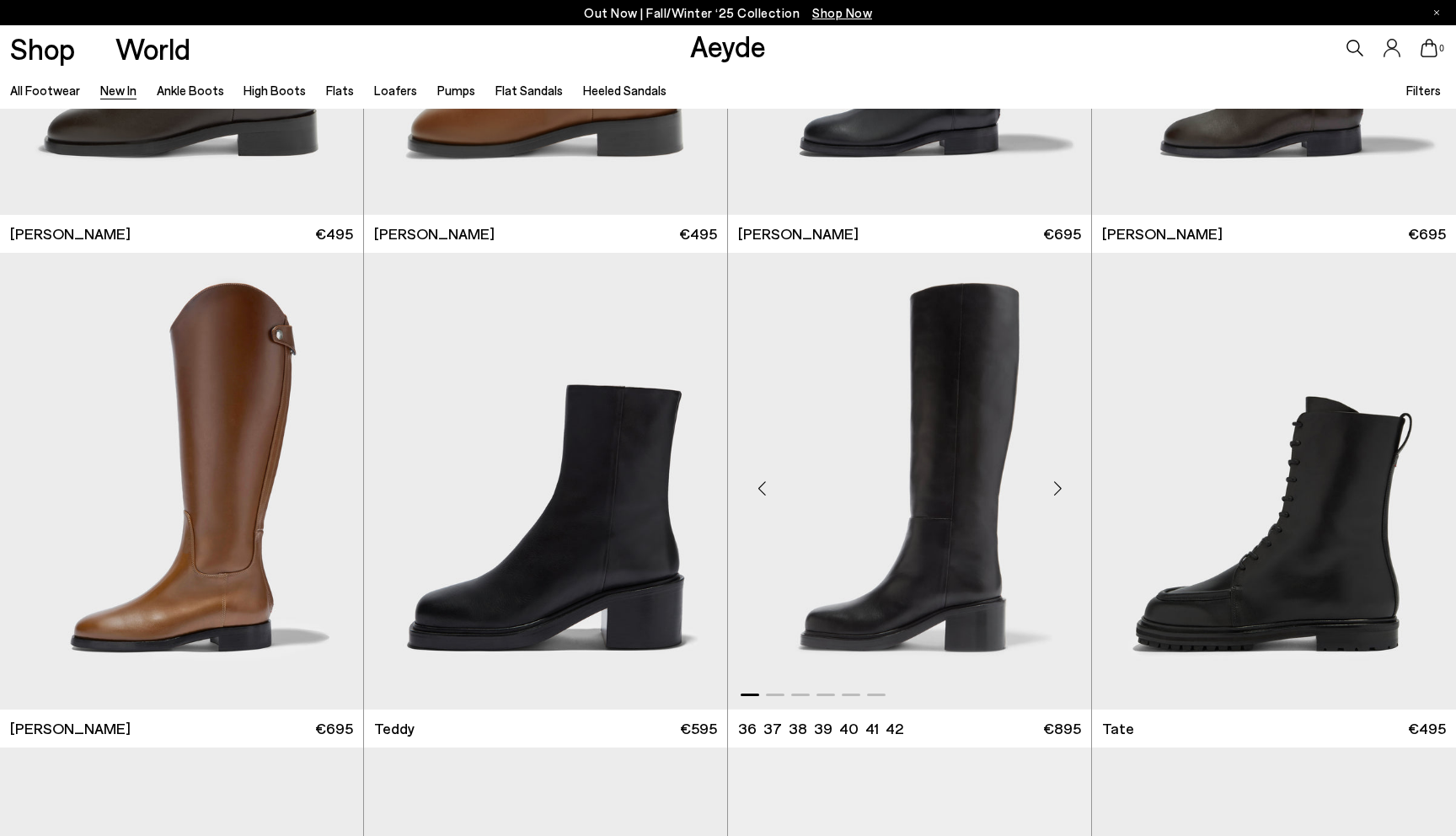
click at [1057, 483] on div "Next slide" at bounding box center [1057, 488] width 50 height 50
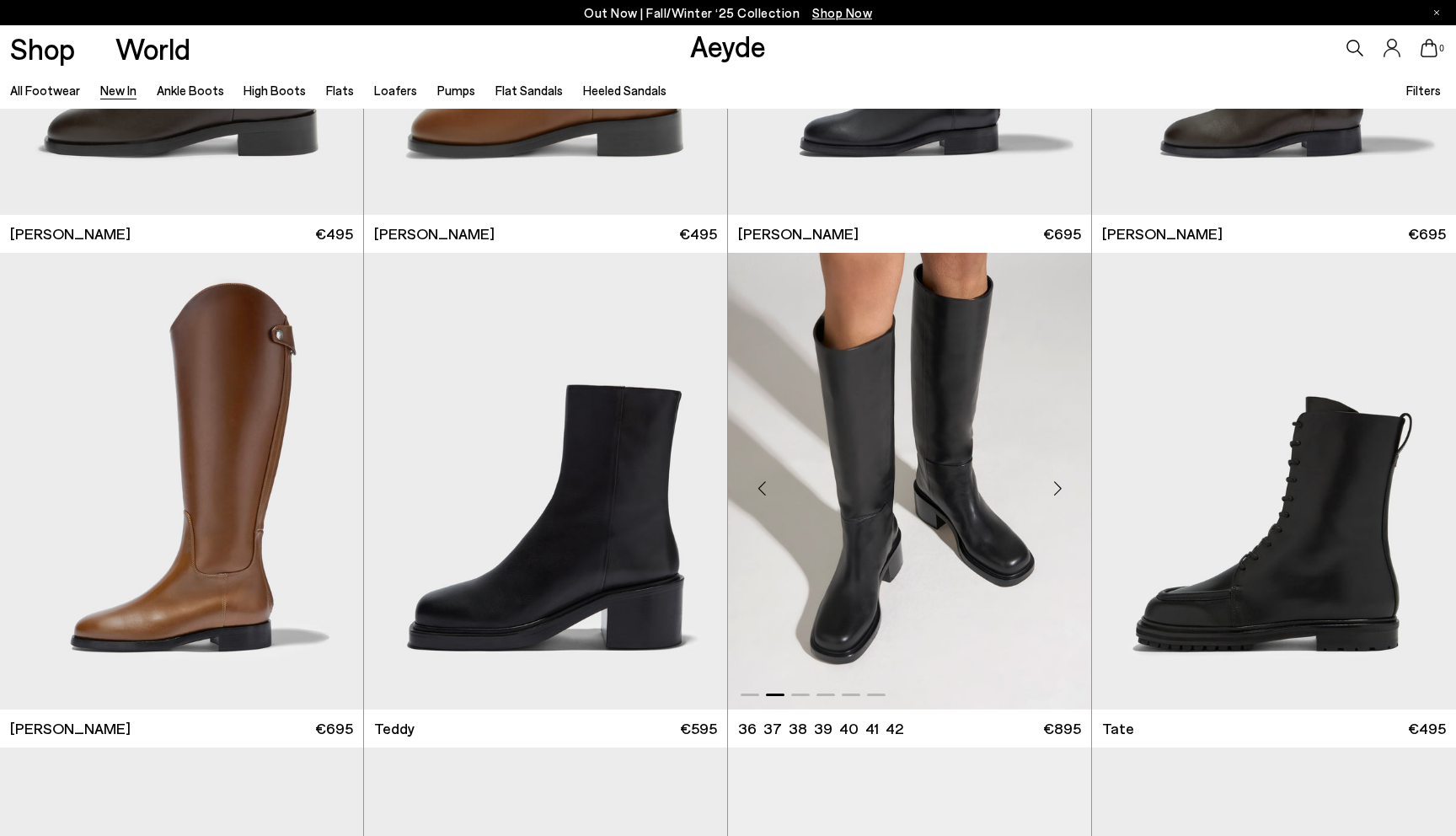
click at [1057, 483] on div "Next slide" at bounding box center [1057, 488] width 50 height 50
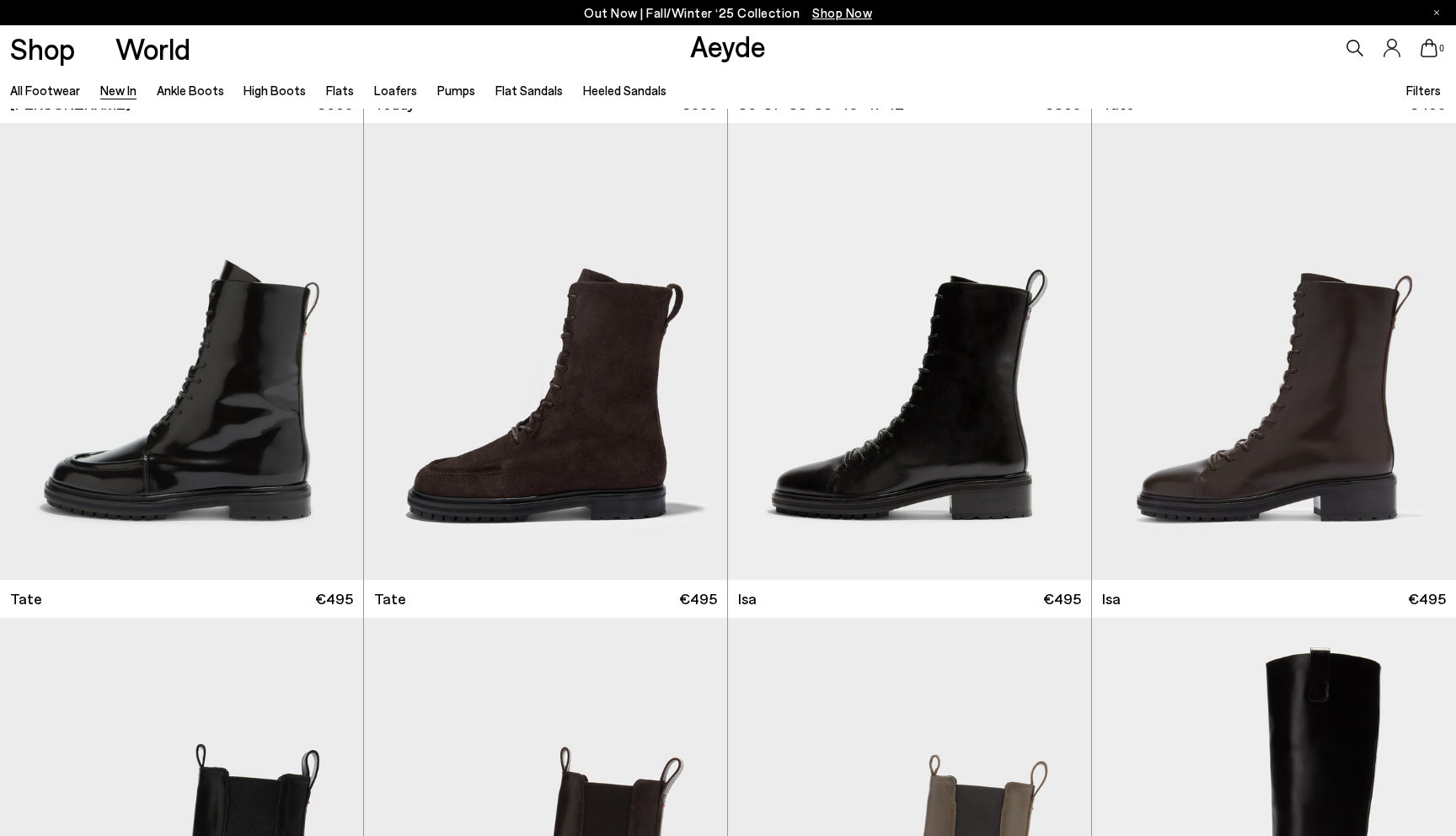
scroll to position [9545, 0]
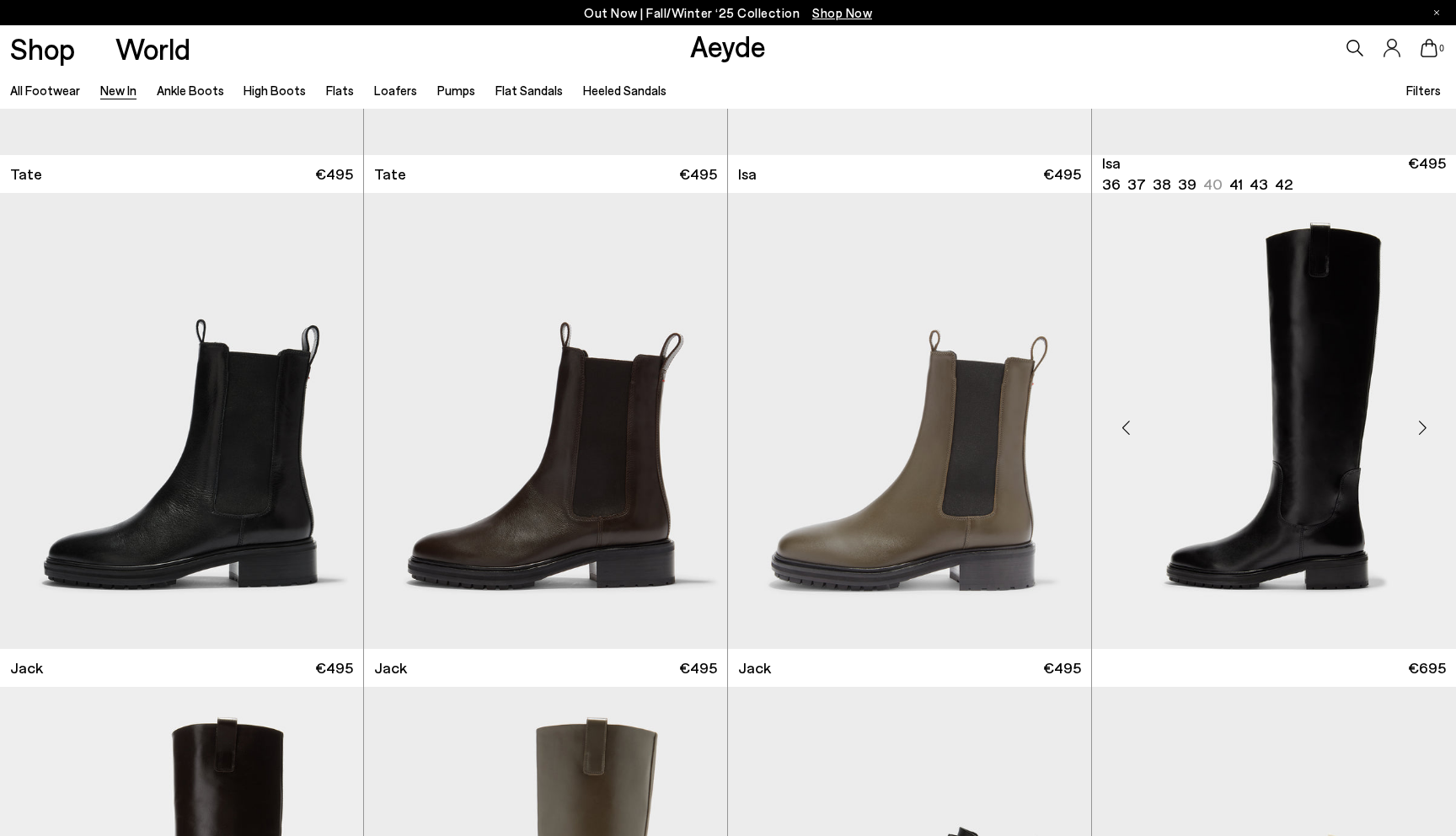
scroll to position [9880, 0]
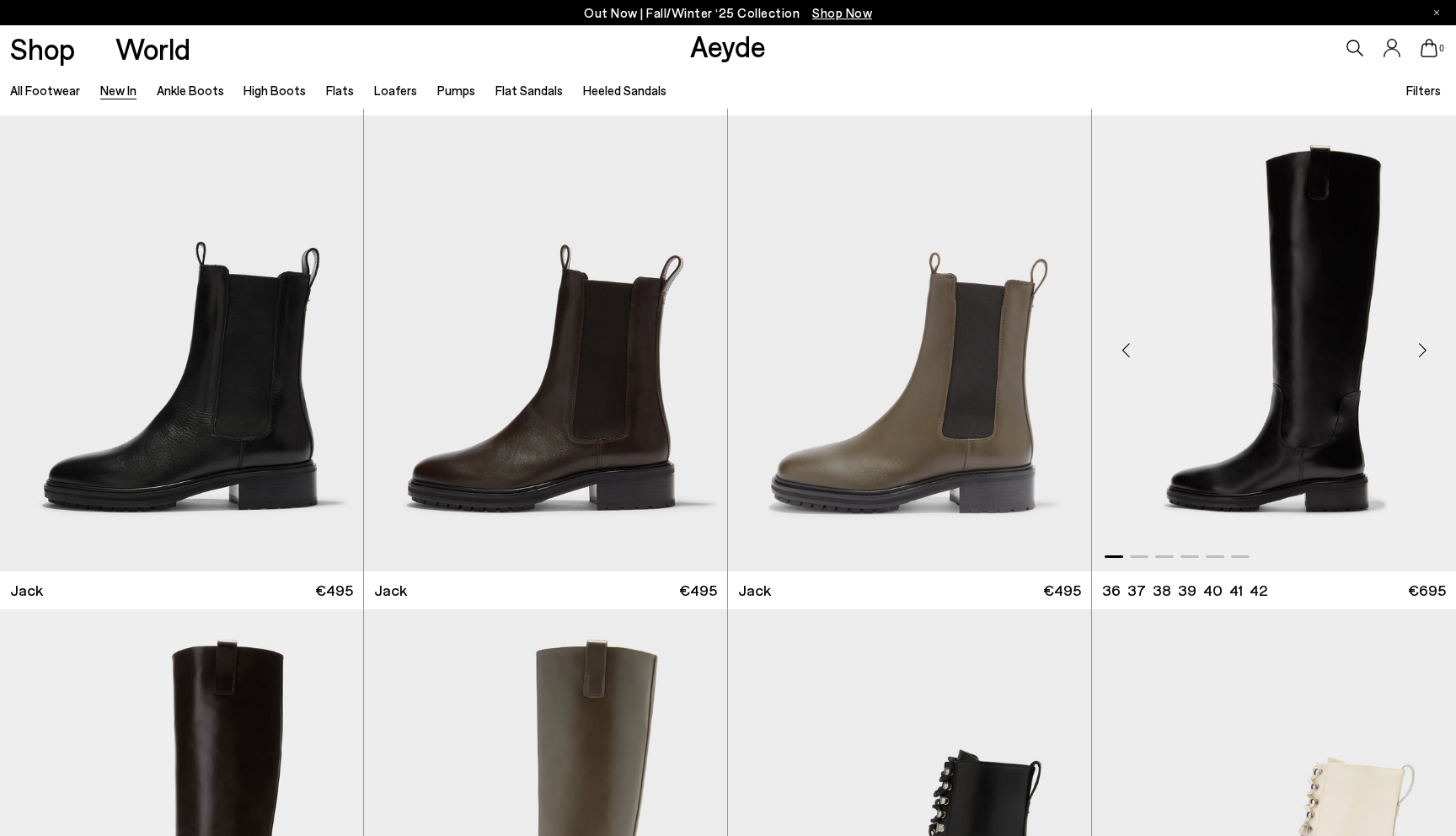
click at [1413, 357] on div "Next slide" at bounding box center [1422, 350] width 50 height 50
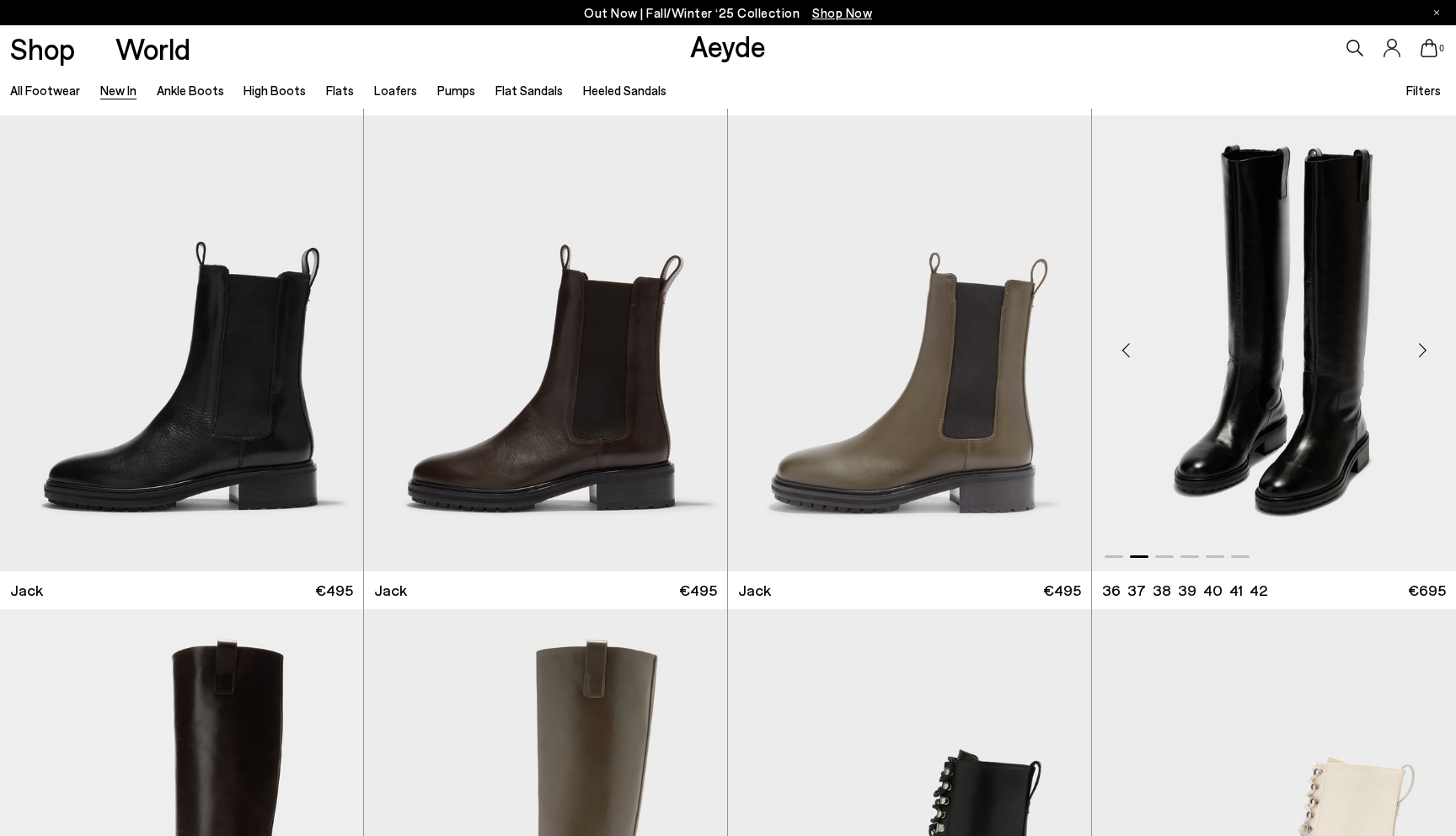
click at [1413, 357] on div "Next slide" at bounding box center [1422, 350] width 50 height 50
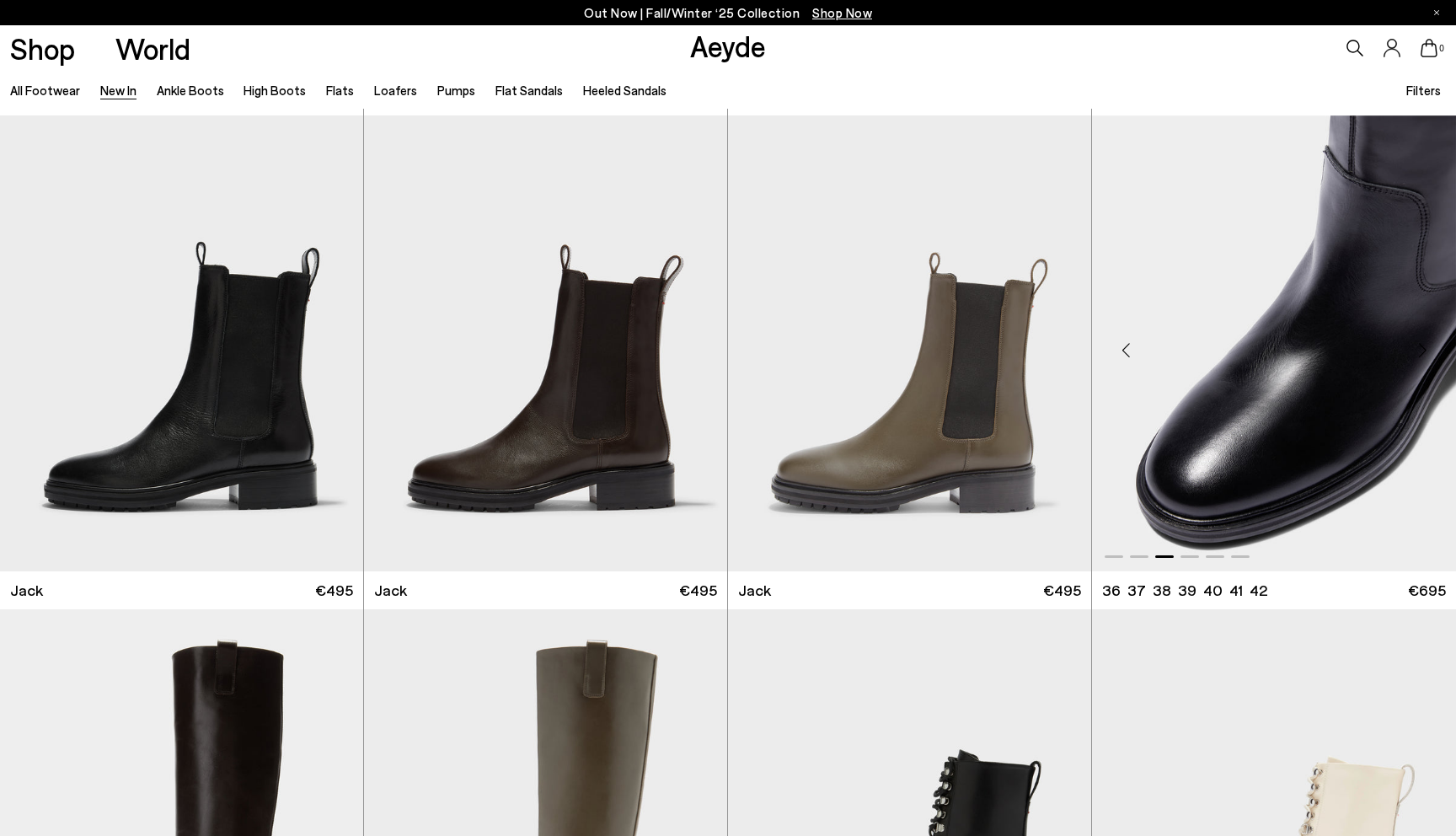
click at [1413, 357] on div "Next slide" at bounding box center [1422, 350] width 50 height 50
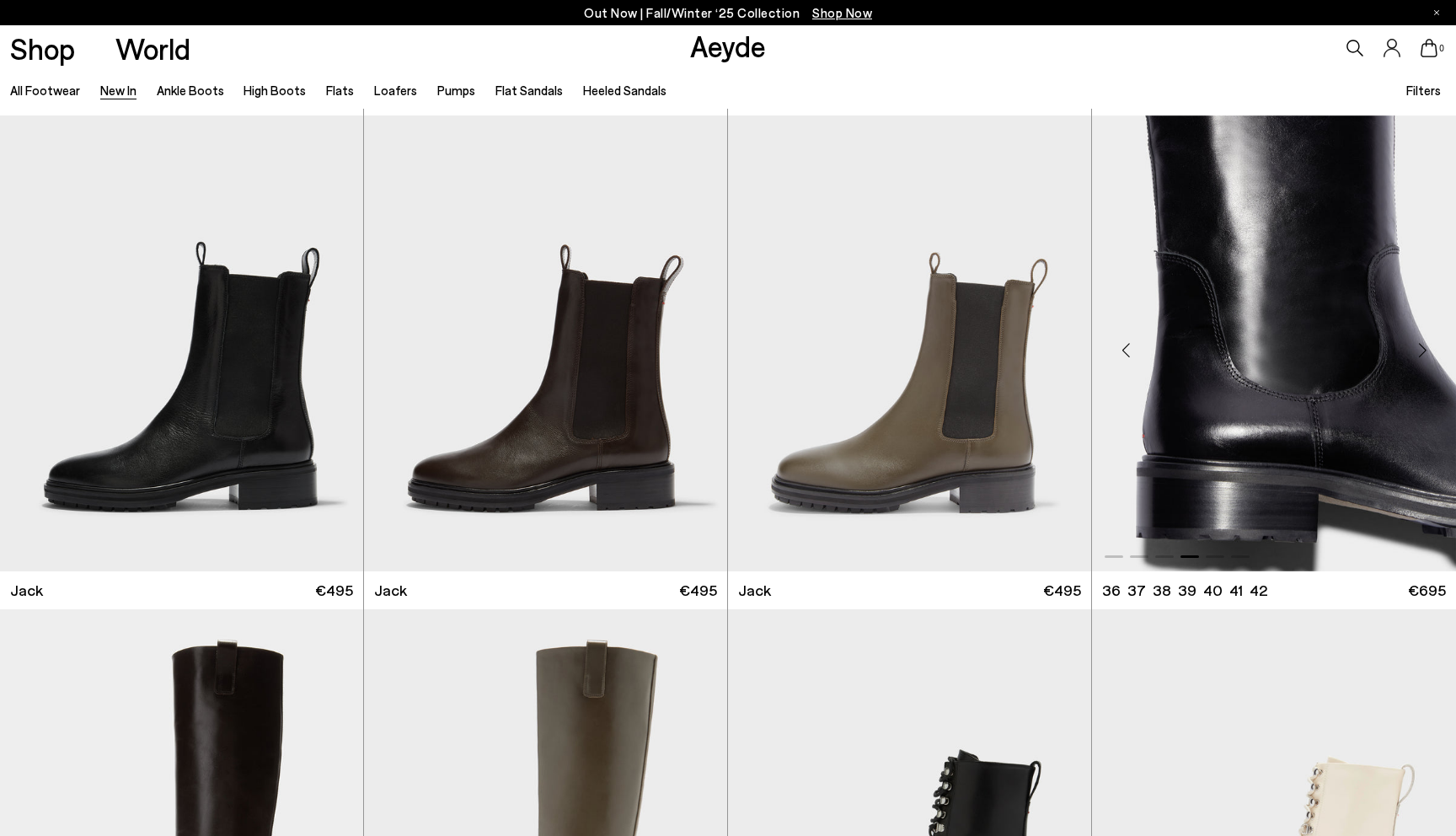
click at [1421, 357] on div "Next slide" at bounding box center [1422, 350] width 50 height 50
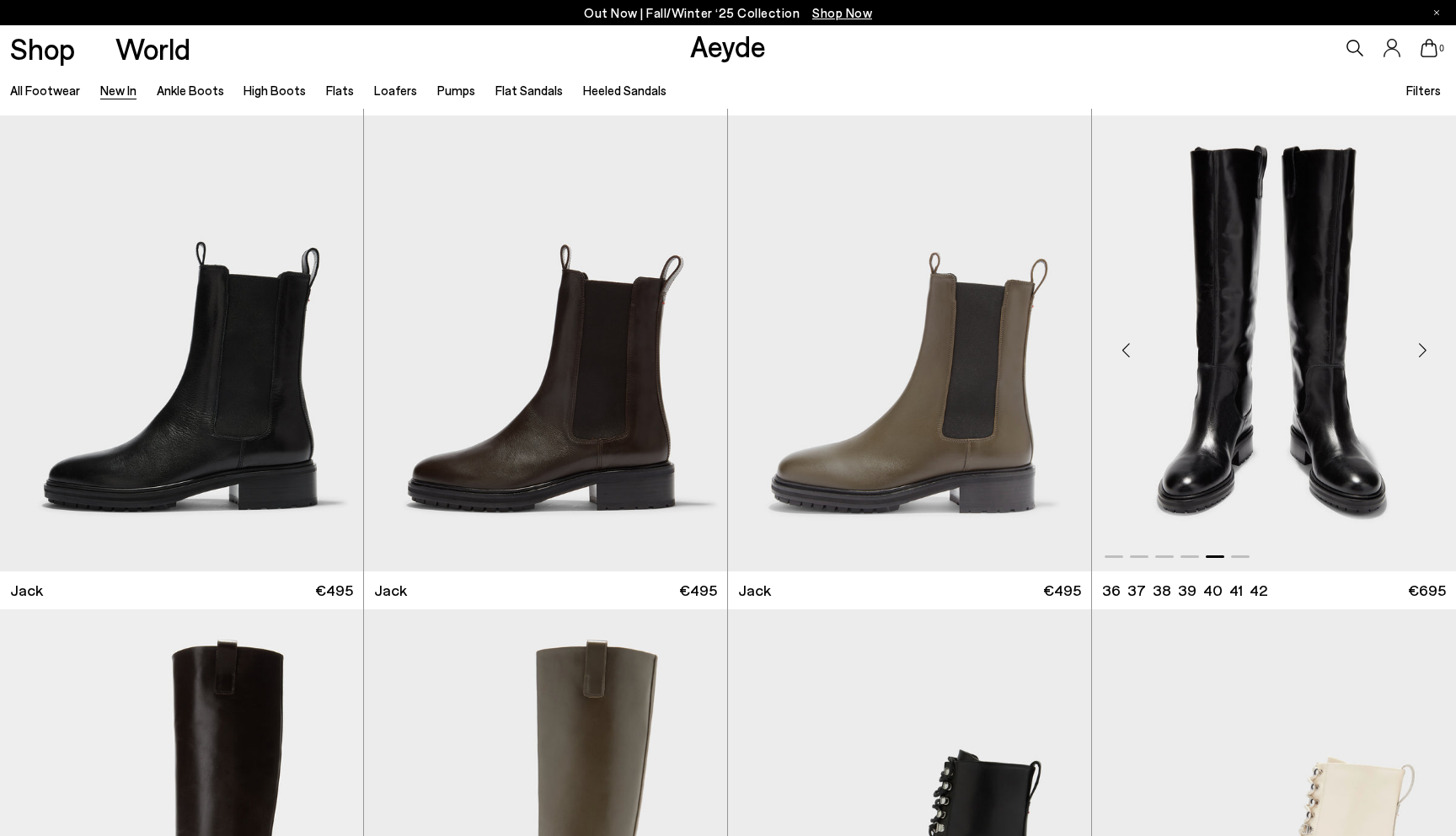
click at [1421, 357] on div "Next slide" at bounding box center [1422, 350] width 50 height 50
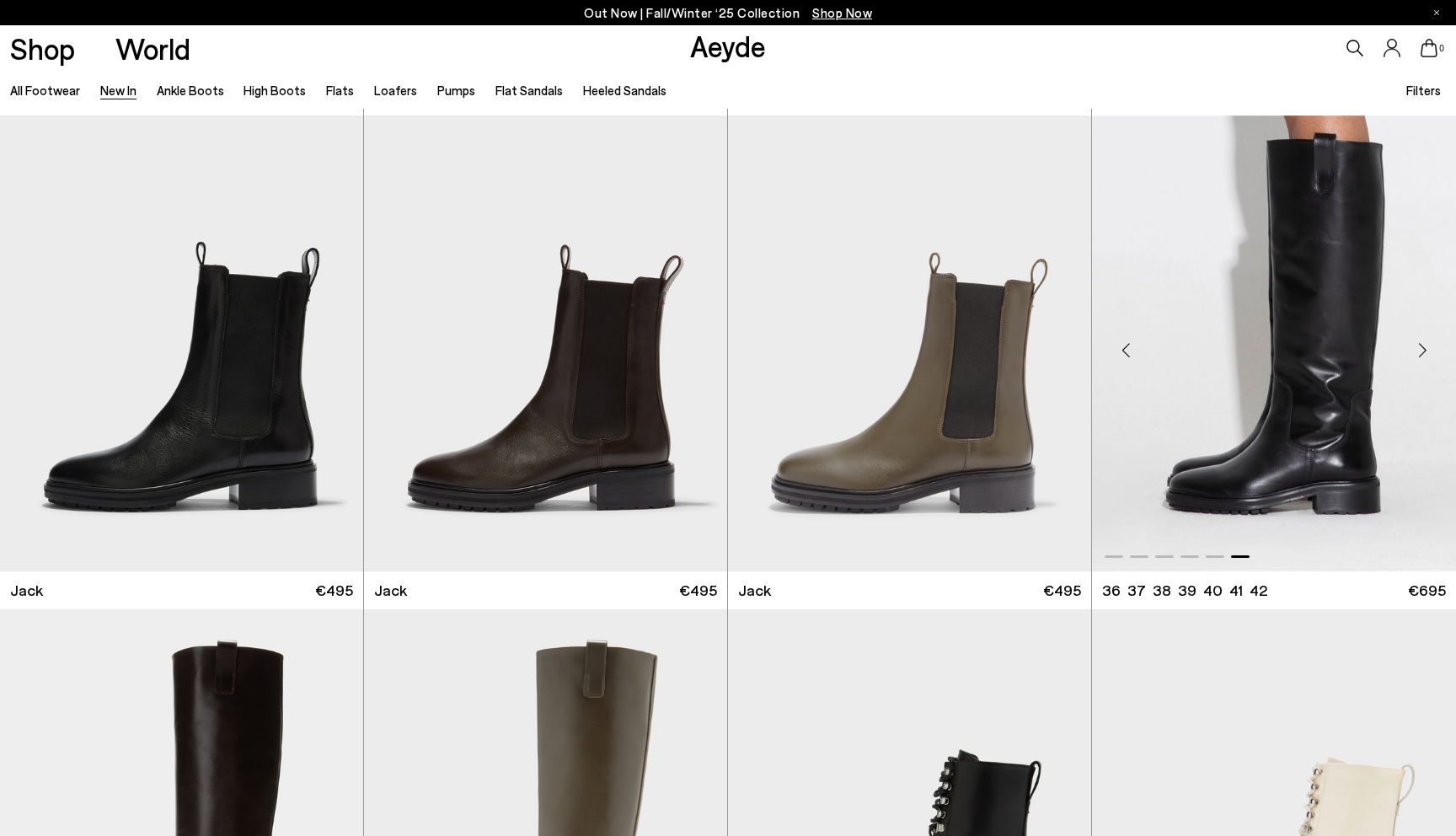
click at [1421, 357] on div "Next slide" at bounding box center [1422, 350] width 50 height 50
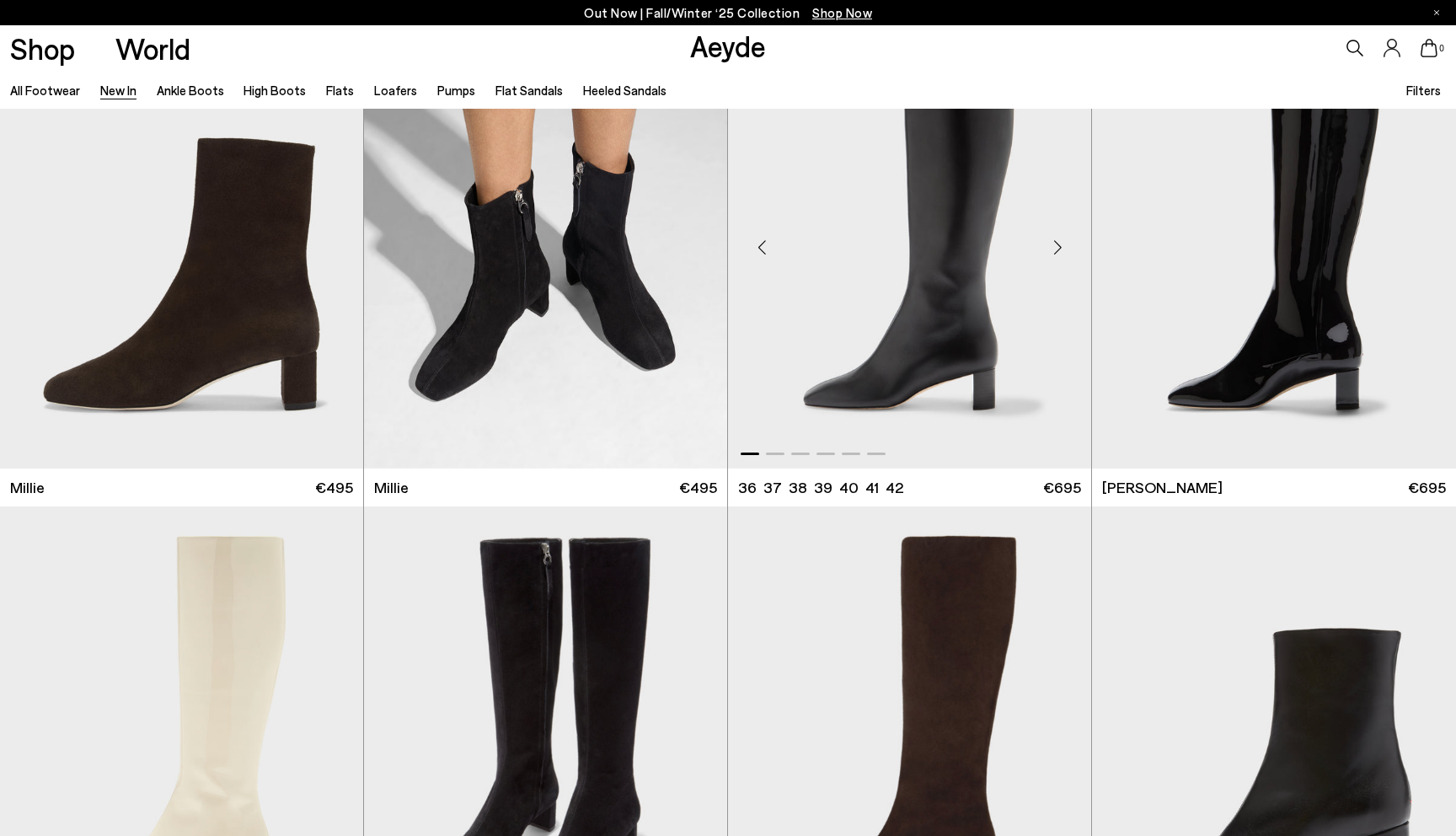
scroll to position [4659, 0]
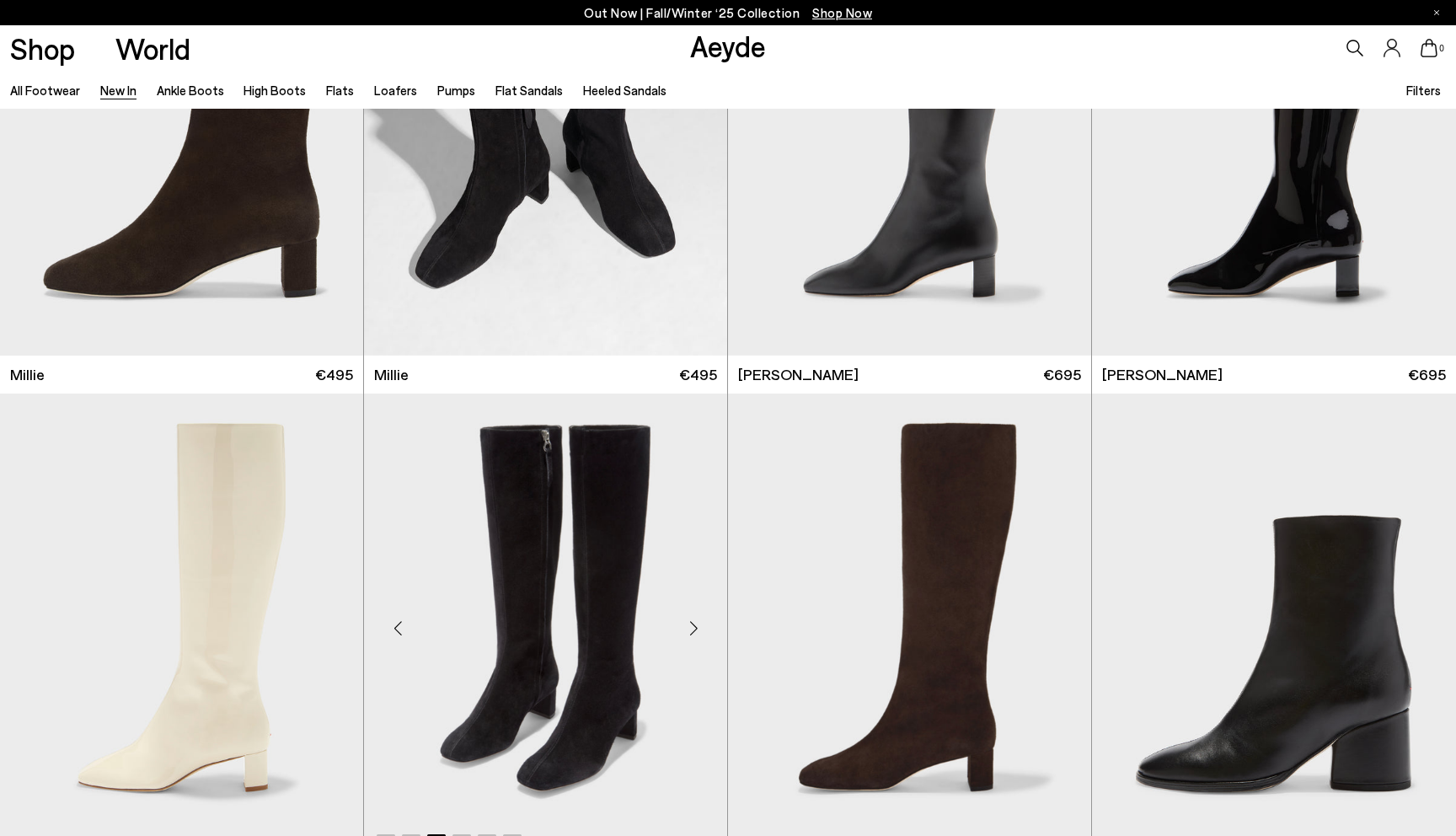
click at [687, 638] on div "Next slide" at bounding box center [693, 628] width 50 height 50
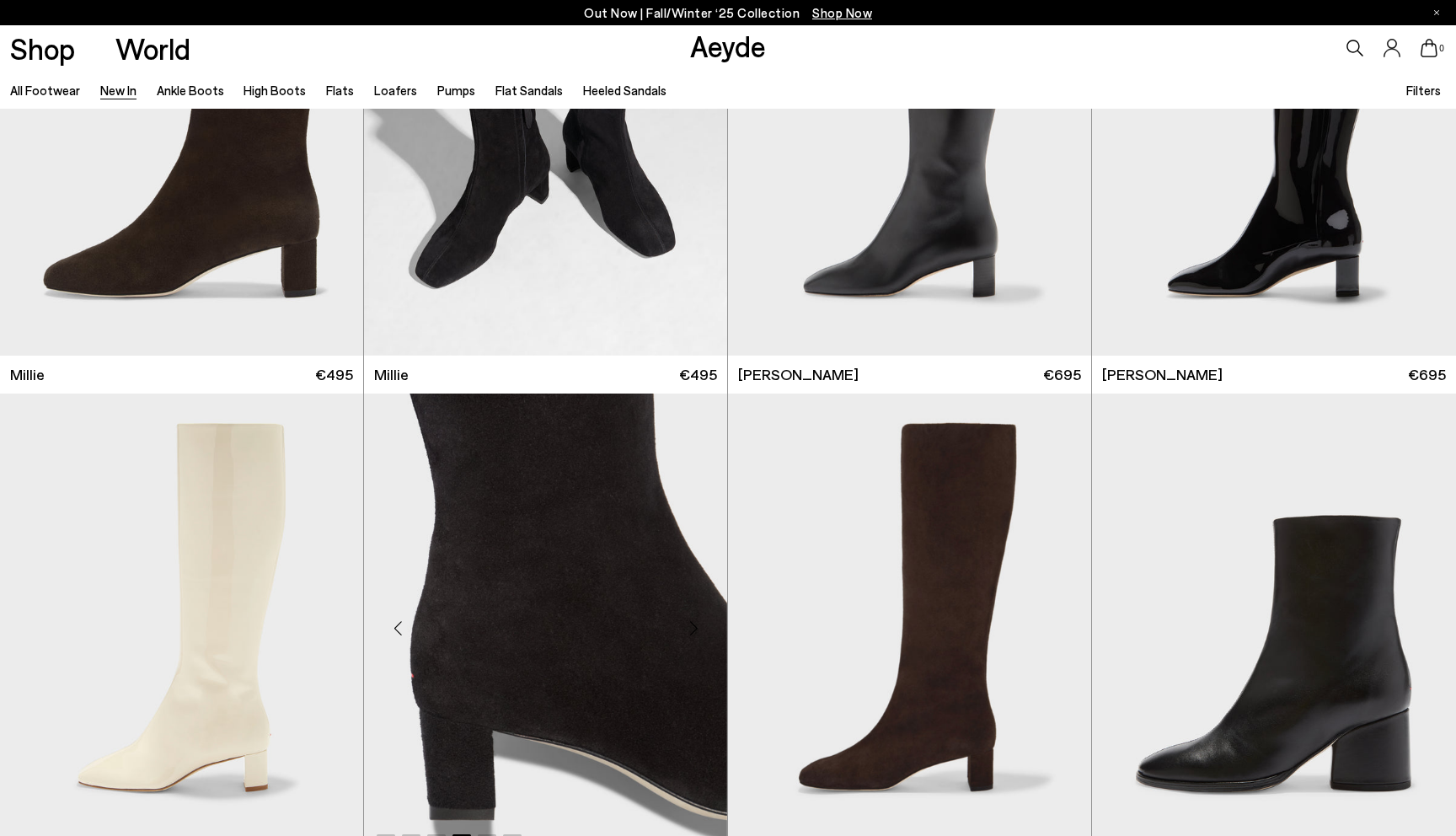
click at [687, 638] on div "Next slide" at bounding box center [693, 628] width 50 height 50
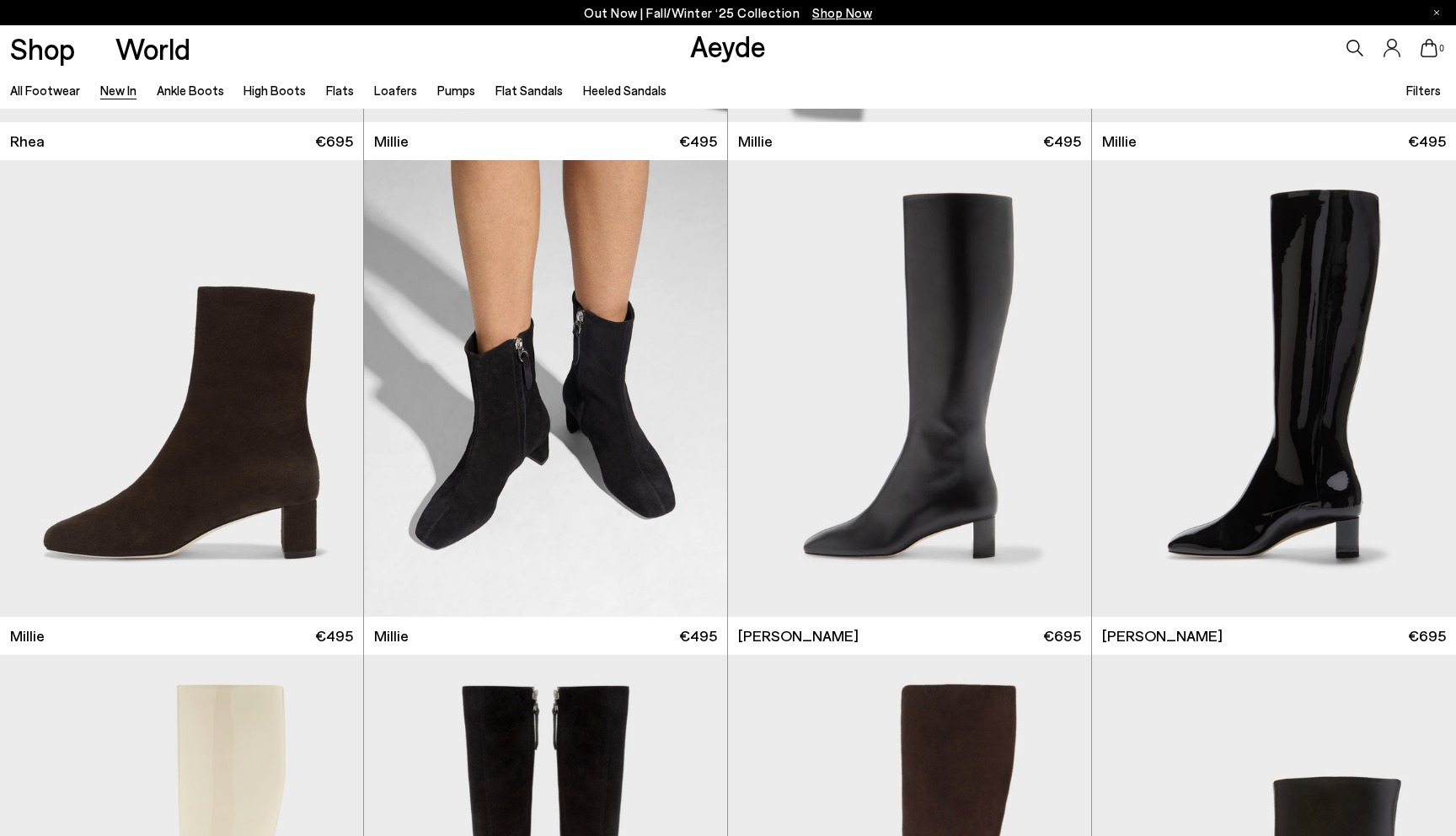
scroll to position [4278, 0]
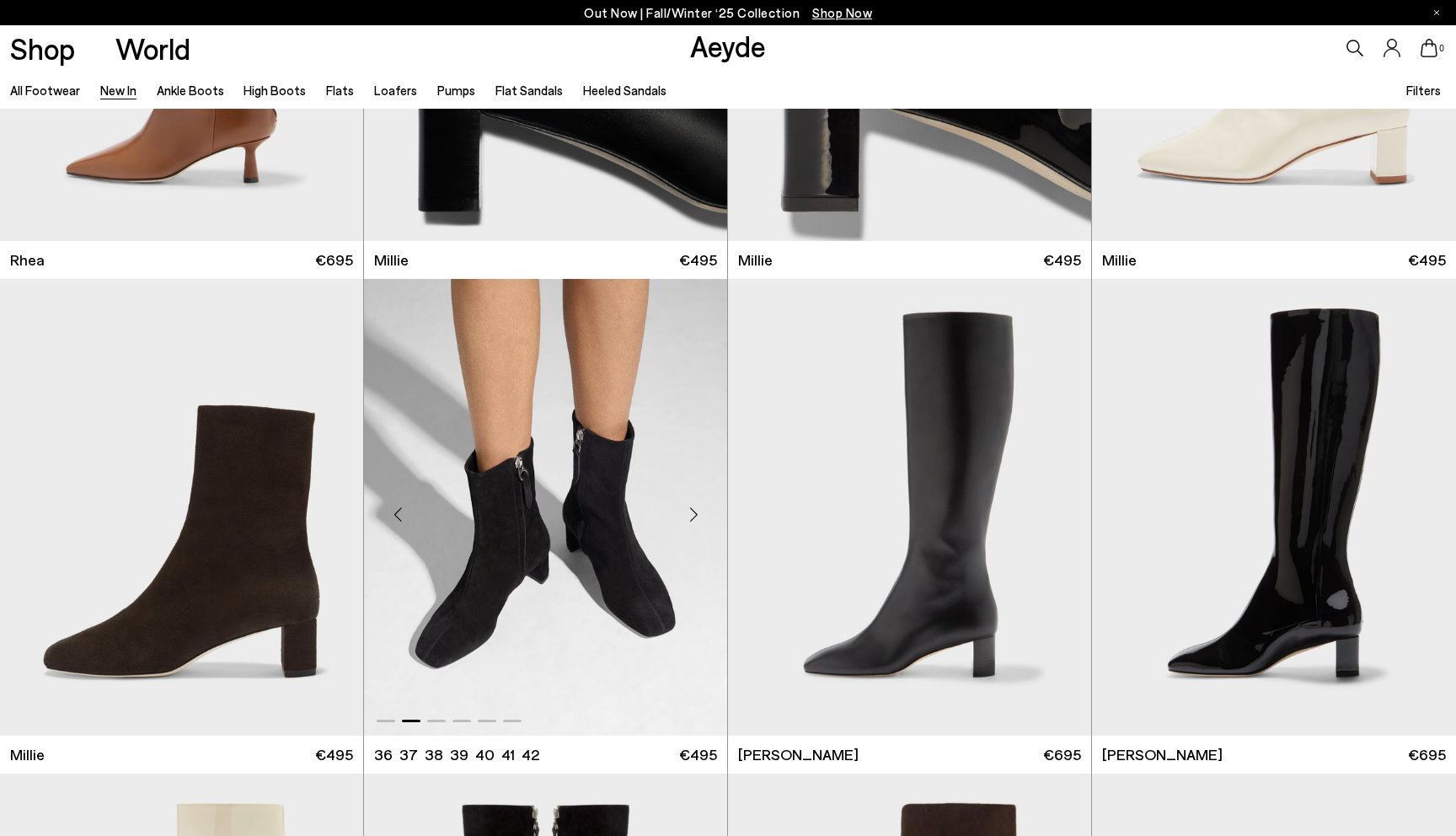
click at [700, 524] on div "Next slide" at bounding box center [693, 514] width 50 height 50
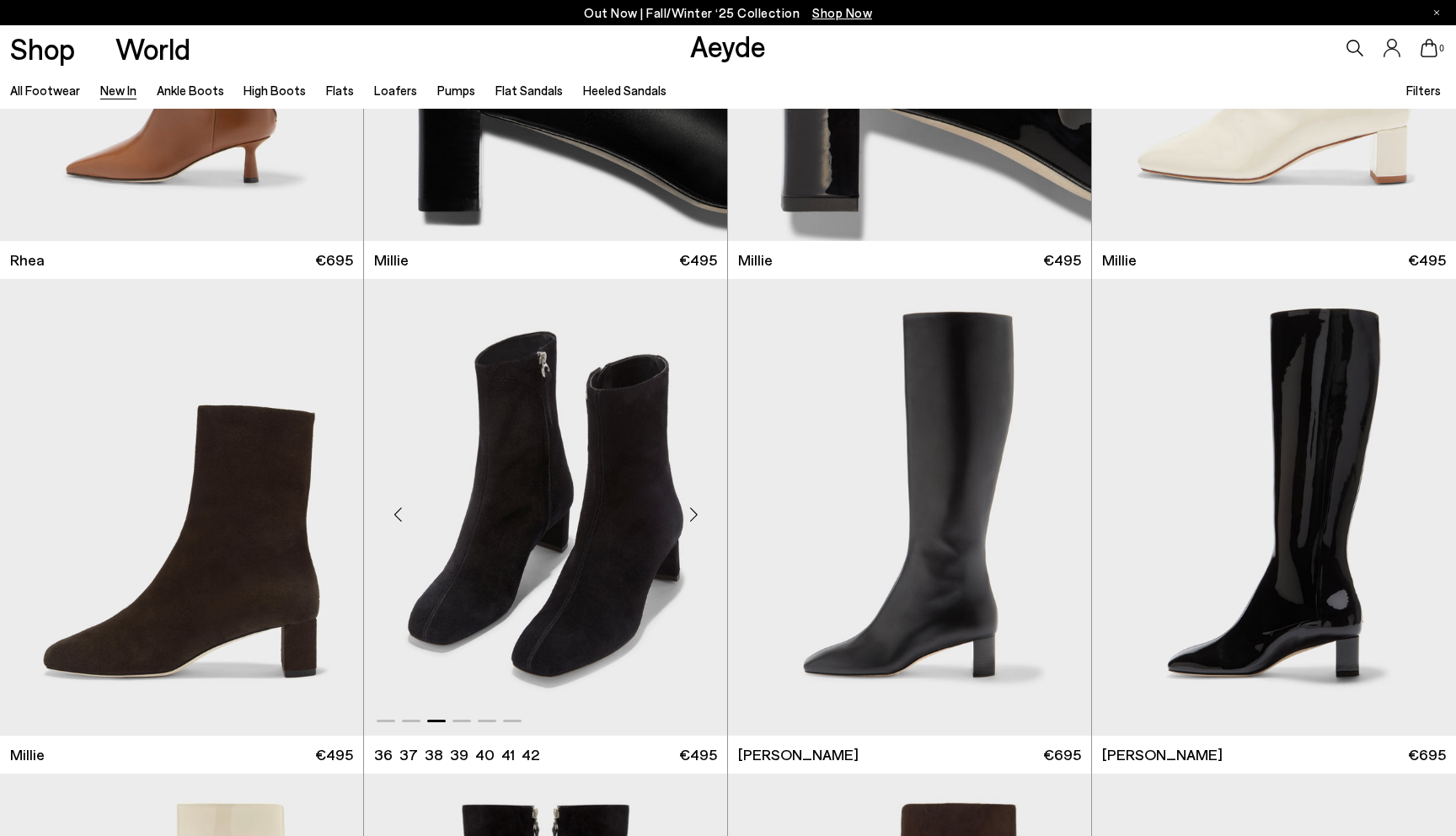
click at [700, 524] on div "Next slide" at bounding box center [693, 514] width 50 height 50
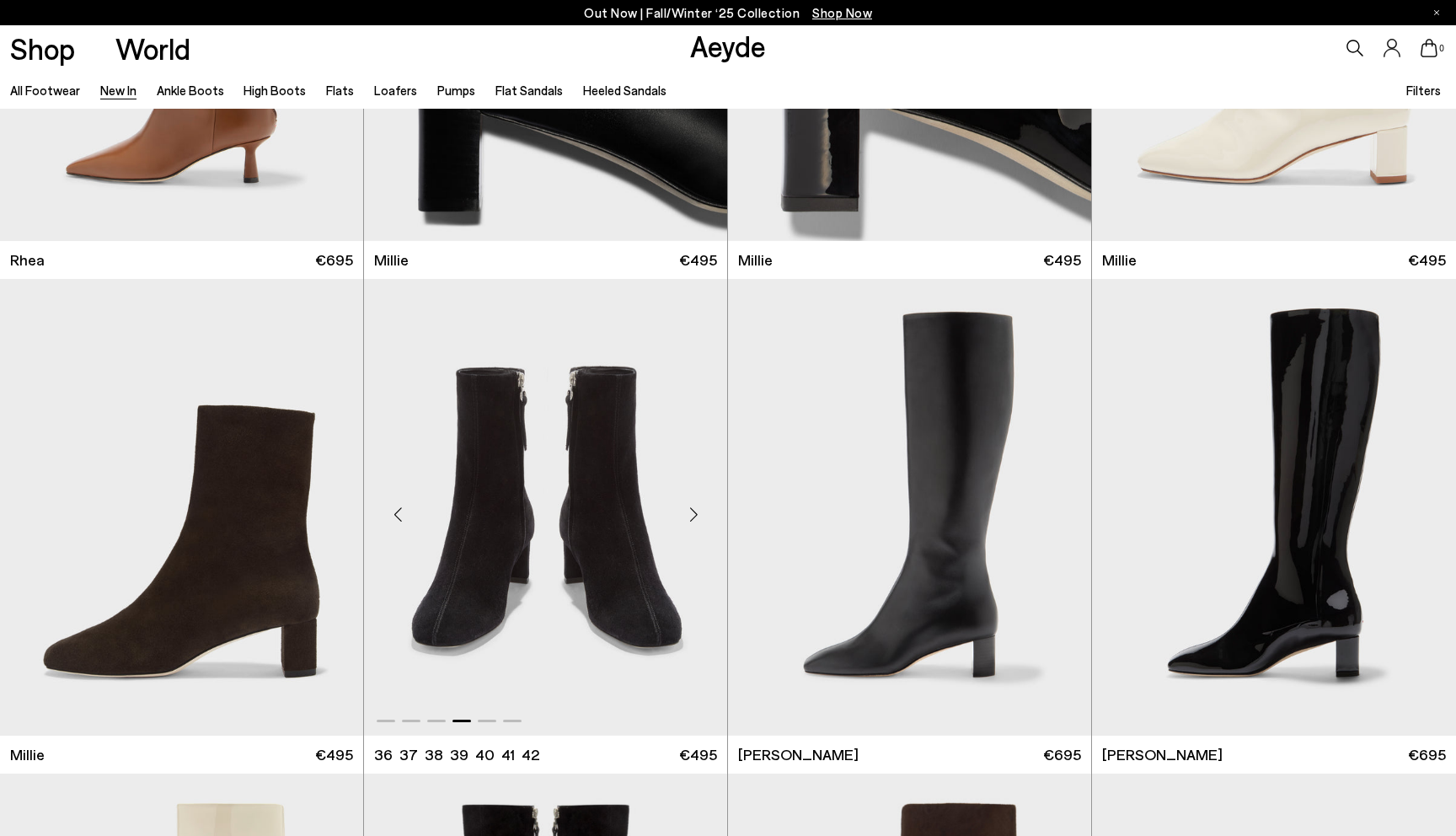
click at [700, 524] on div "Next slide" at bounding box center [693, 514] width 50 height 50
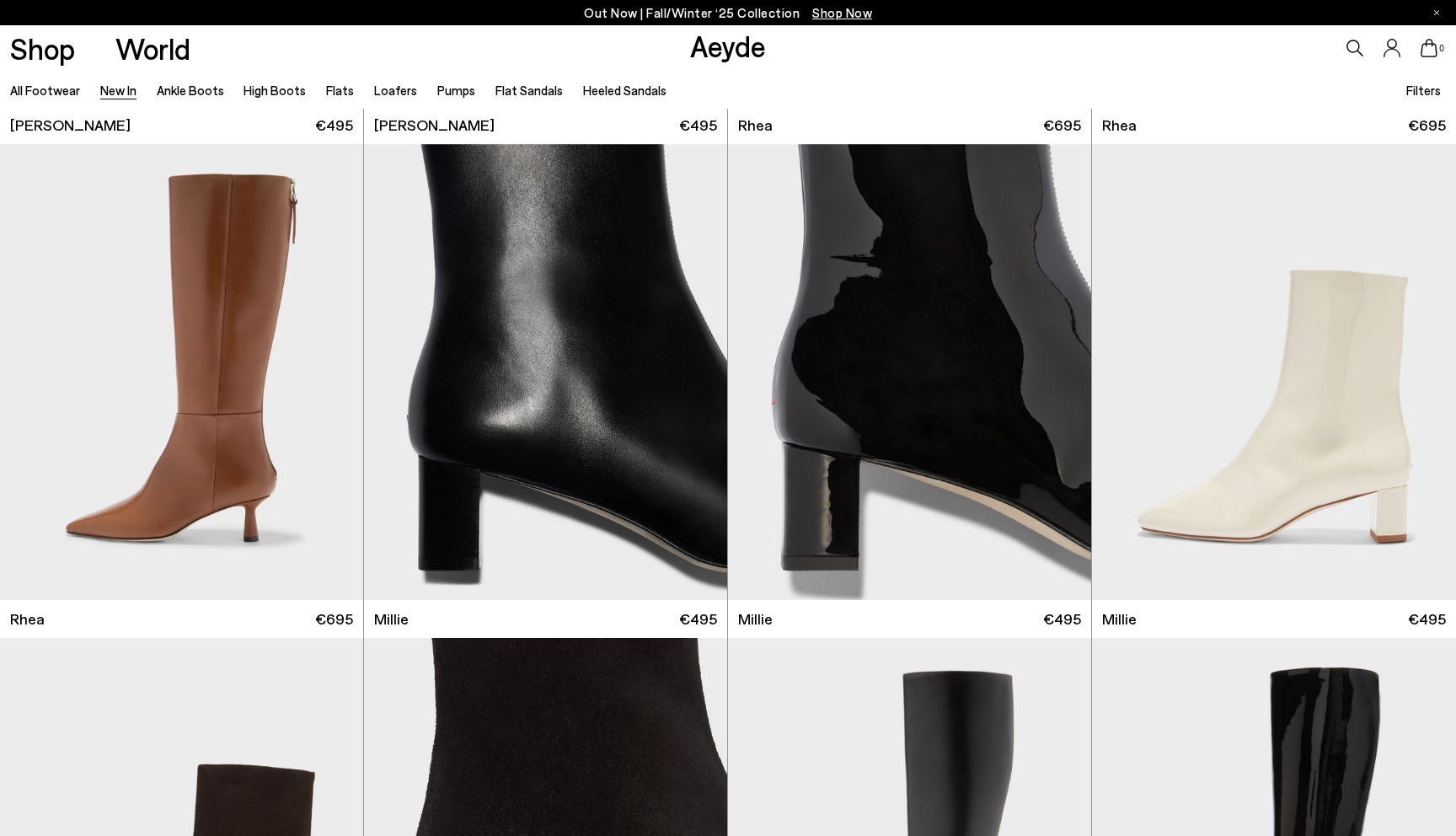
scroll to position [3893, 0]
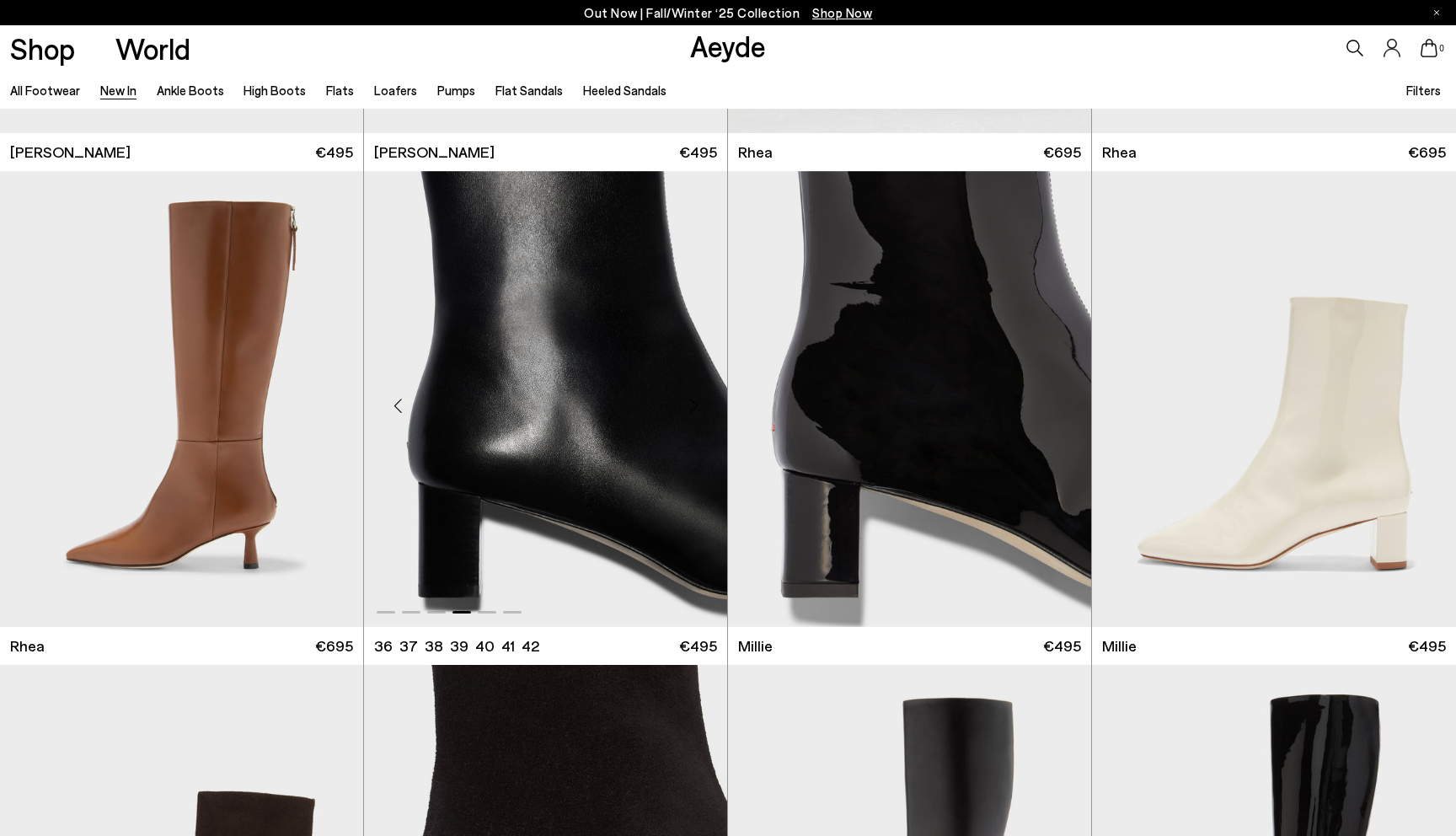
click at [716, 392] on div "Next slide" at bounding box center [693, 406] width 50 height 50
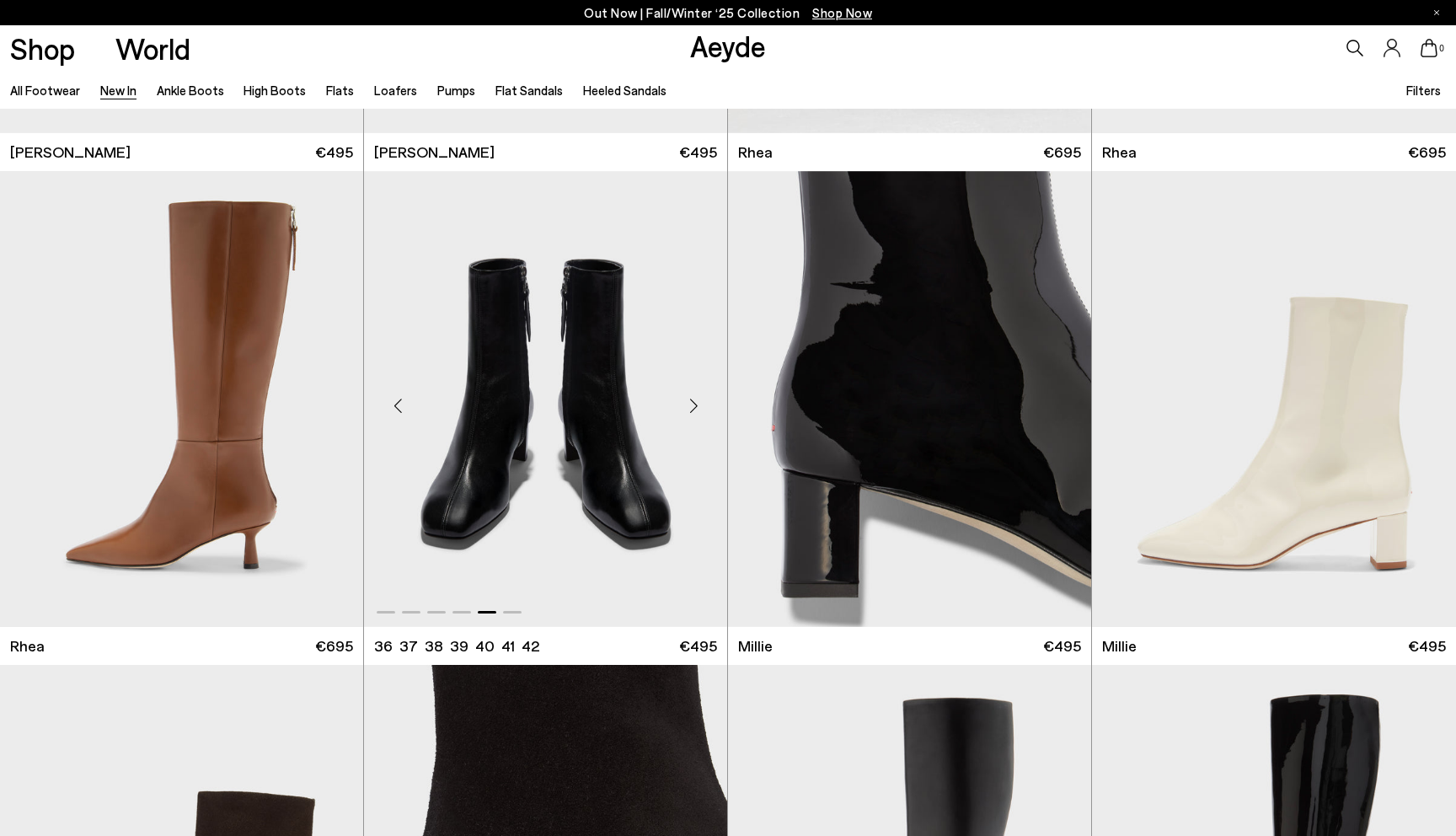
click at [716, 392] on div "Next slide" at bounding box center [693, 406] width 50 height 50
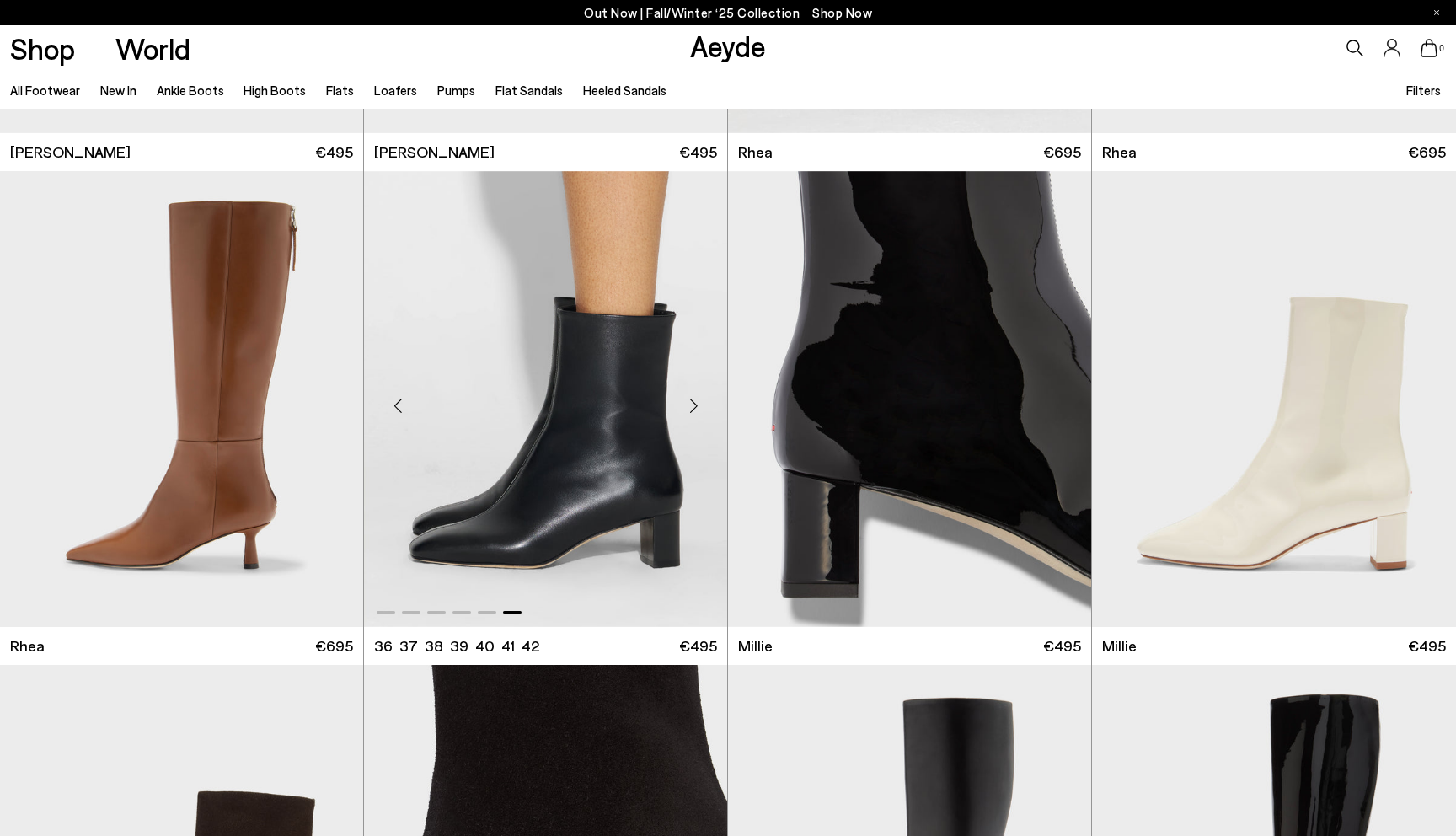
click at [701, 410] on div "Next slide" at bounding box center [693, 406] width 50 height 50
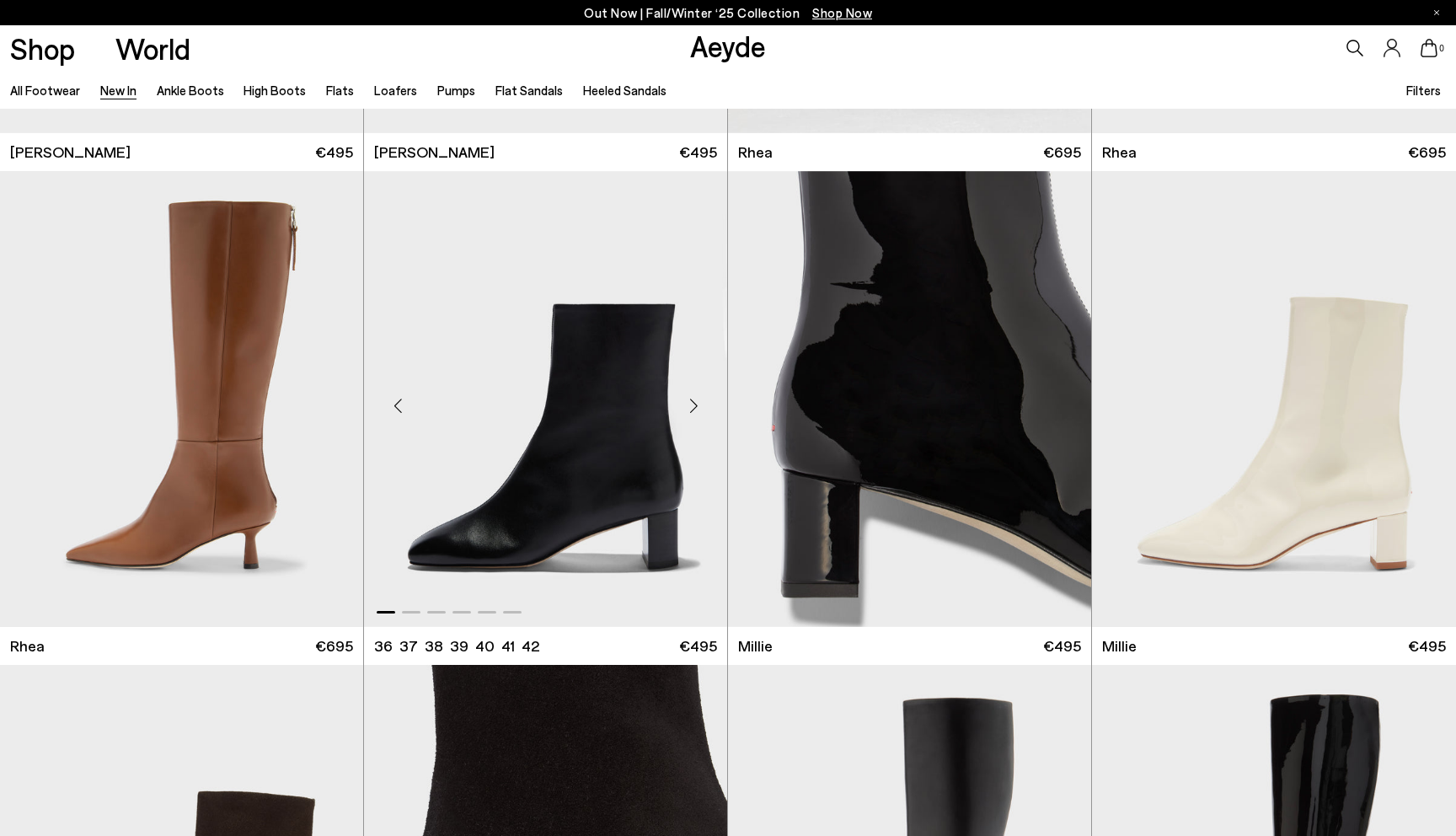
click at [701, 410] on div "Next slide" at bounding box center [693, 406] width 50 height 50
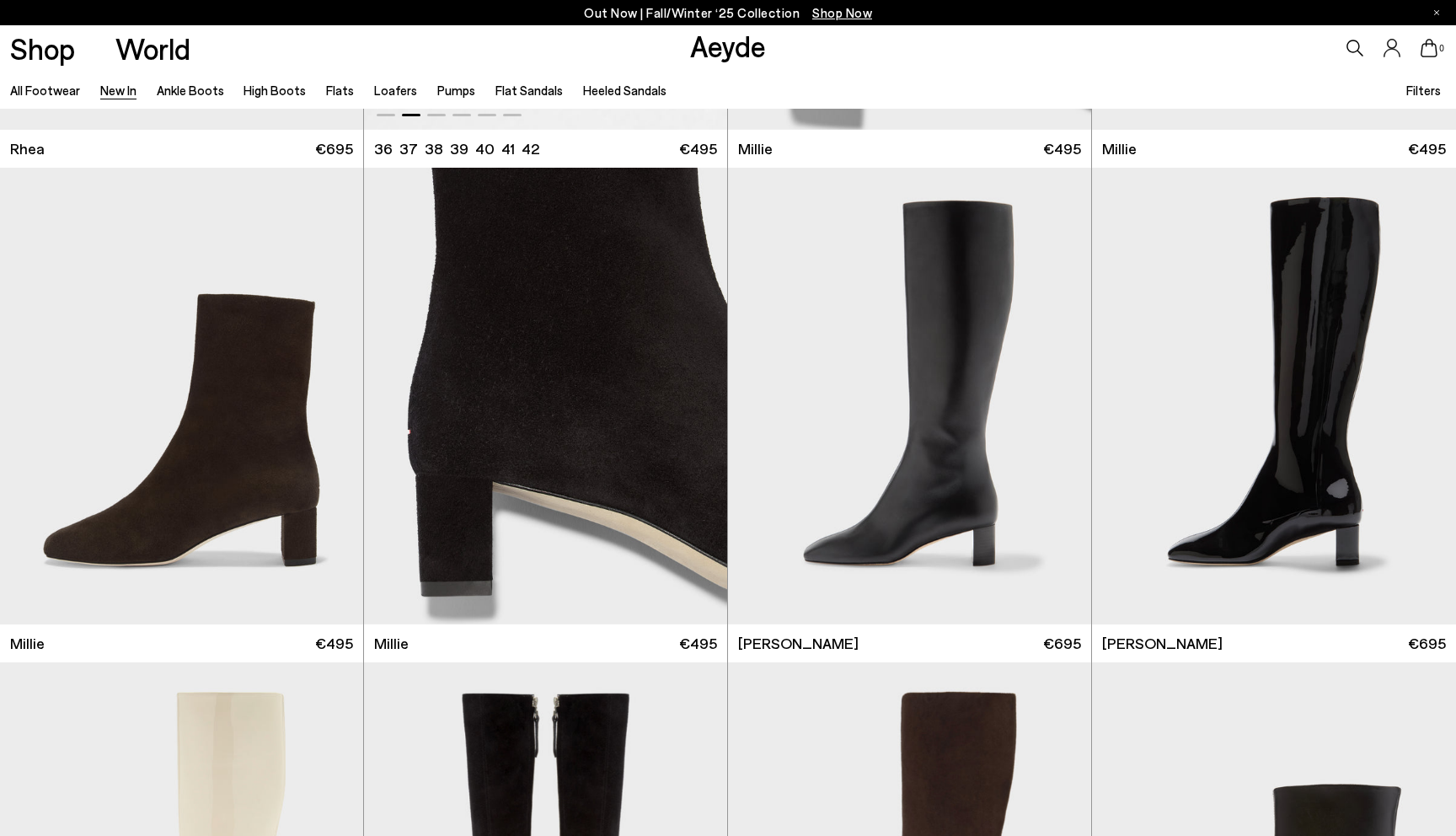
scroll to position [4836, 0]
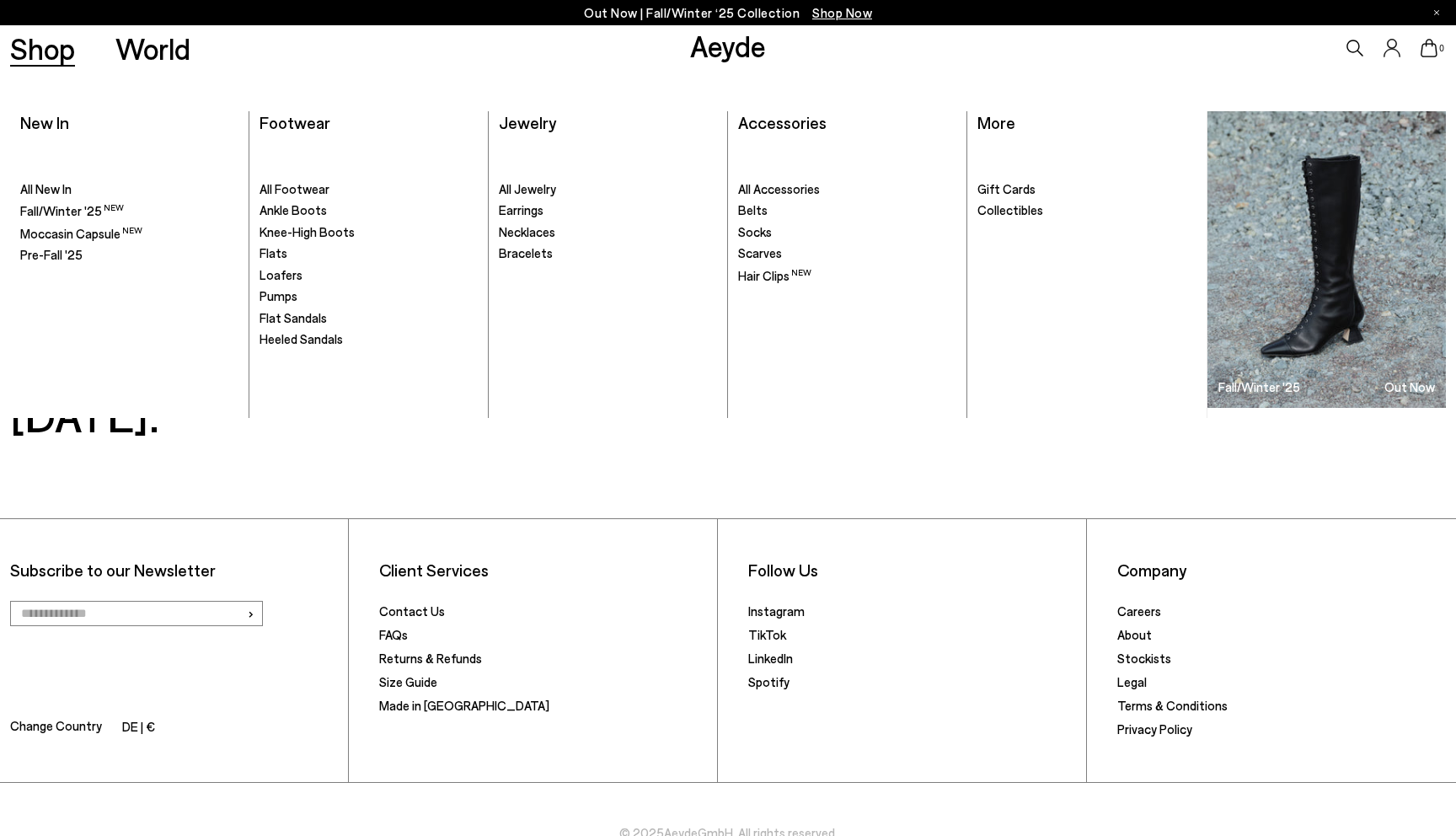
scroll to position [6621, 0]
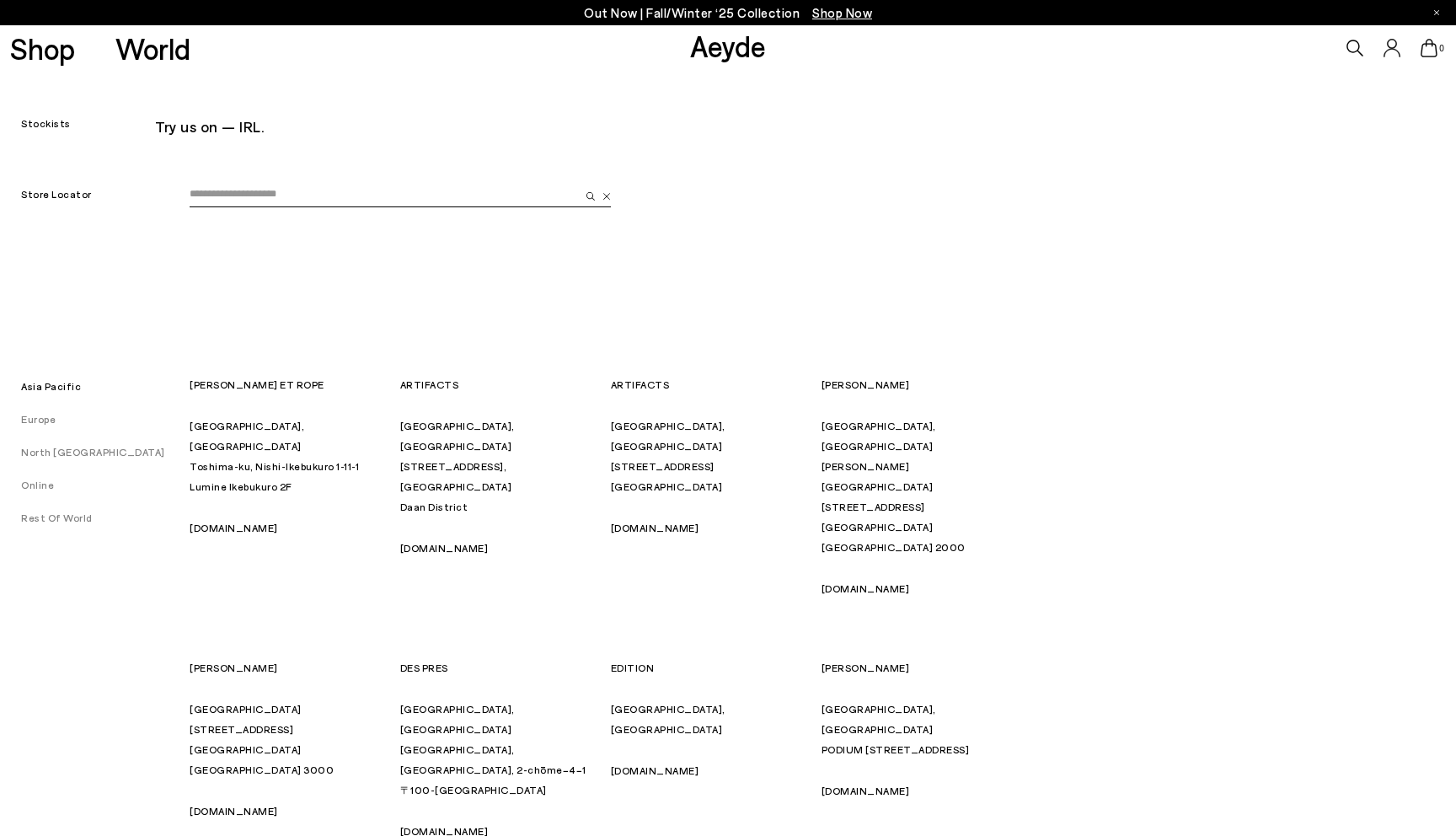
click at [39, 417] on link "Europe" at bounding box center [28, 418] width 56 height 12
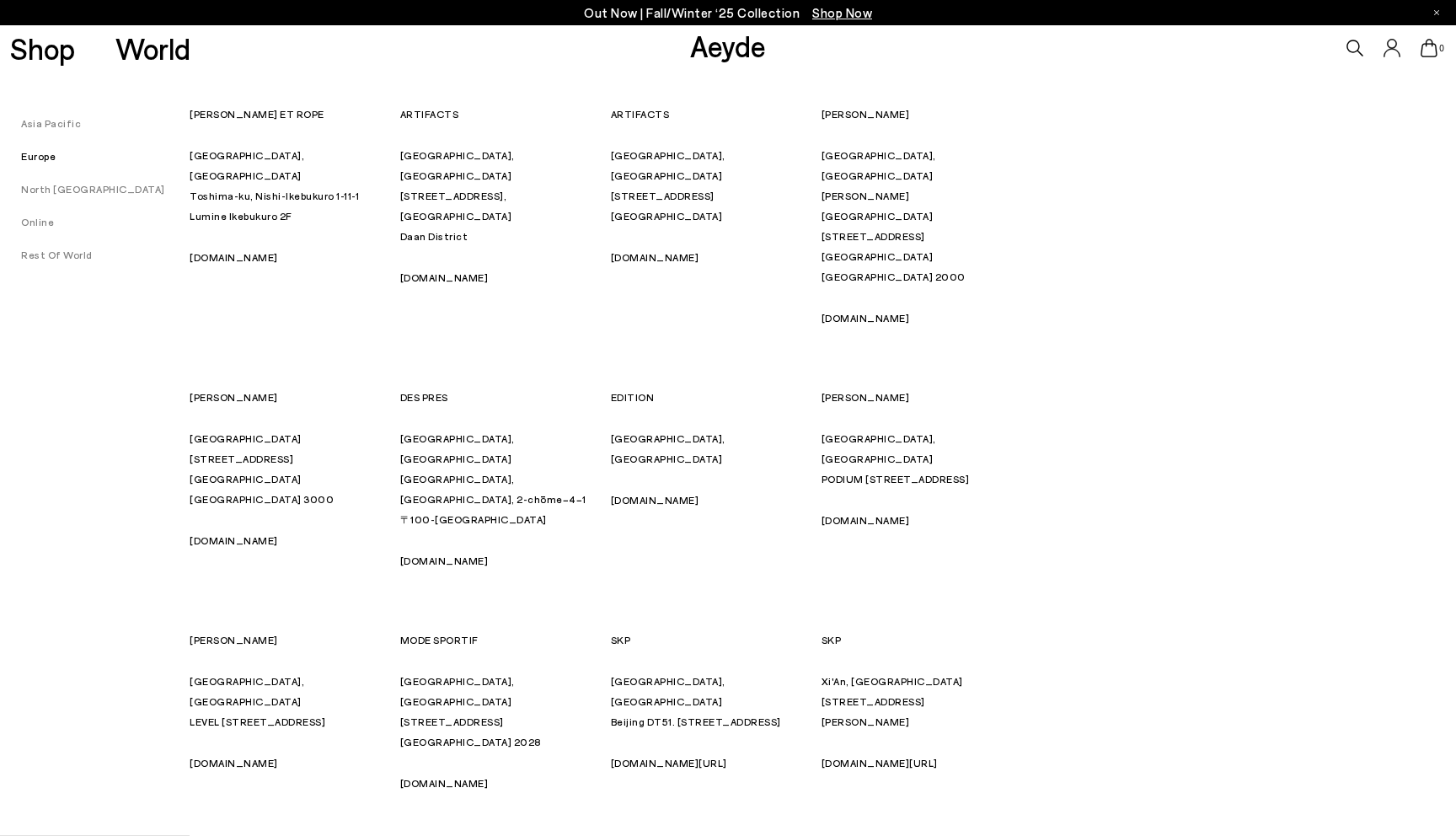
scroll to position [102, 0]
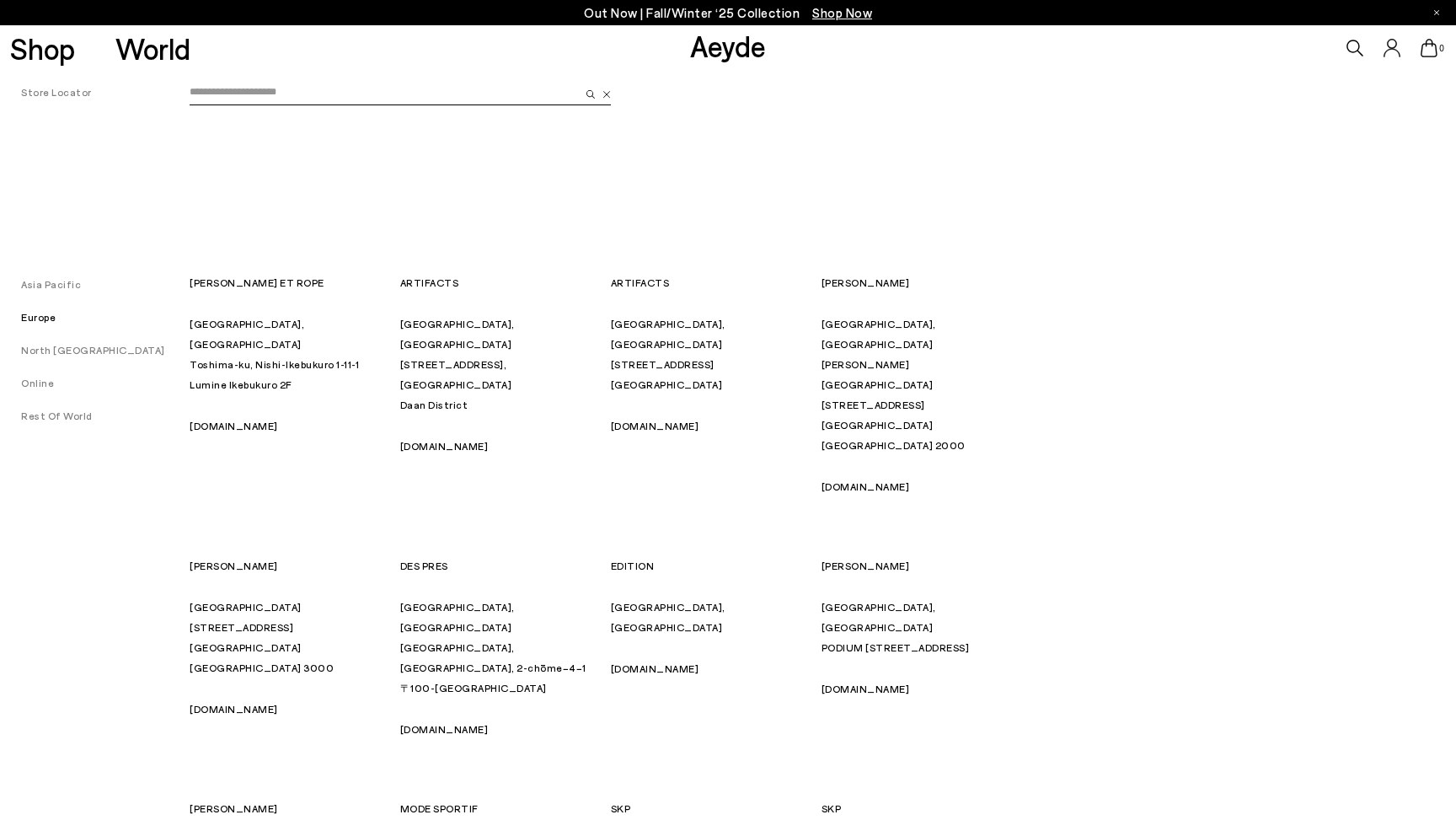
click at [248, 92] on input "email" at bounding box center [384, 93] width 390 height 25
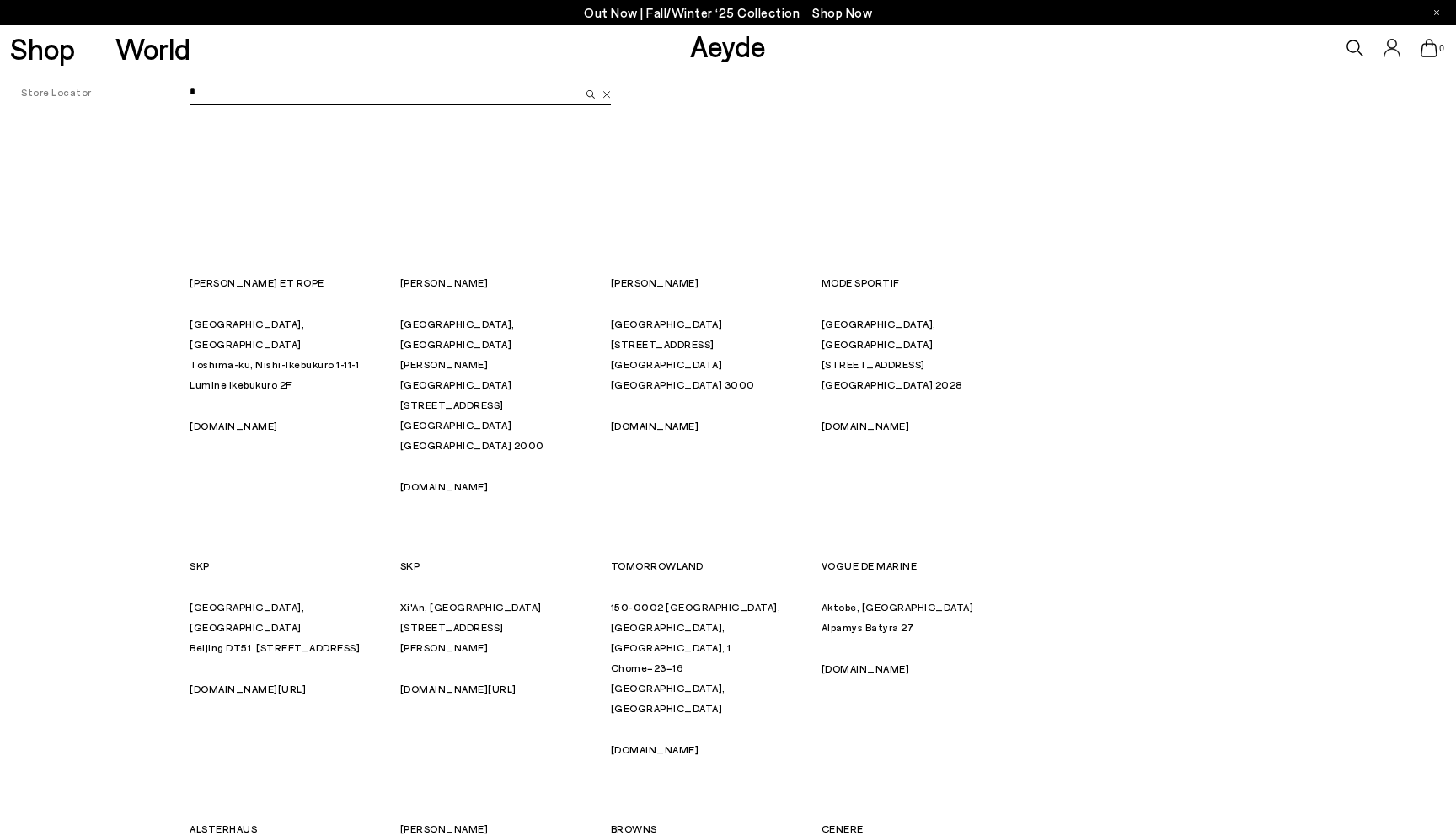
scroll to position [0, 0]
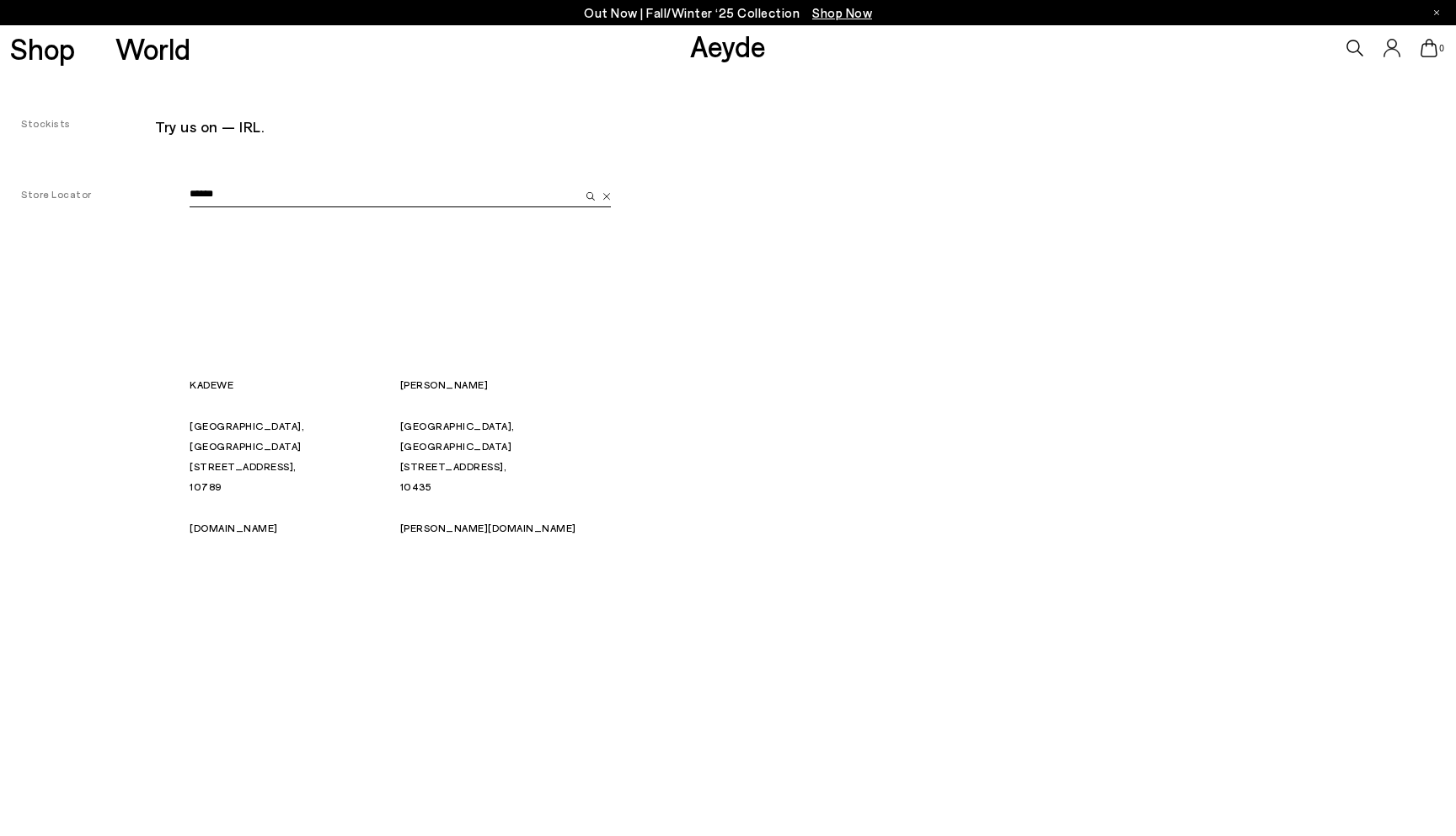
type input "******"
click at [454, 522] on link "ofelia-berlin.de" at bounding box center [489, 527] width 176 height 12
drag, startPoint x: 492, startPoint y: 446, endPoint x: 402, endPoint y: 444, distance: 90.0
click at [402, 444] on p "Berlin, Germany Sredzkistrasse 42, 10435" at bounding box center [496, 456] width 191 height 81
click at [364, 510] on div "KADEWE Berlin, Germany Tauentzienstrasse 21–24, 10789 kadewe.de" at bounding box center [285, 456] width 191 height 164
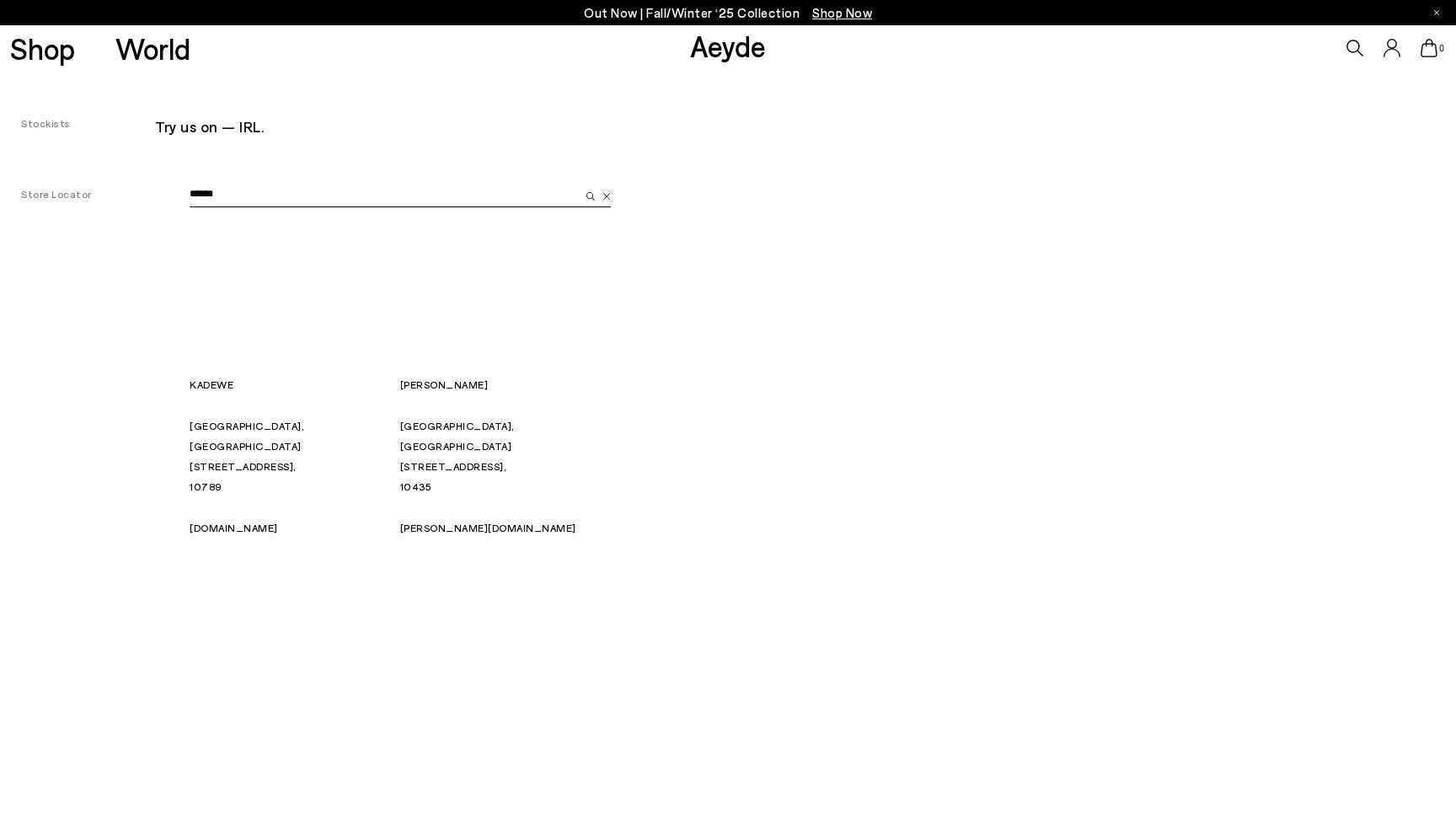
drag, startPoint x: 241, startPoint y: 506, endPoint x: 161, endPoint y: 420, distance: 117.5
click at [161, 420] on div "Store Locator ****** KADEWE Berlin, Germany Tauentzienstrasse 21–24, 10789 kade…" at bounding box center [728, 432] width 1456 height 581
copy div "KADEWE Berlin, Germany Tauentzienstrasse 21–24, 10789 kadewe.de"
